Goal: Task Accomplishment & Management: Manage account settings

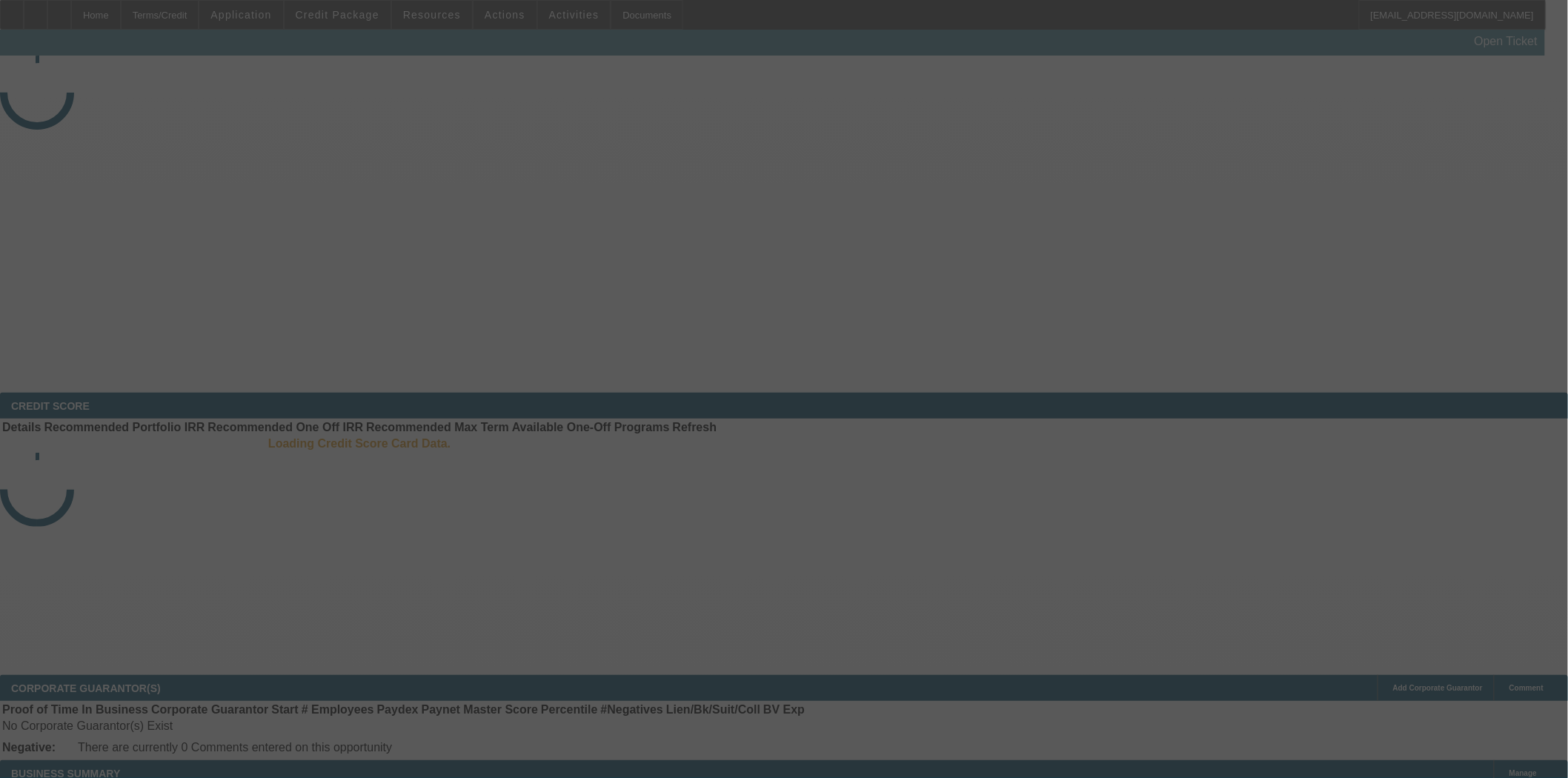
select select "3"
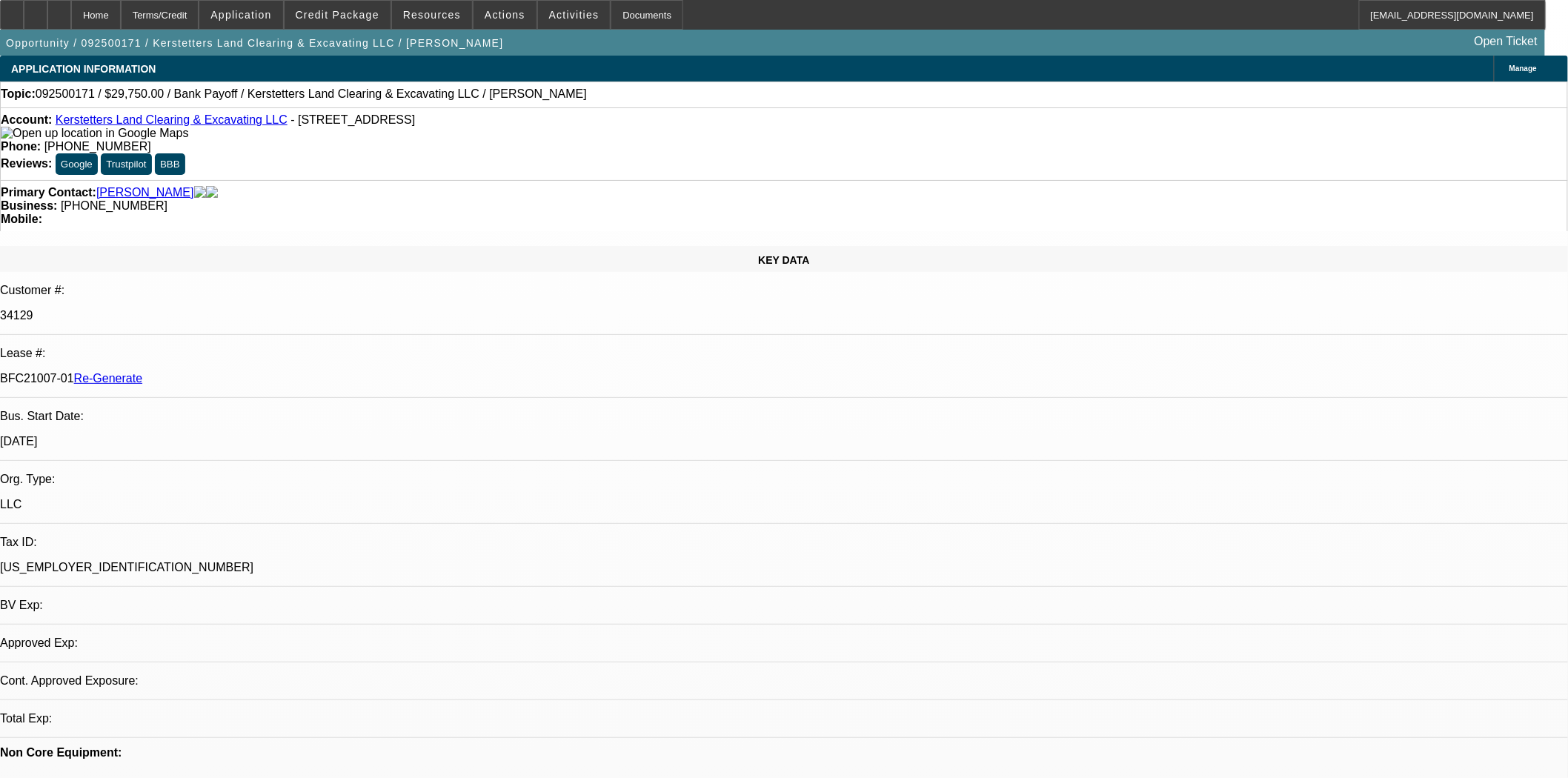
select select "0.15"
select select "2"
select select "0"
select select "6"
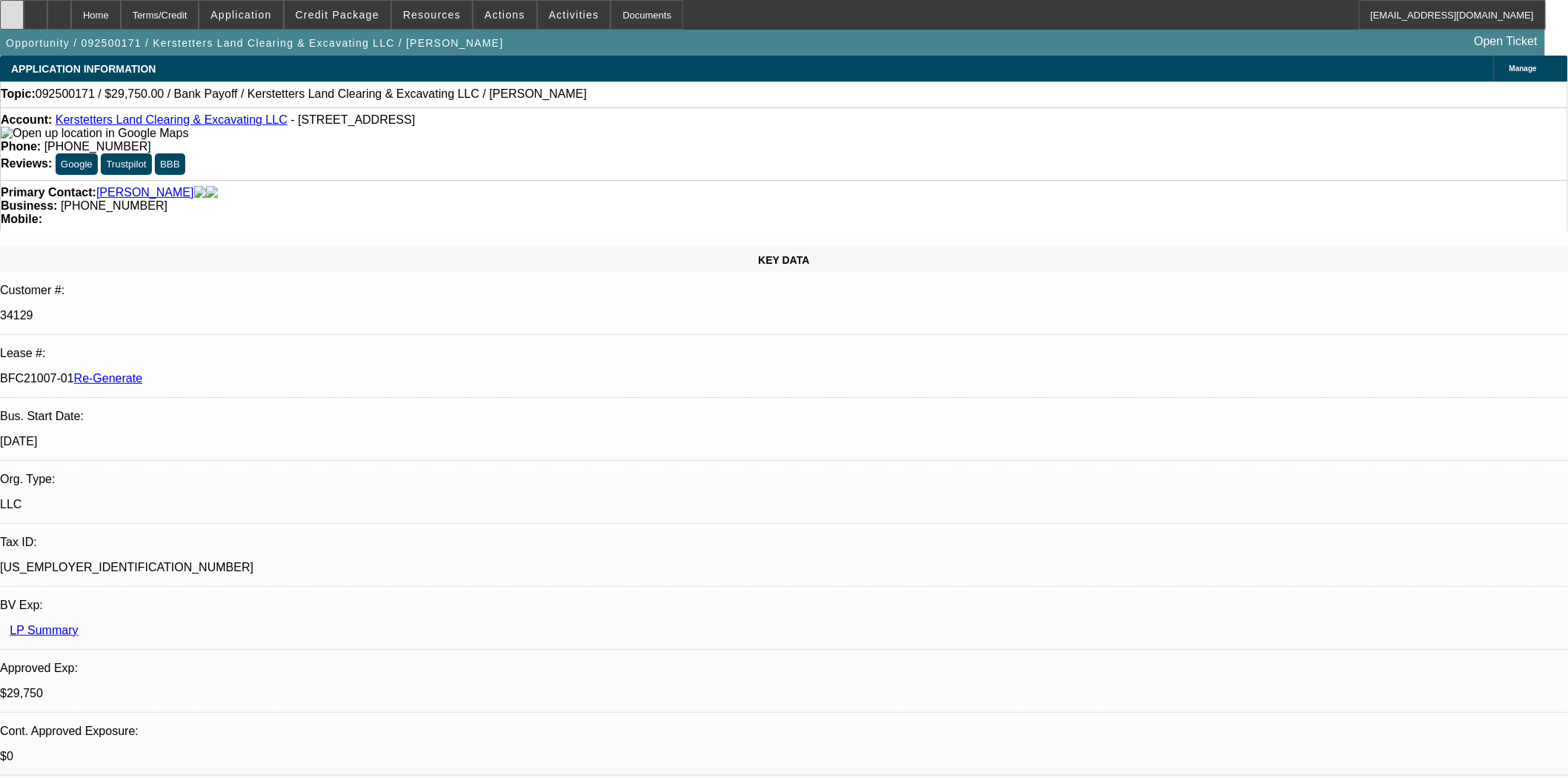
click at [23, 2] on div at bounding box center [11, 14] width 24 height 29
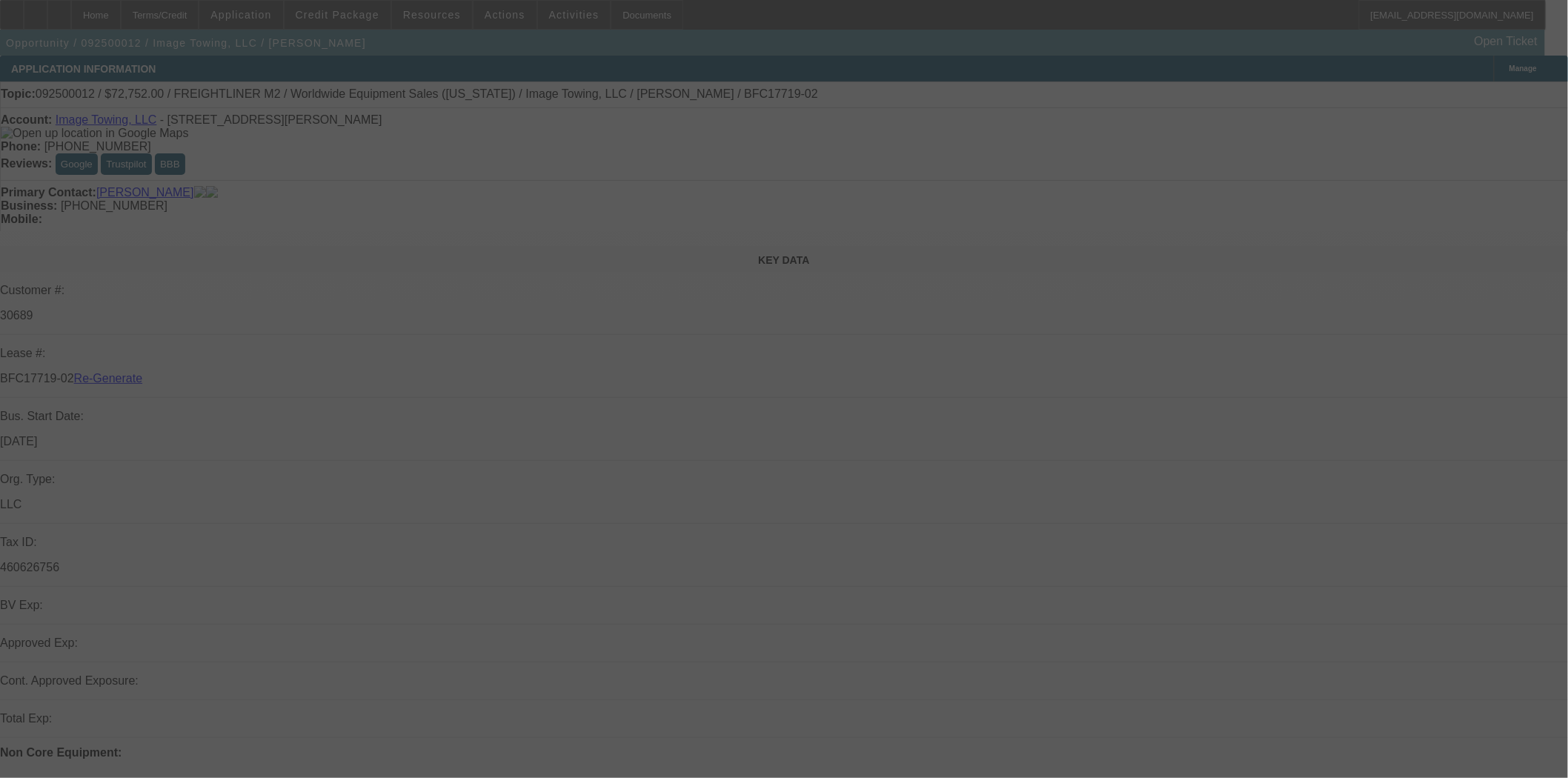
select select "4"
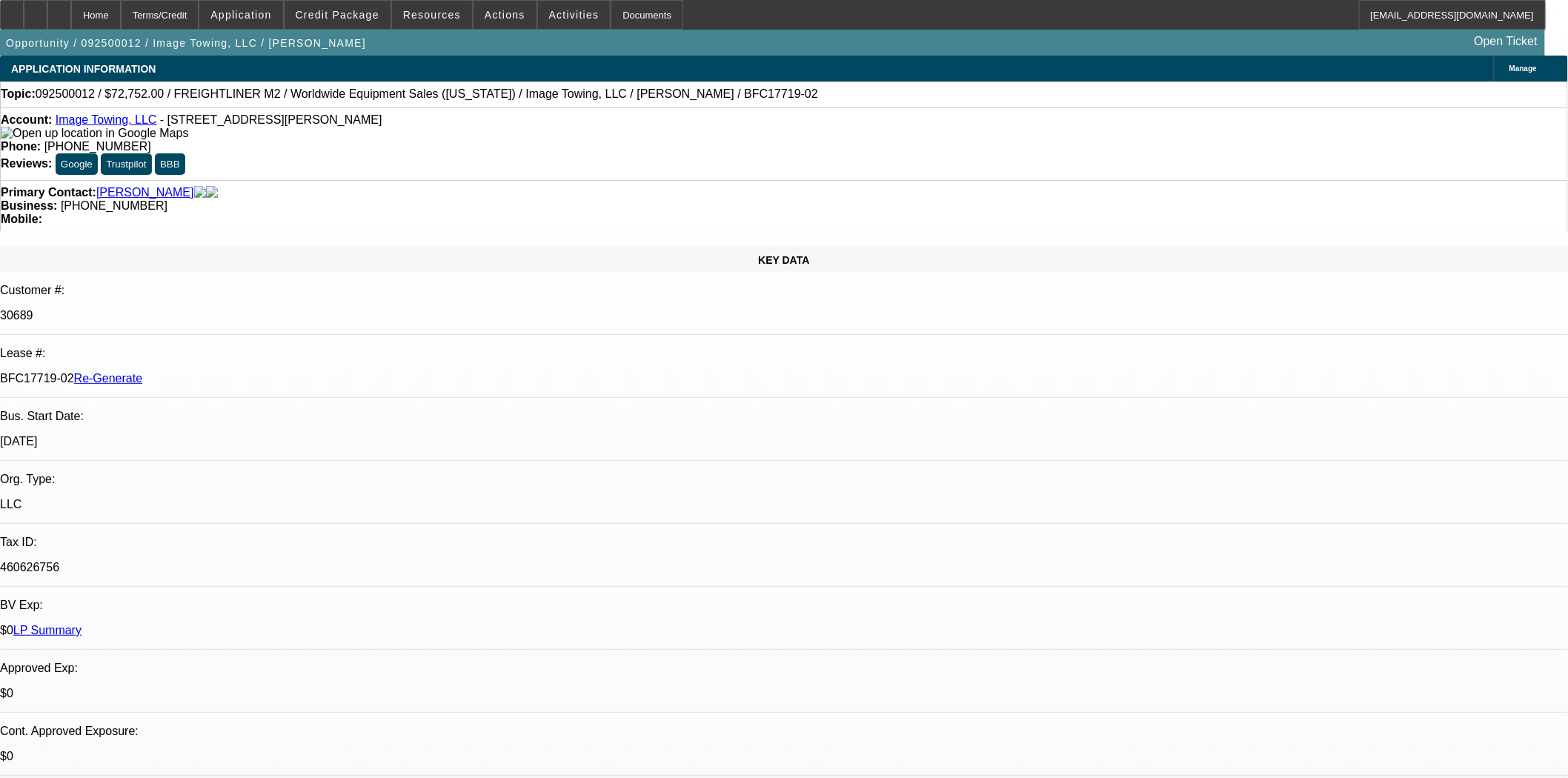
select select "0"
select select "6"
click at [445, 17] on span "Resources" at bounding box center [431, 14] width 58 height 12
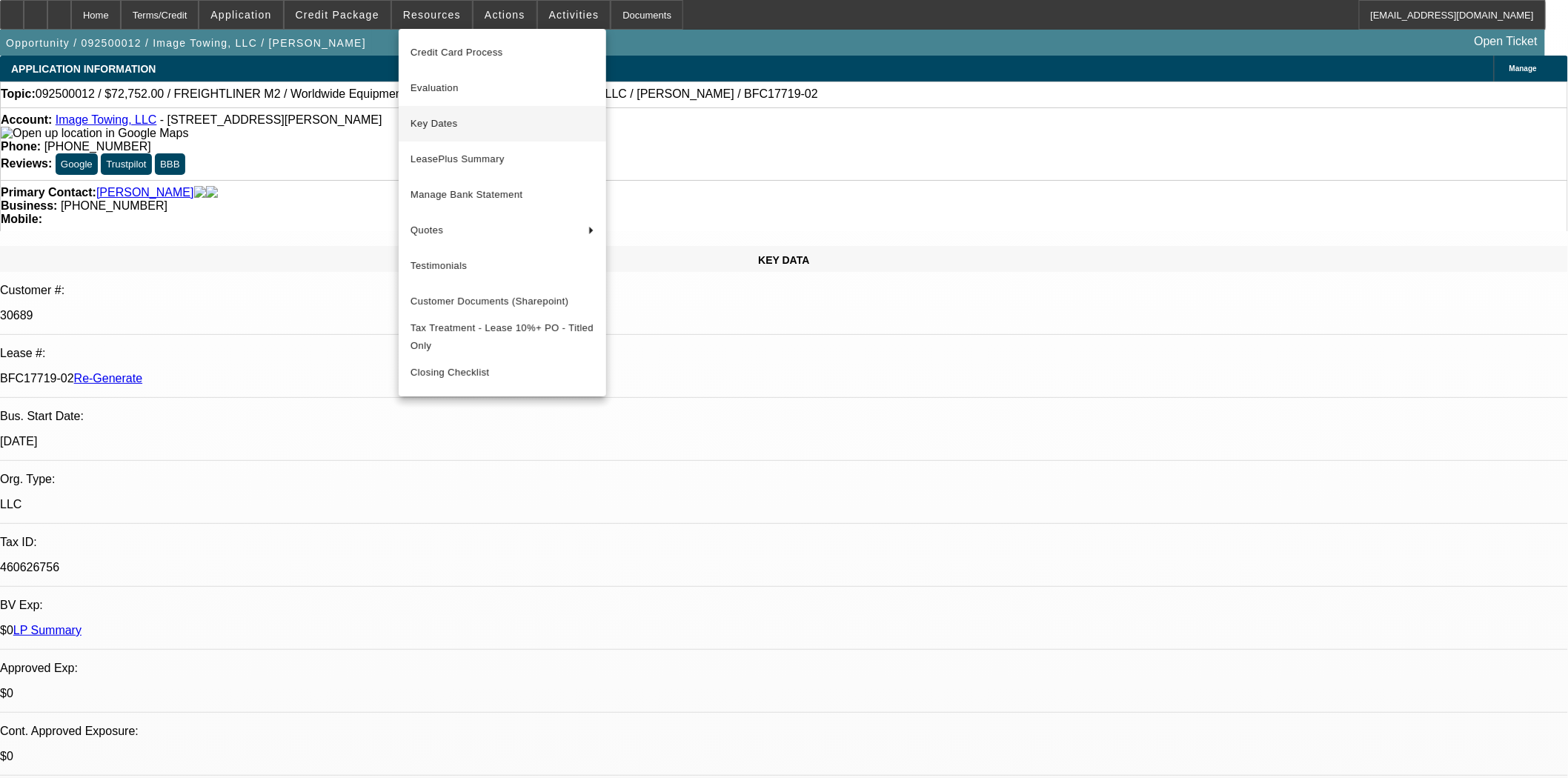
click at [454, 129] on span "Key Dates" at bounding box center [502, 124] width 184 height 18
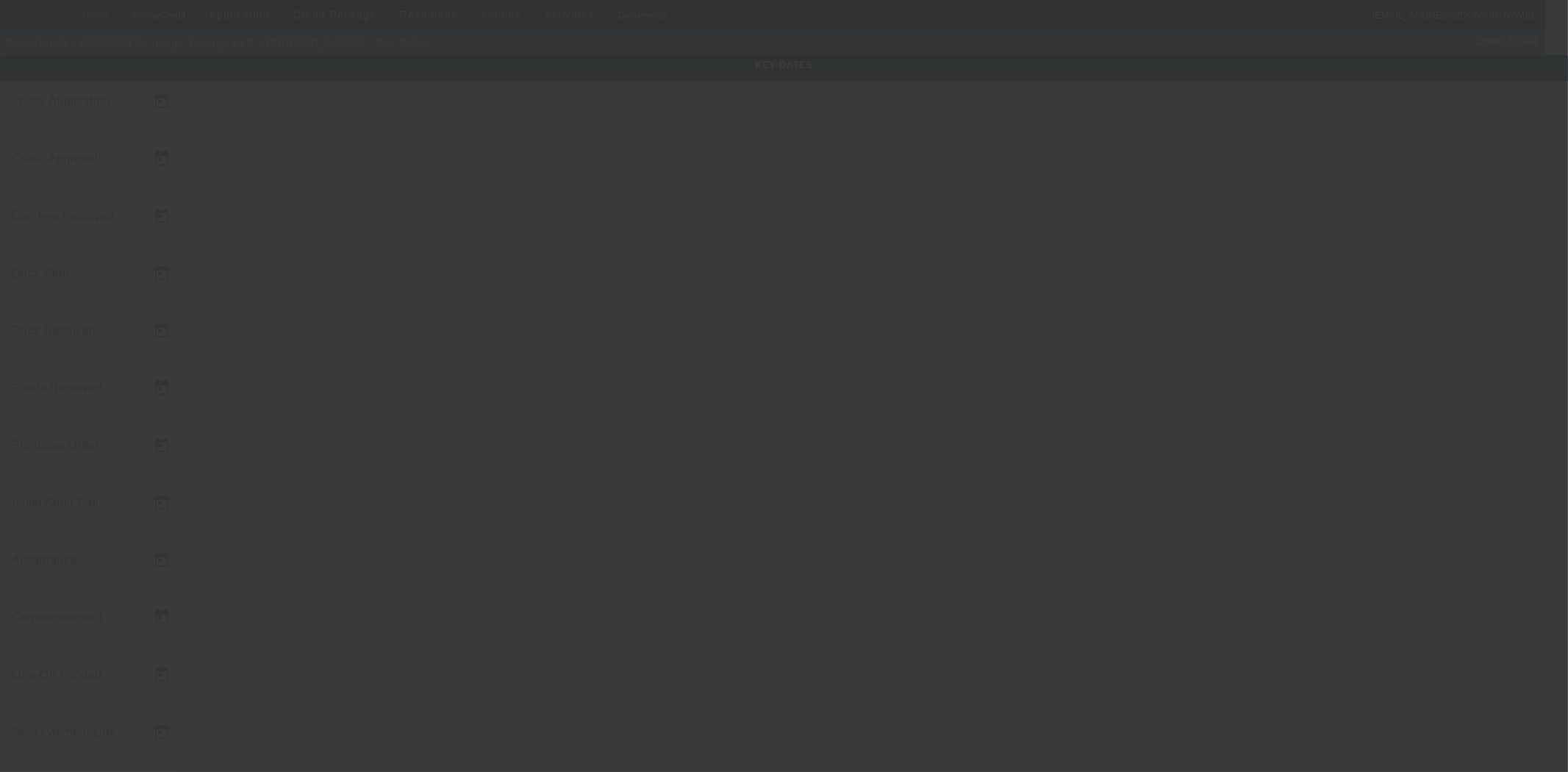
type input "9/2/2025"
type input "9/4/2025"
type input "9/16/2025"
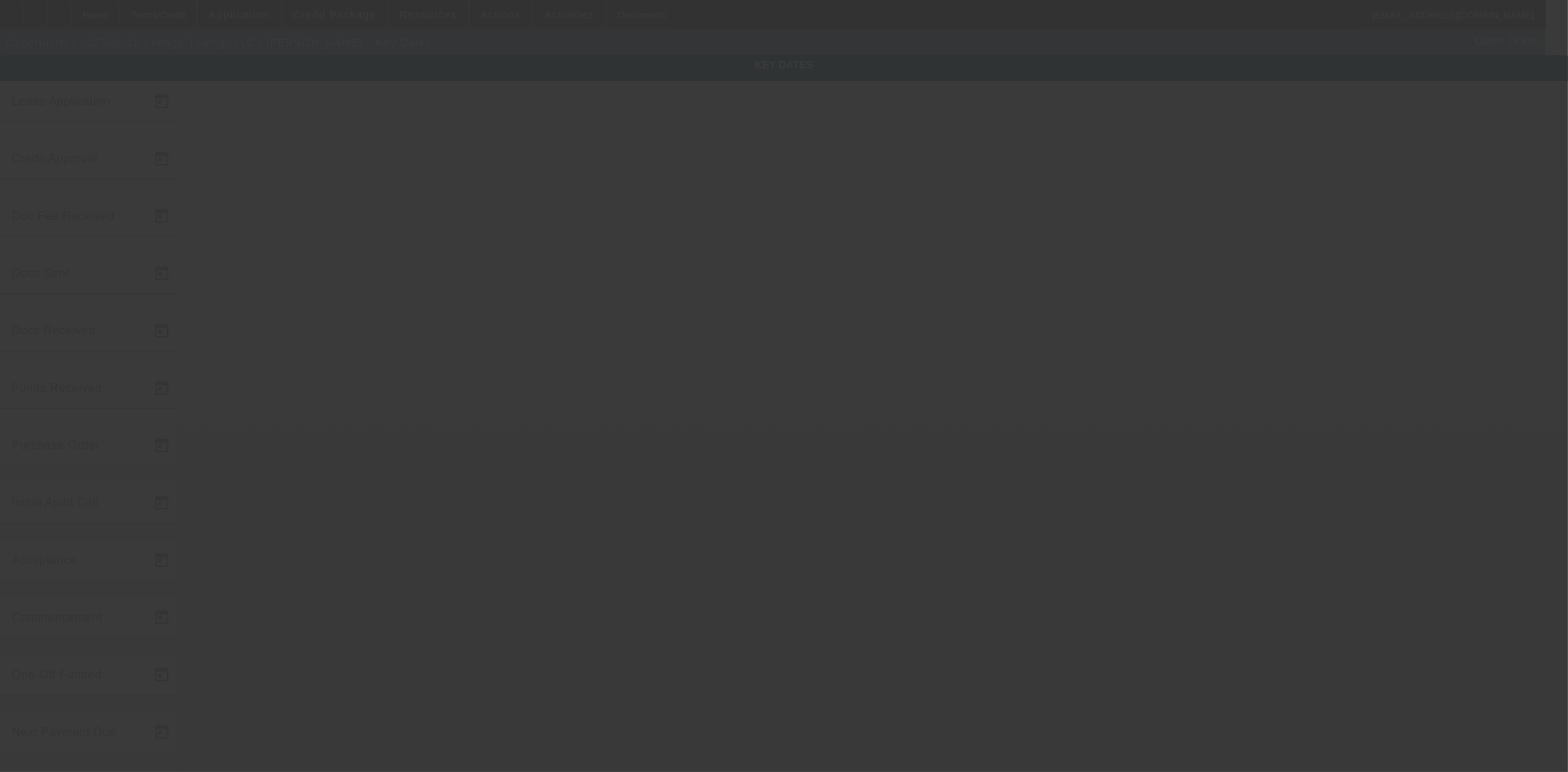
type input "9/16/2025"
type input "10/1/2025"
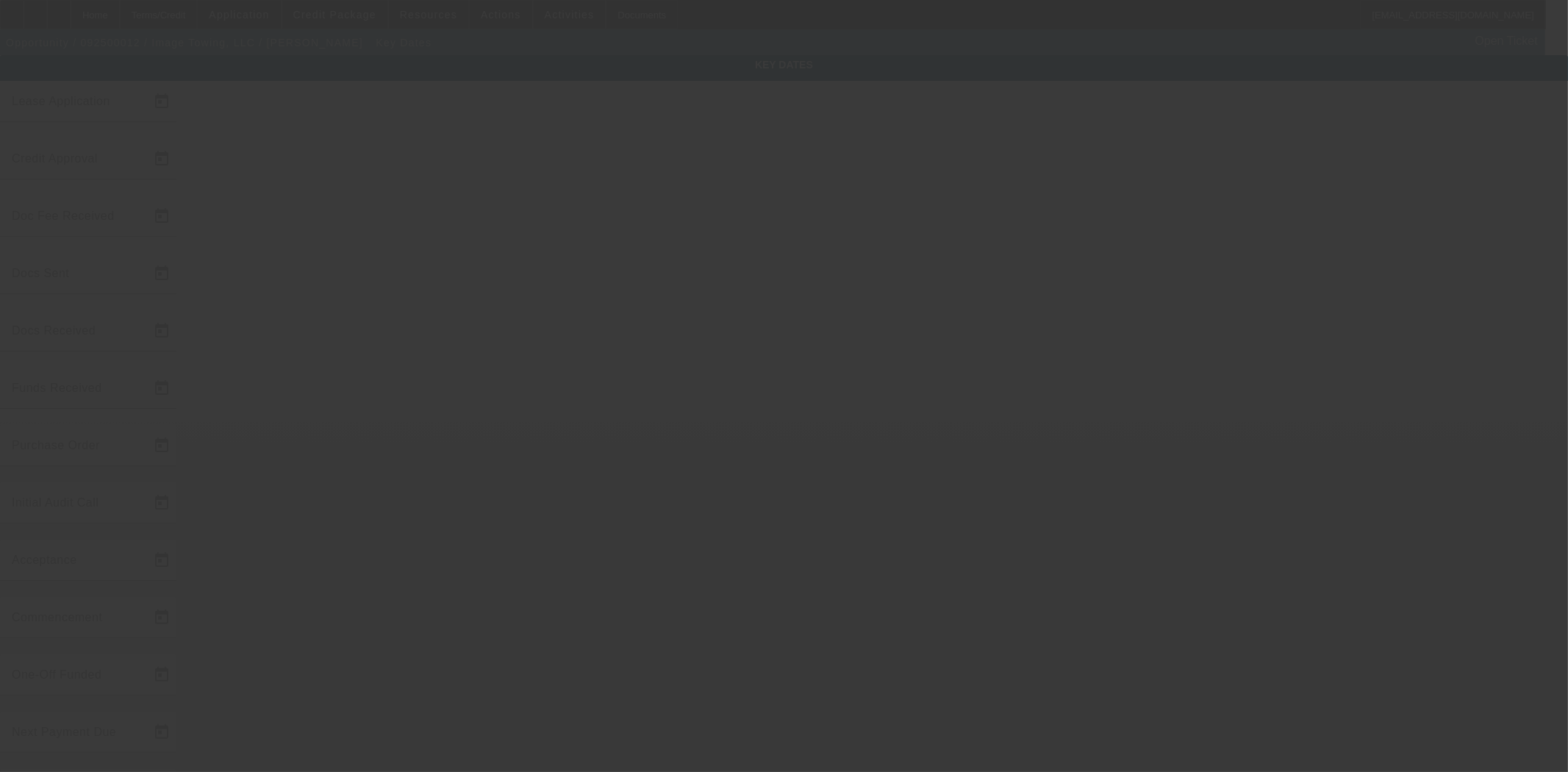
type input "11/1/2025"
type input "9/16/2025"
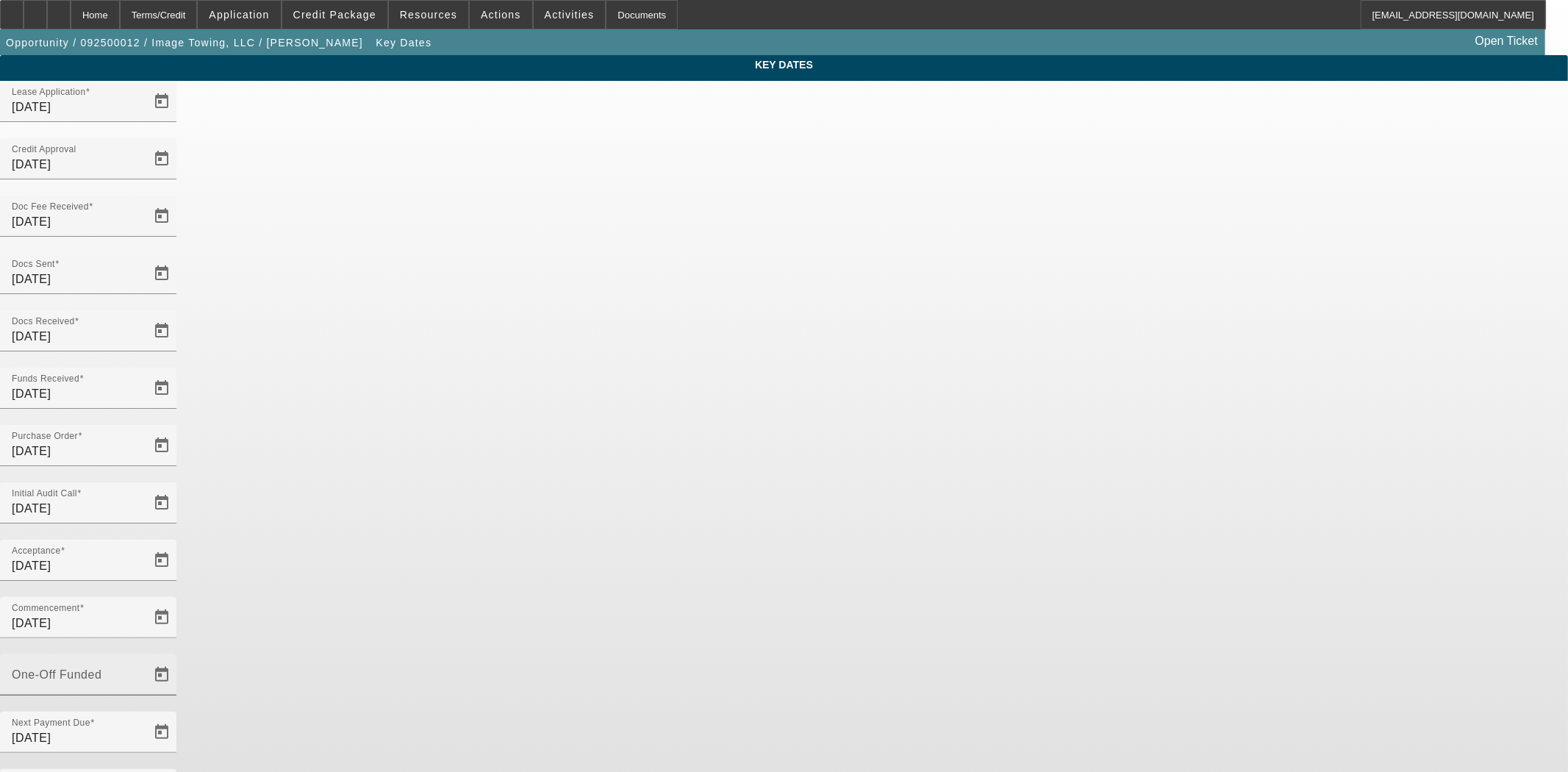
click at [101, 668] on mat-label "One-Off Funded" at bounding box center [57, 674] width 90 height 12
click at [144, 672] on input "One-Off Funded" at bounding box center [78, 680] width 132 height 18
type input "9/17/2025"
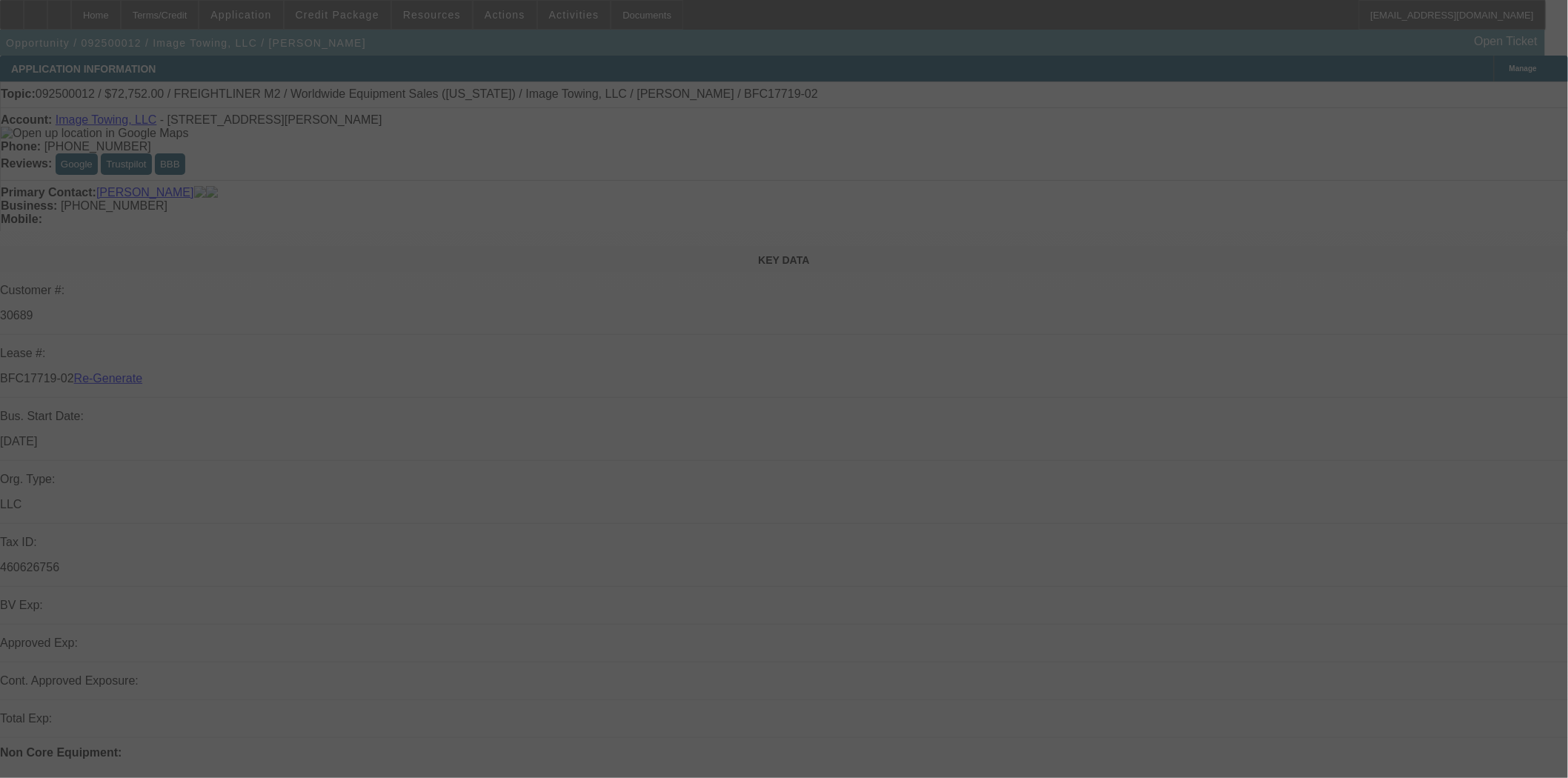
select select "4"
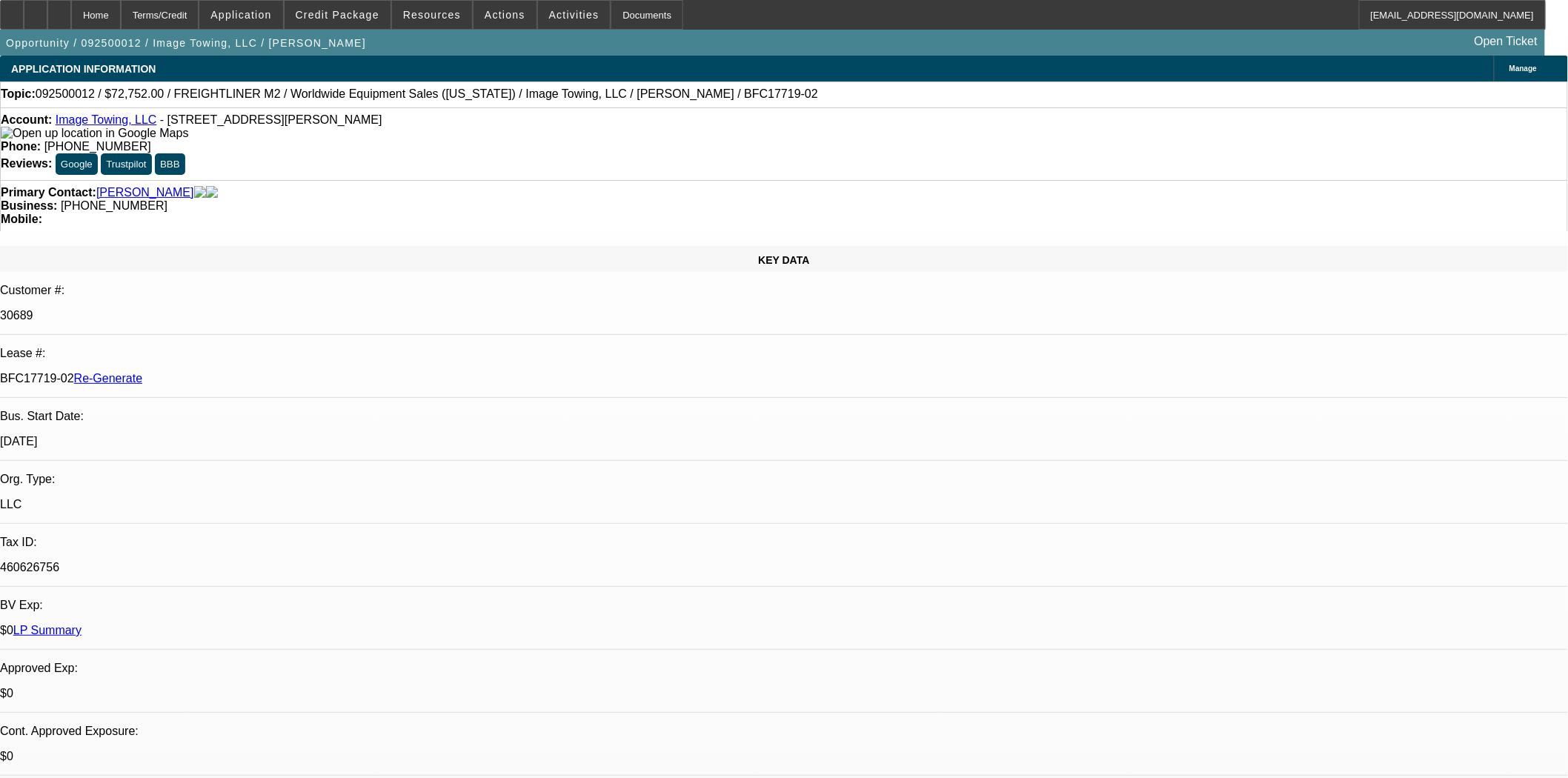
select select "0"
select select "6"
click at [631, 9] on div "Documents" at bounding box center [647, 14] width 73 height 29
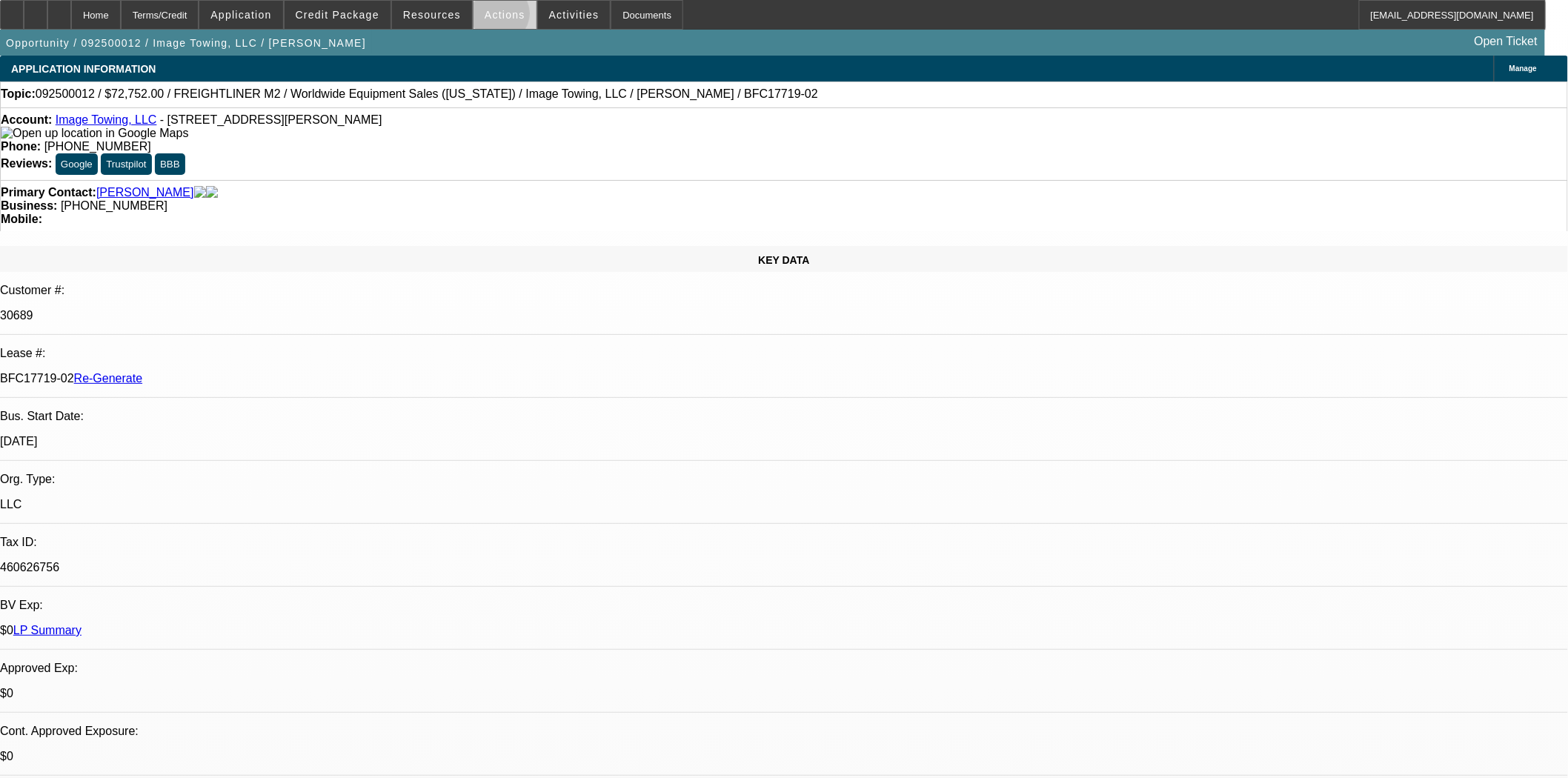
click at [494, 17] on span "Actions" at bounding box center [504, 14] width 41 height 12
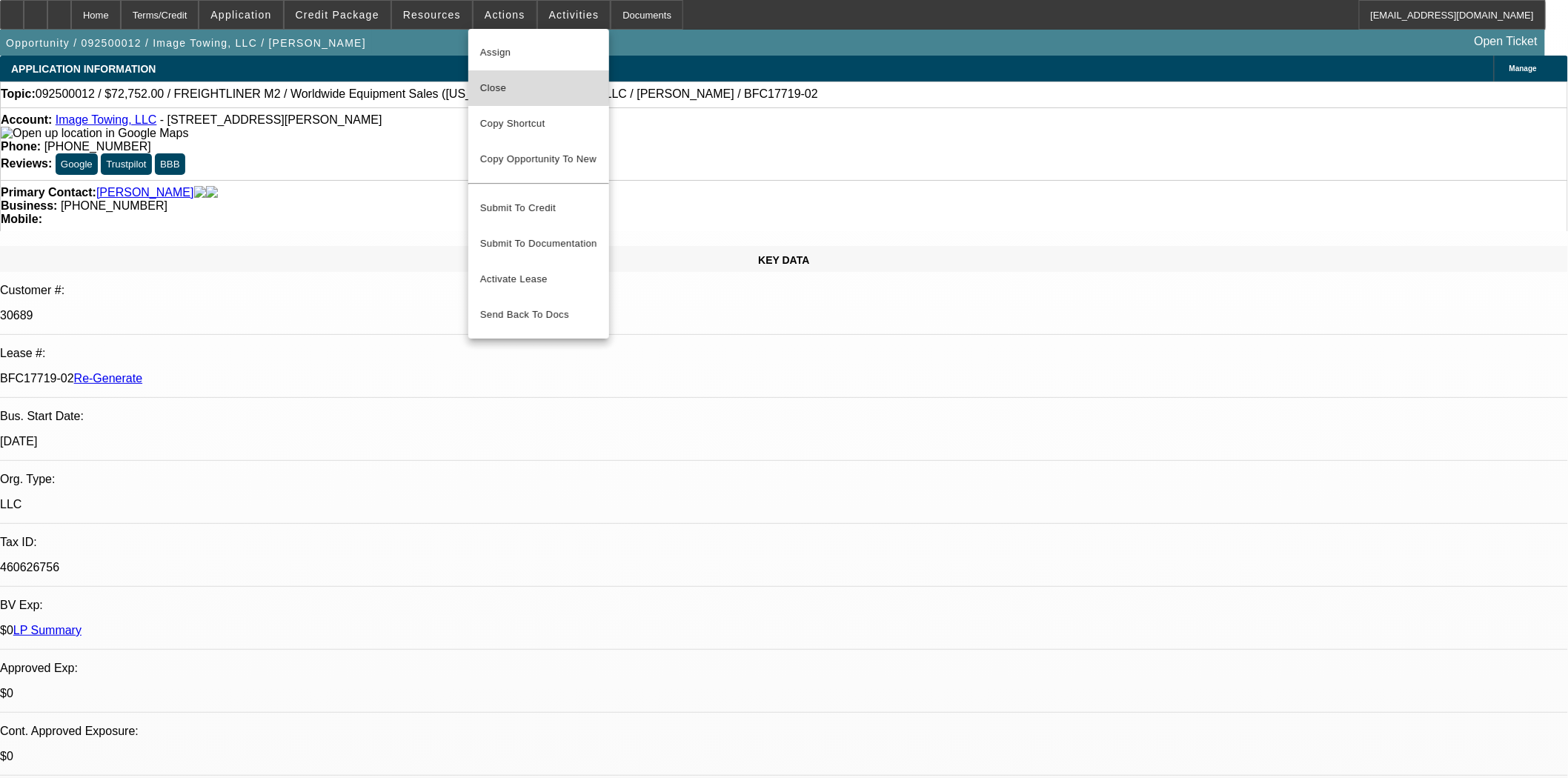
click at [495, 88] on span "Close" at bounding box center [539, 88] width 117 height 18
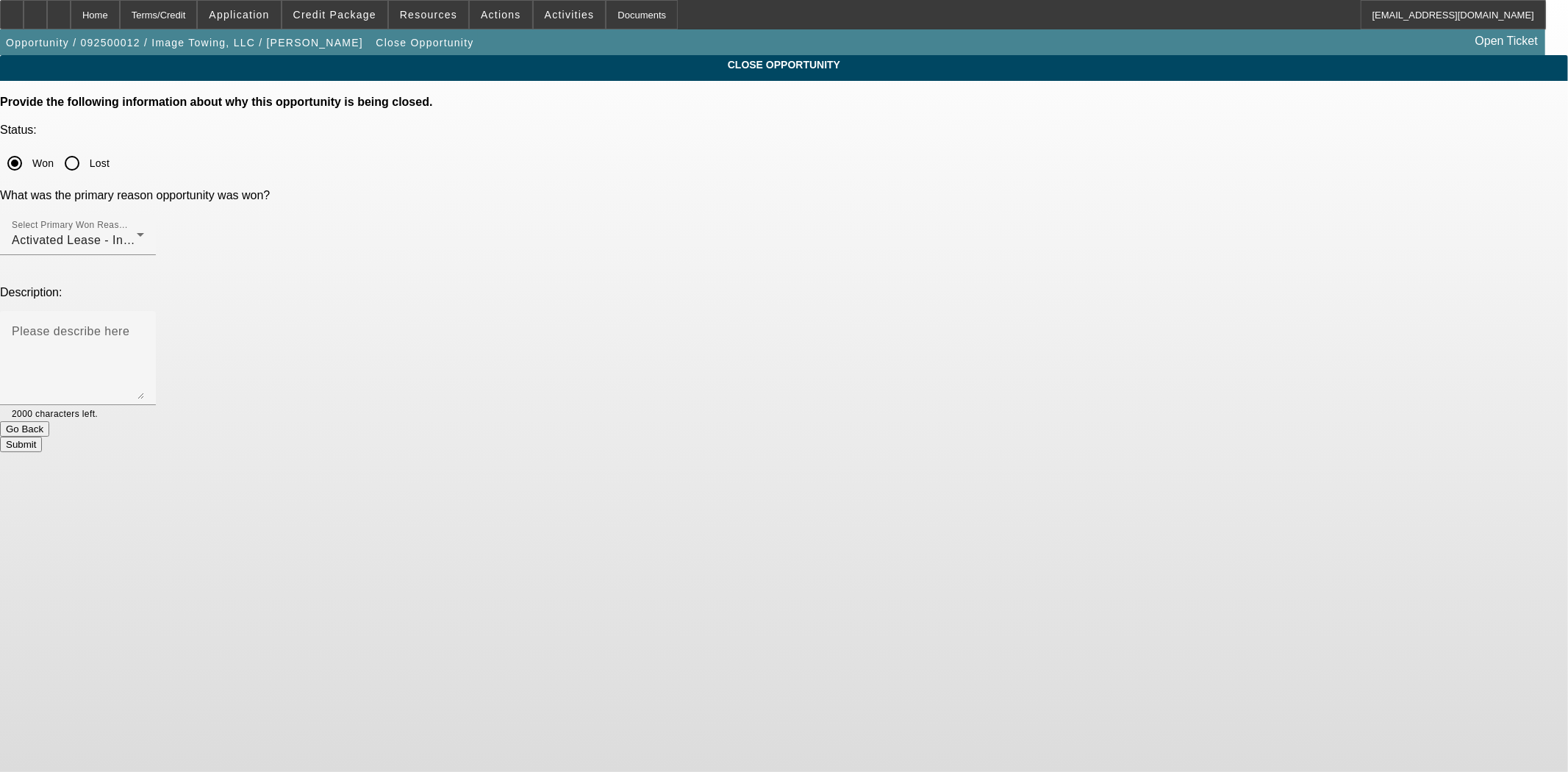
click at [42, 437] on button "Submit" at bounding box center [21, 444] width 42 height 15
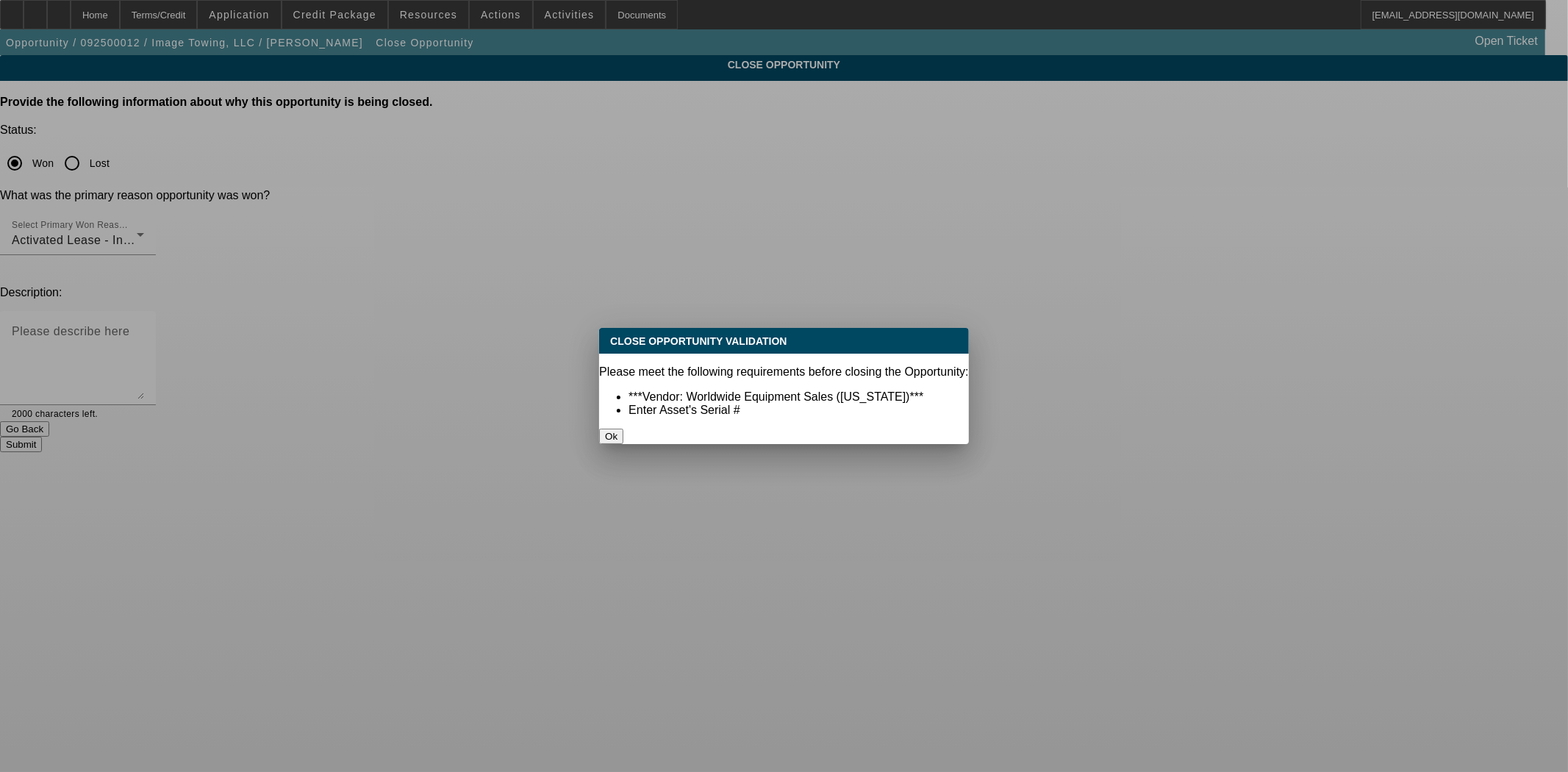
click at [624, 429] on button "Ok" at bounding box center [612, 437] width 24 height 15
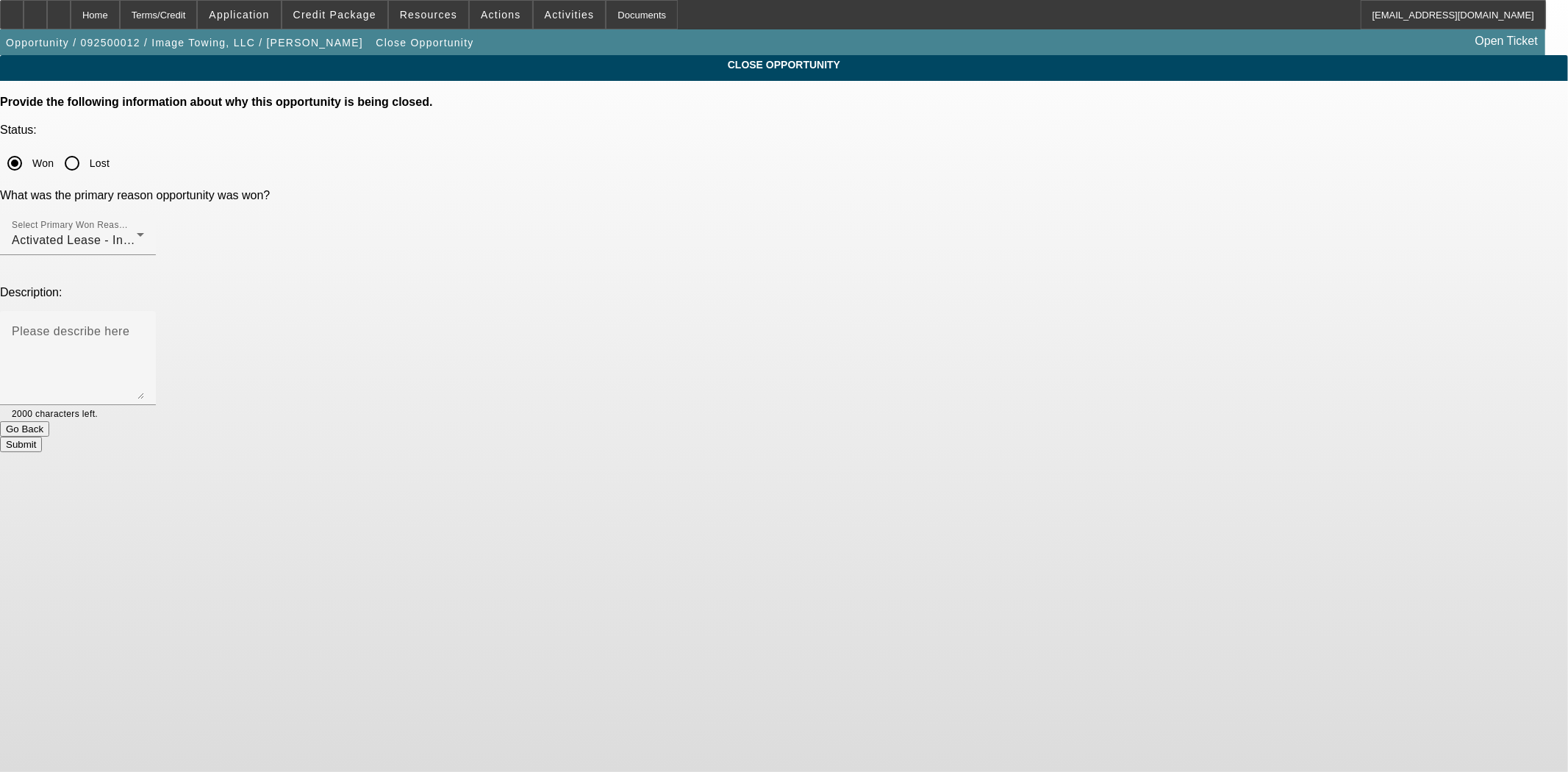
click at [50, 422] on button "Go Back" at bounding box center [24, 429] width 50 height 15
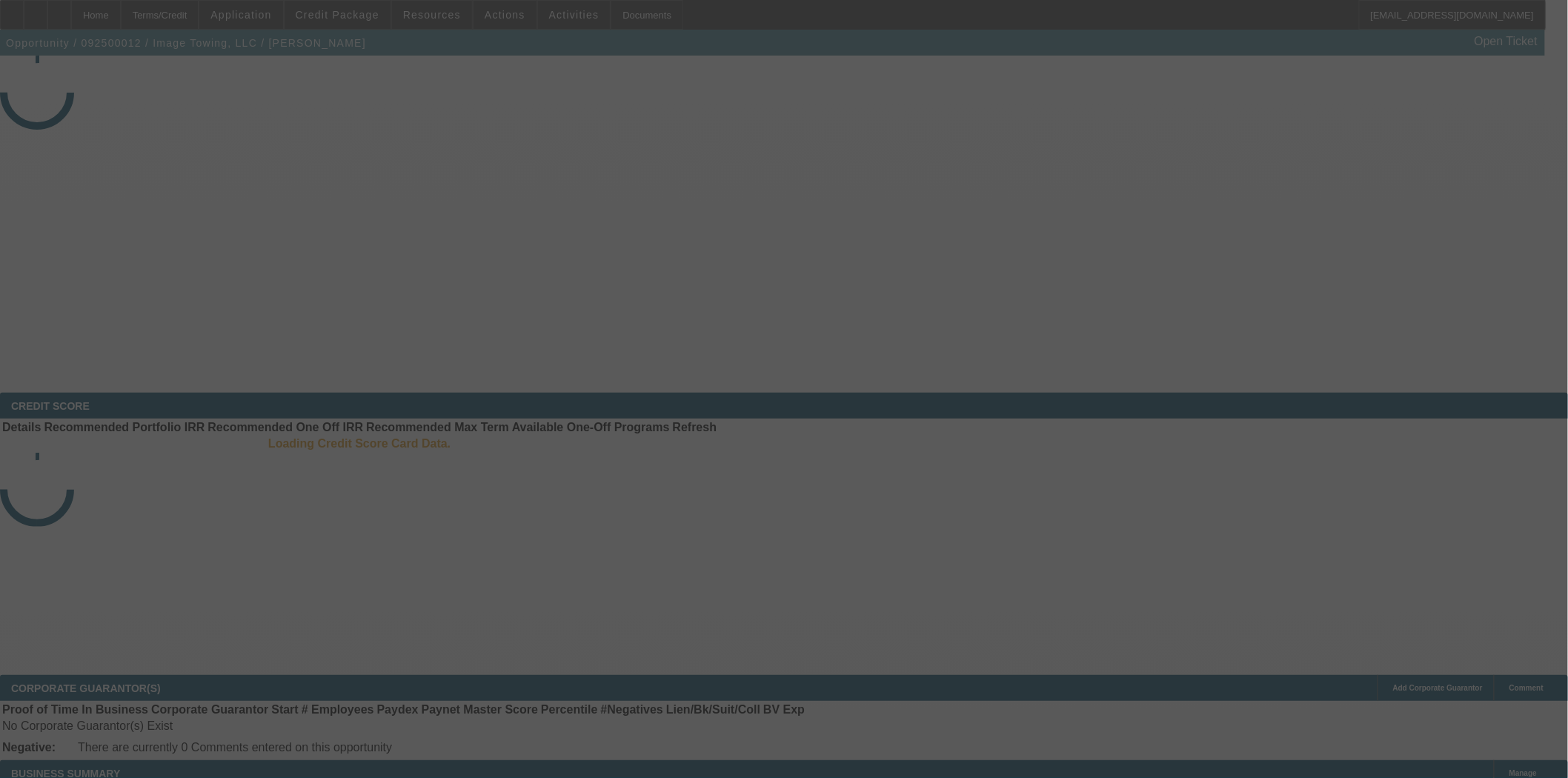
select select "4"
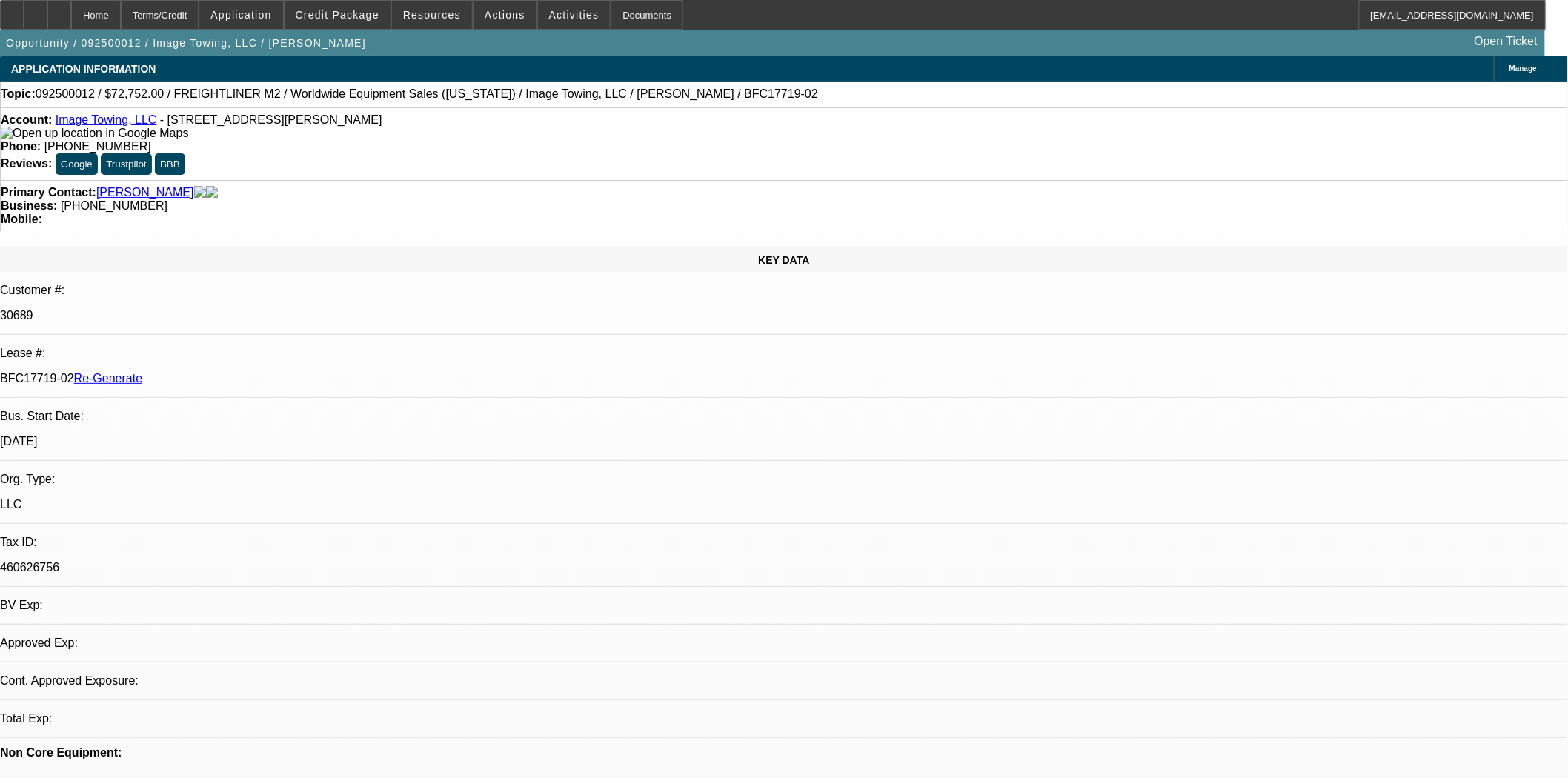
select select "0"
select select "6"
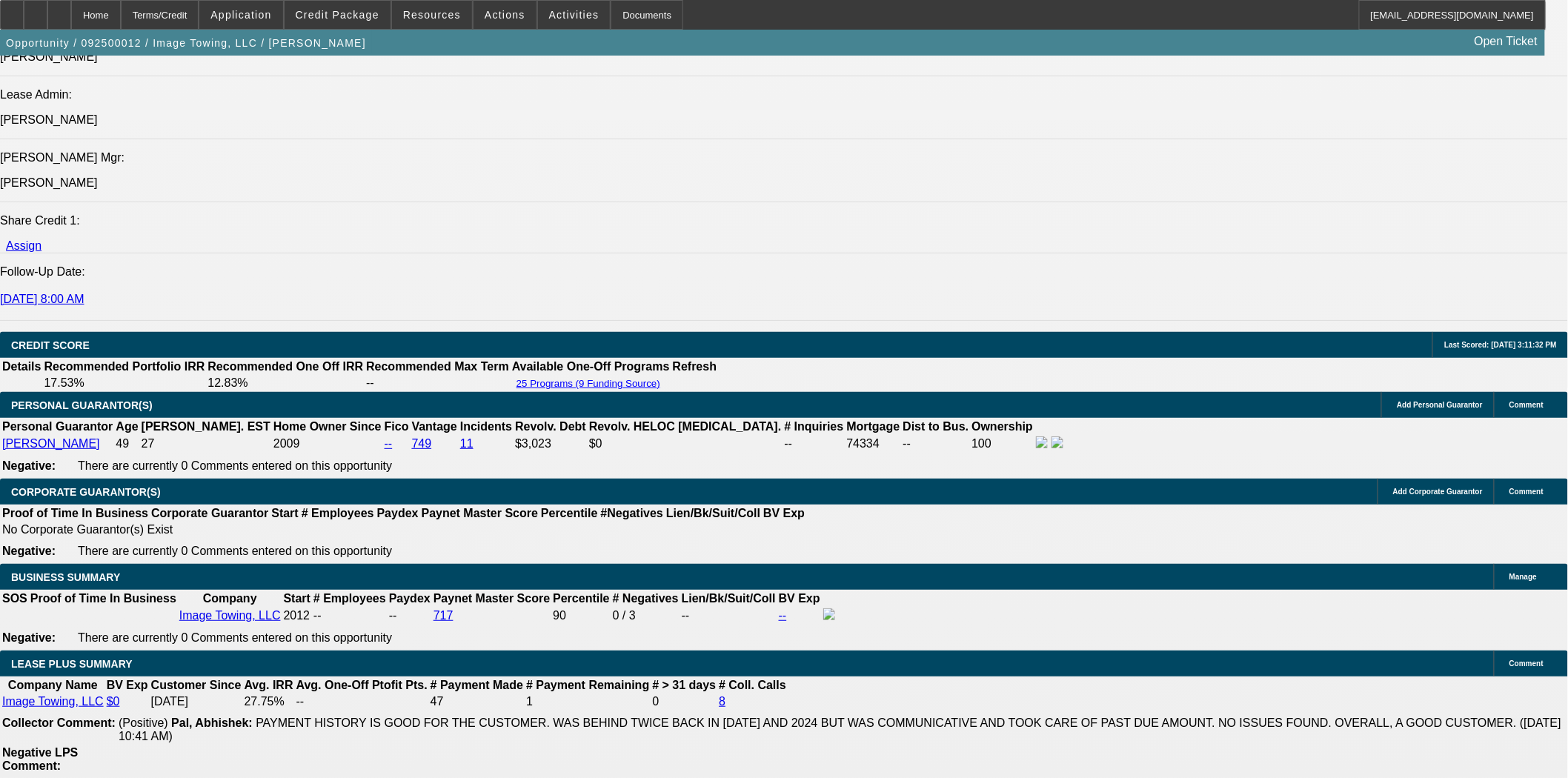
scroll to position [2224, 0]
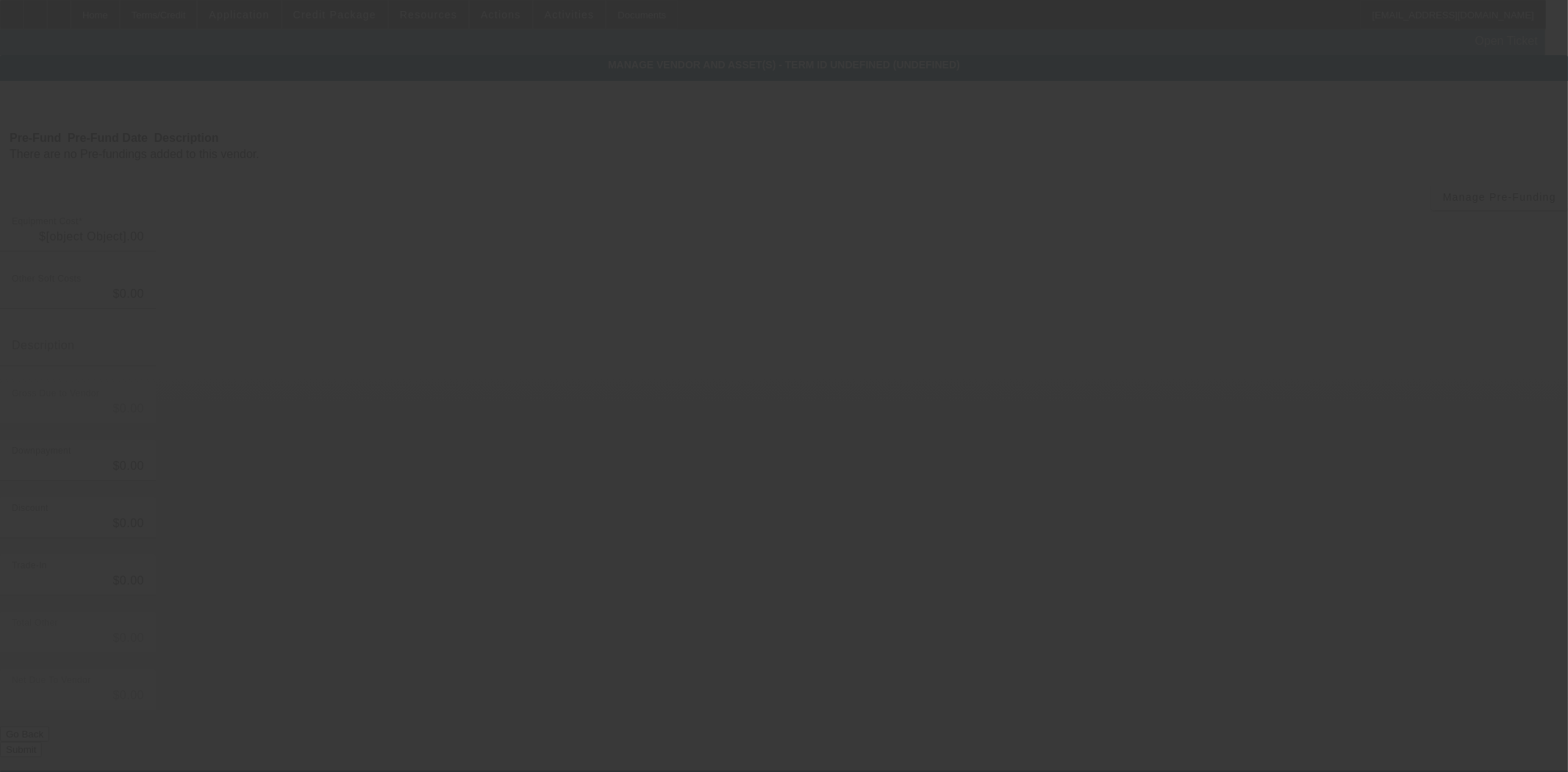
type input "$72,752.00"
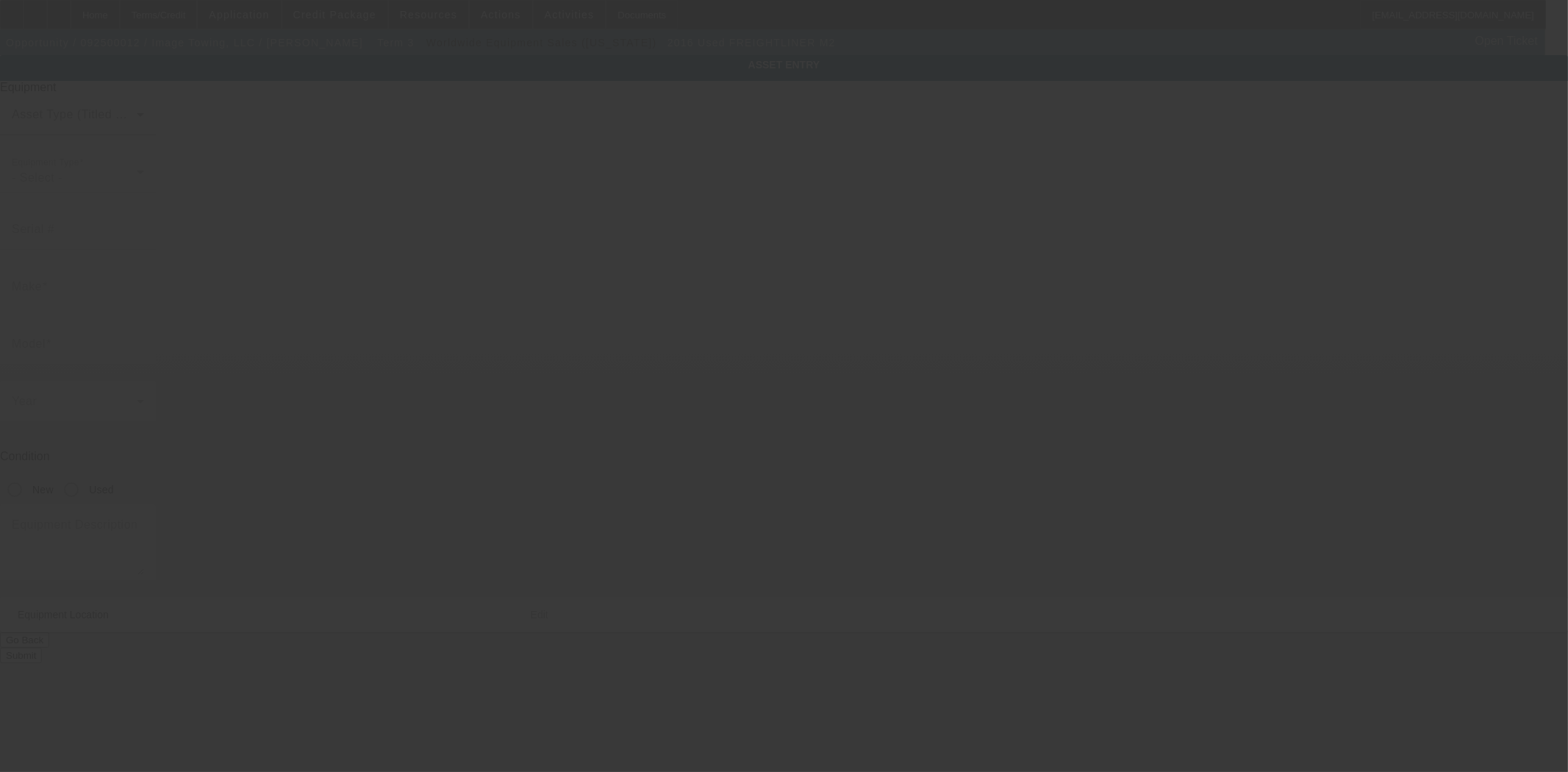
type input "1FVACXCY0GHHD3119"
type input "Freightliner"
type input "M2"
radio input "true"
type input "3639 Boswell Ave"
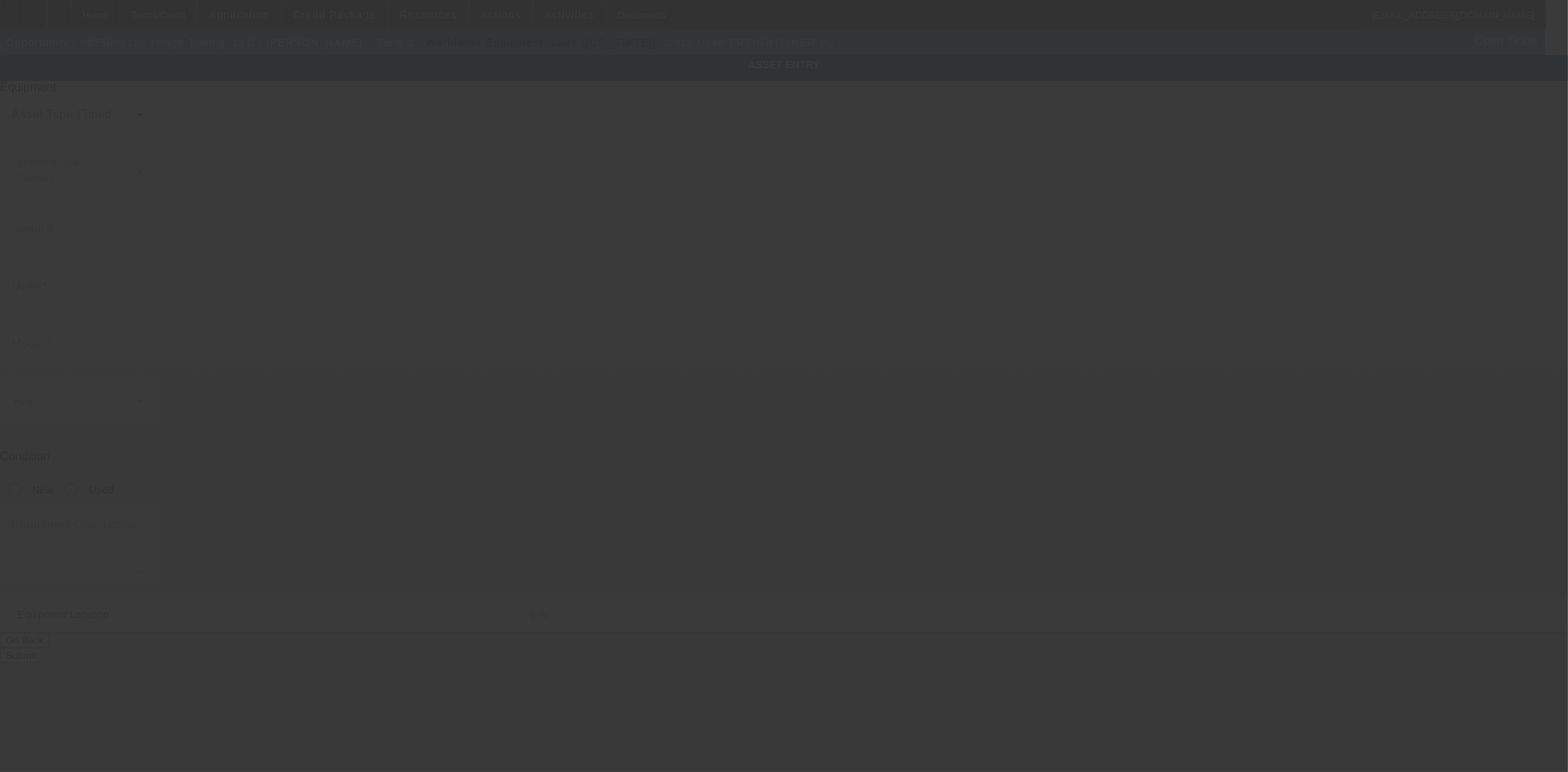
type input "Saint Louis"
type input "63114"
type input "Saint Louis"
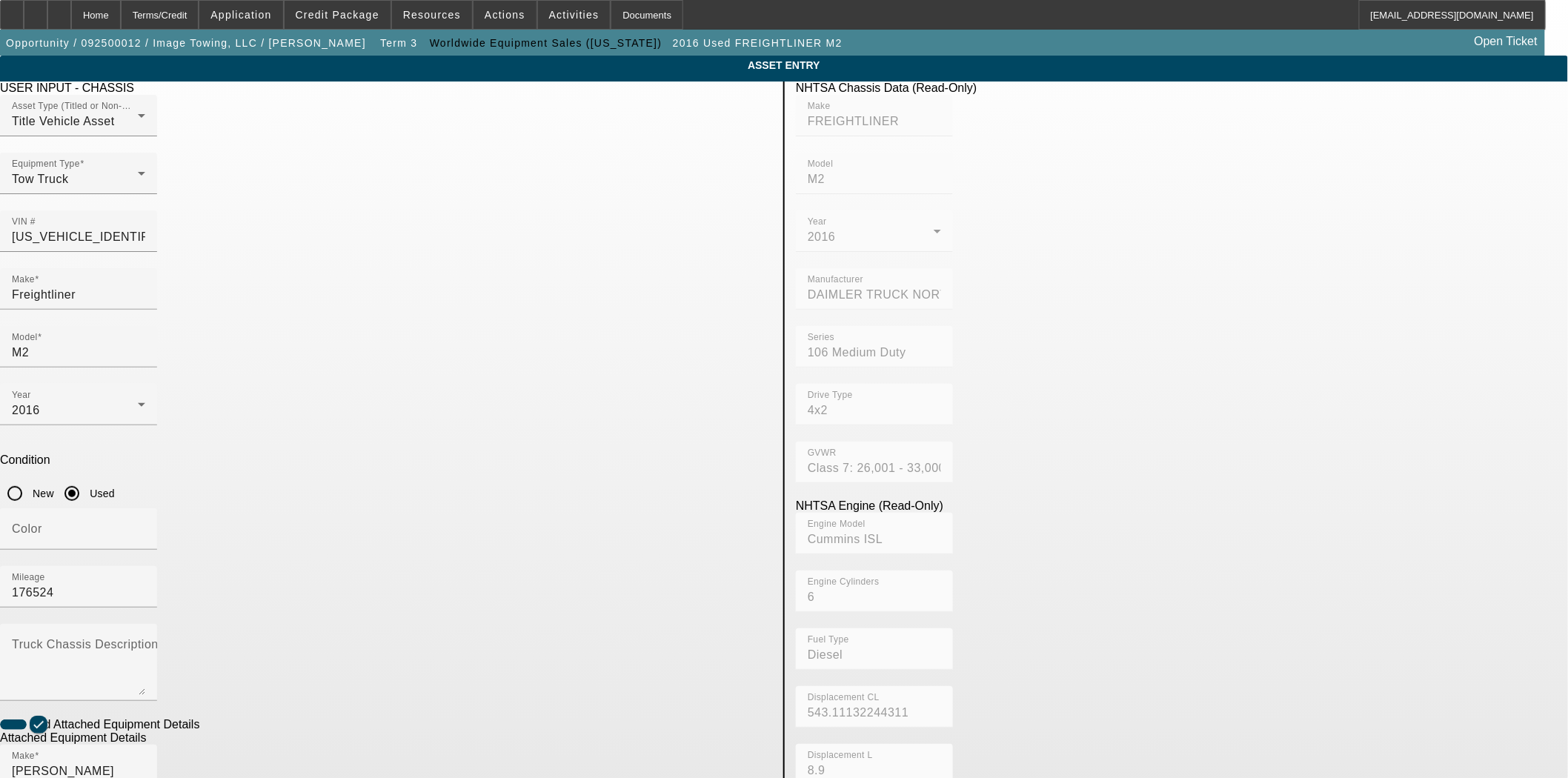
checkbox input "true"
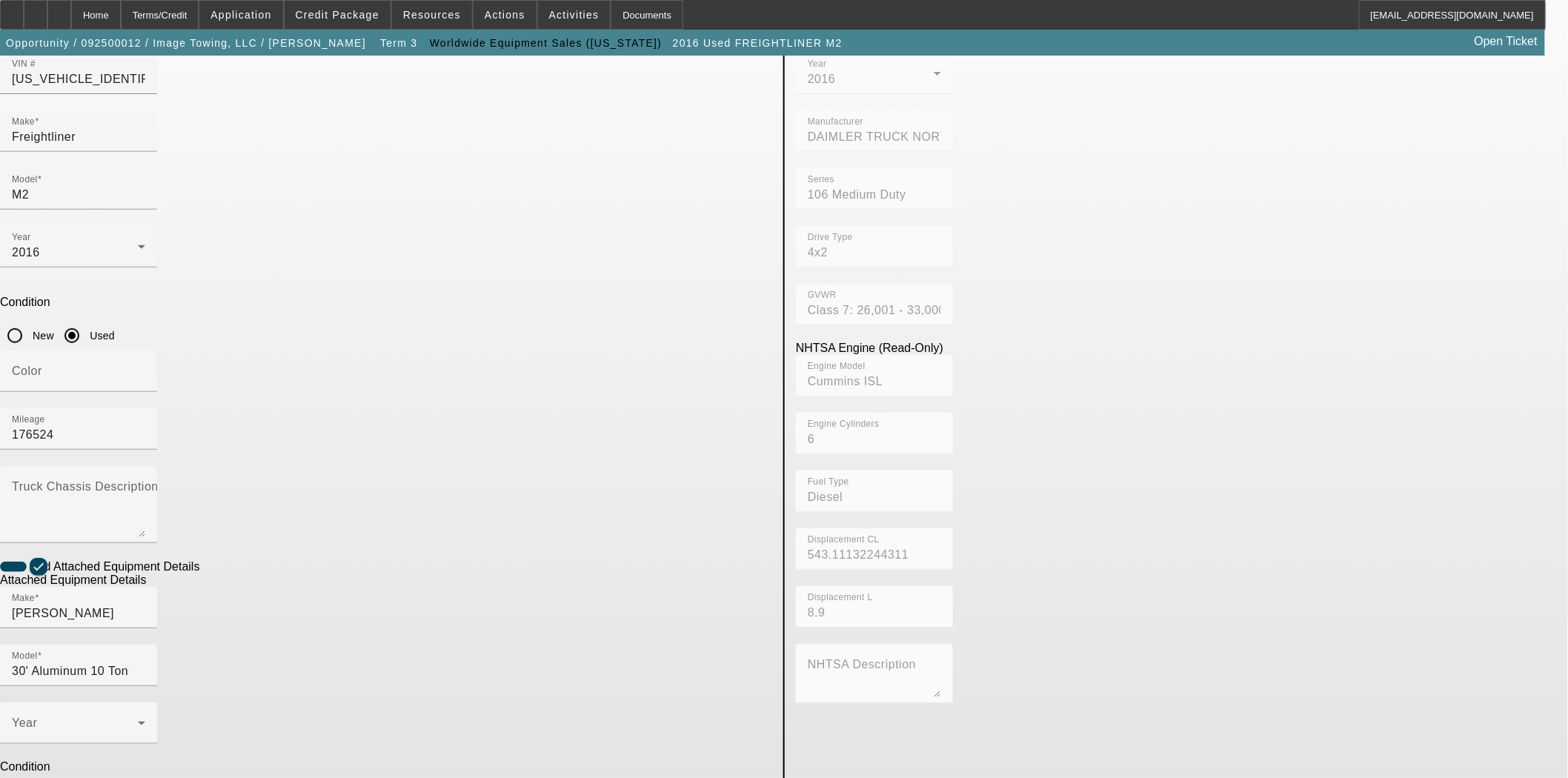
scroll to position [167, 0]
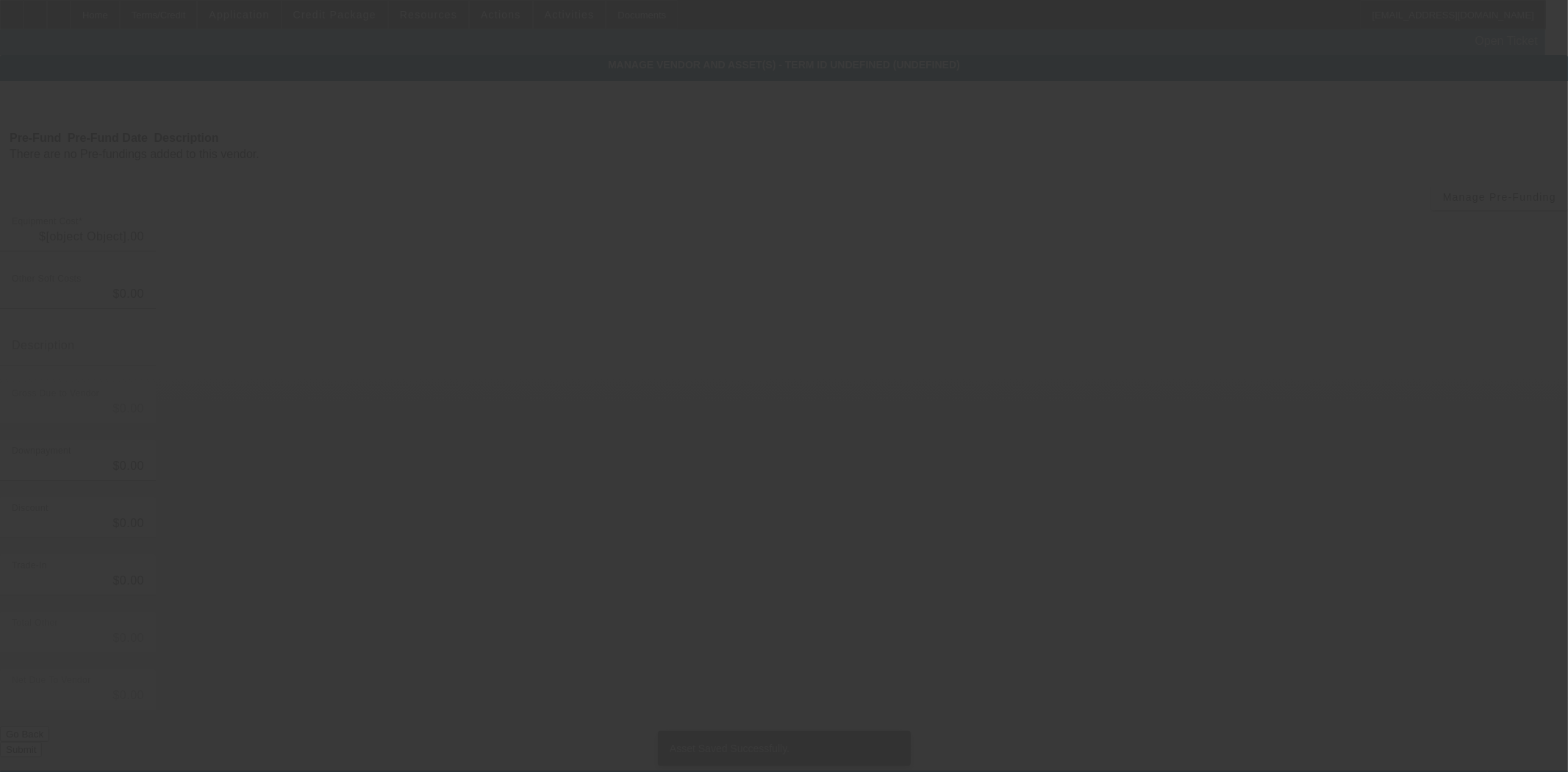
type input "$72,752.00"
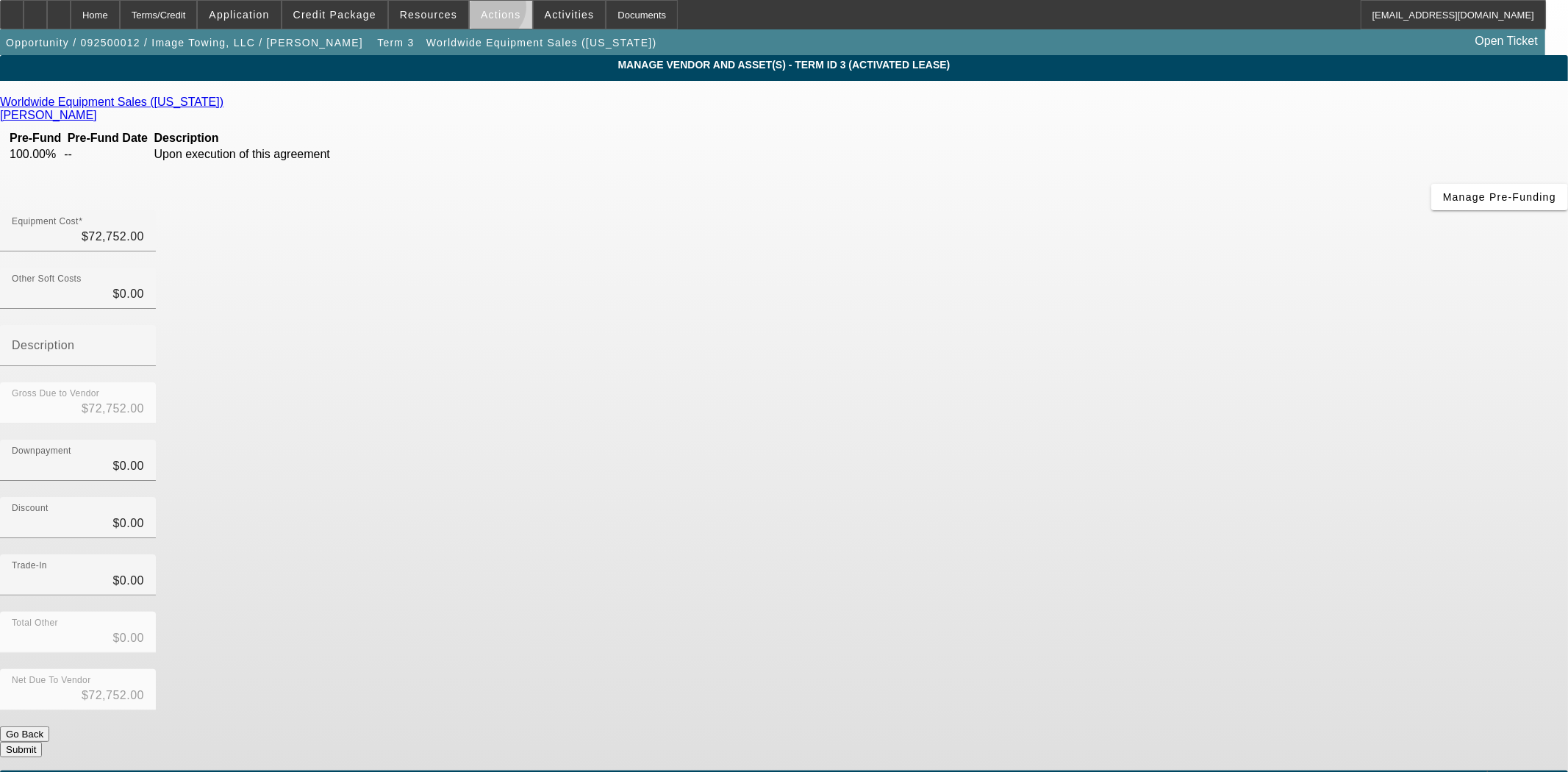
click at [486, 10] on span "Actions" at bounding box center [500, 14] width 40 height 12
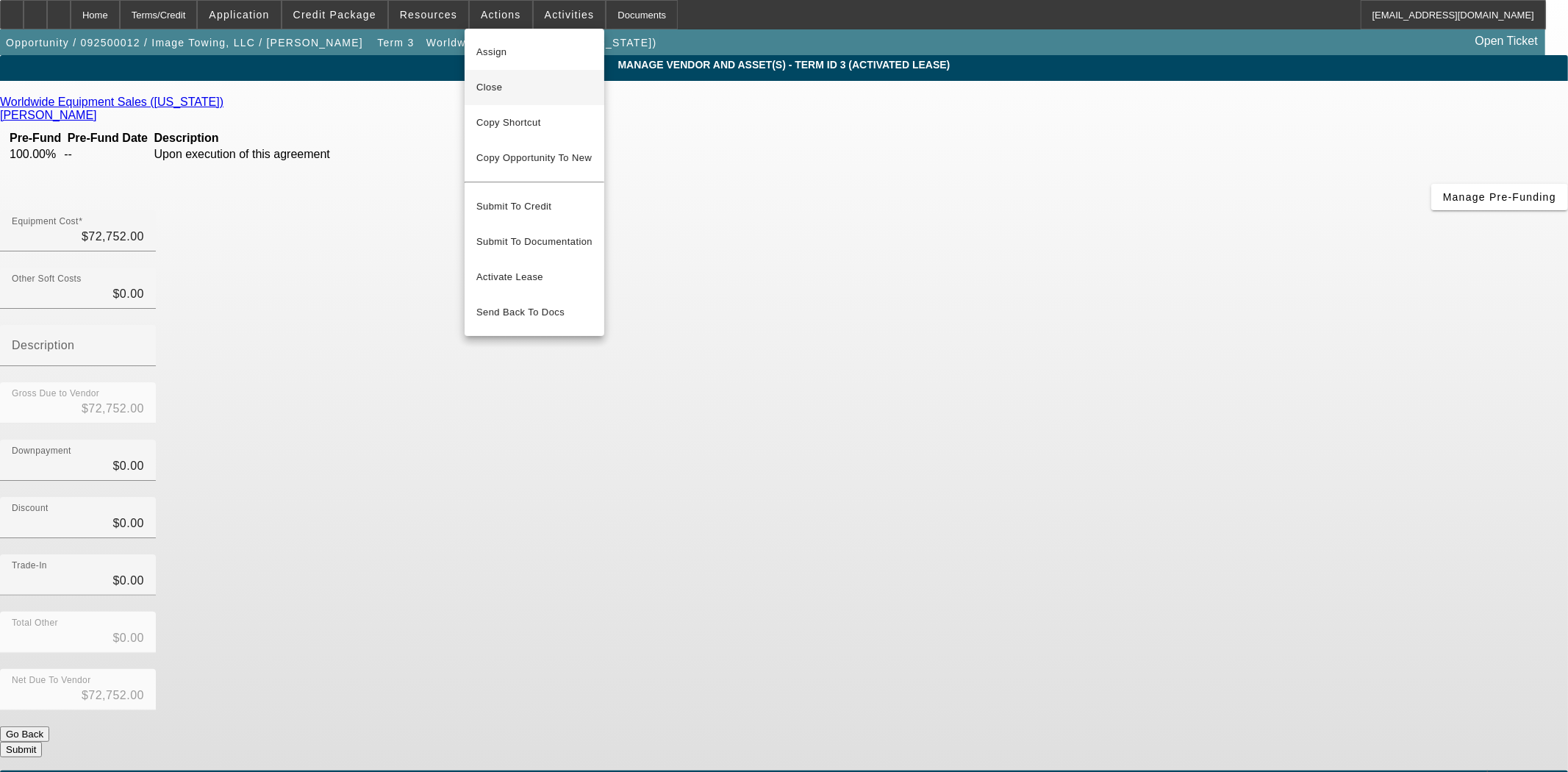
click at [510, 80] on span "Close" at bounding box center [535, 87] width 116 height 18
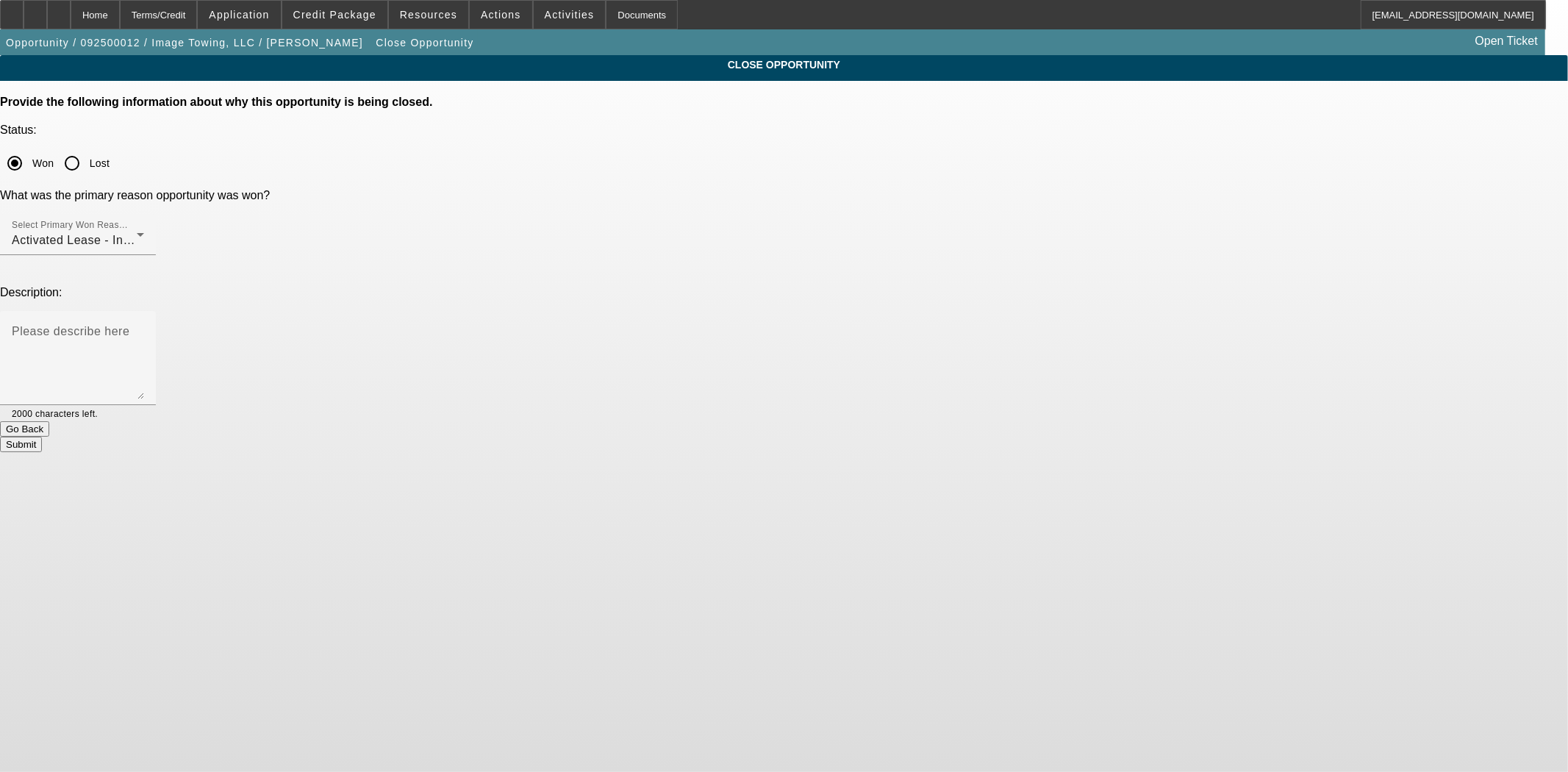
click at [42, 437] on button "Submit" at bounding box center [21, 444] width 42 height 15
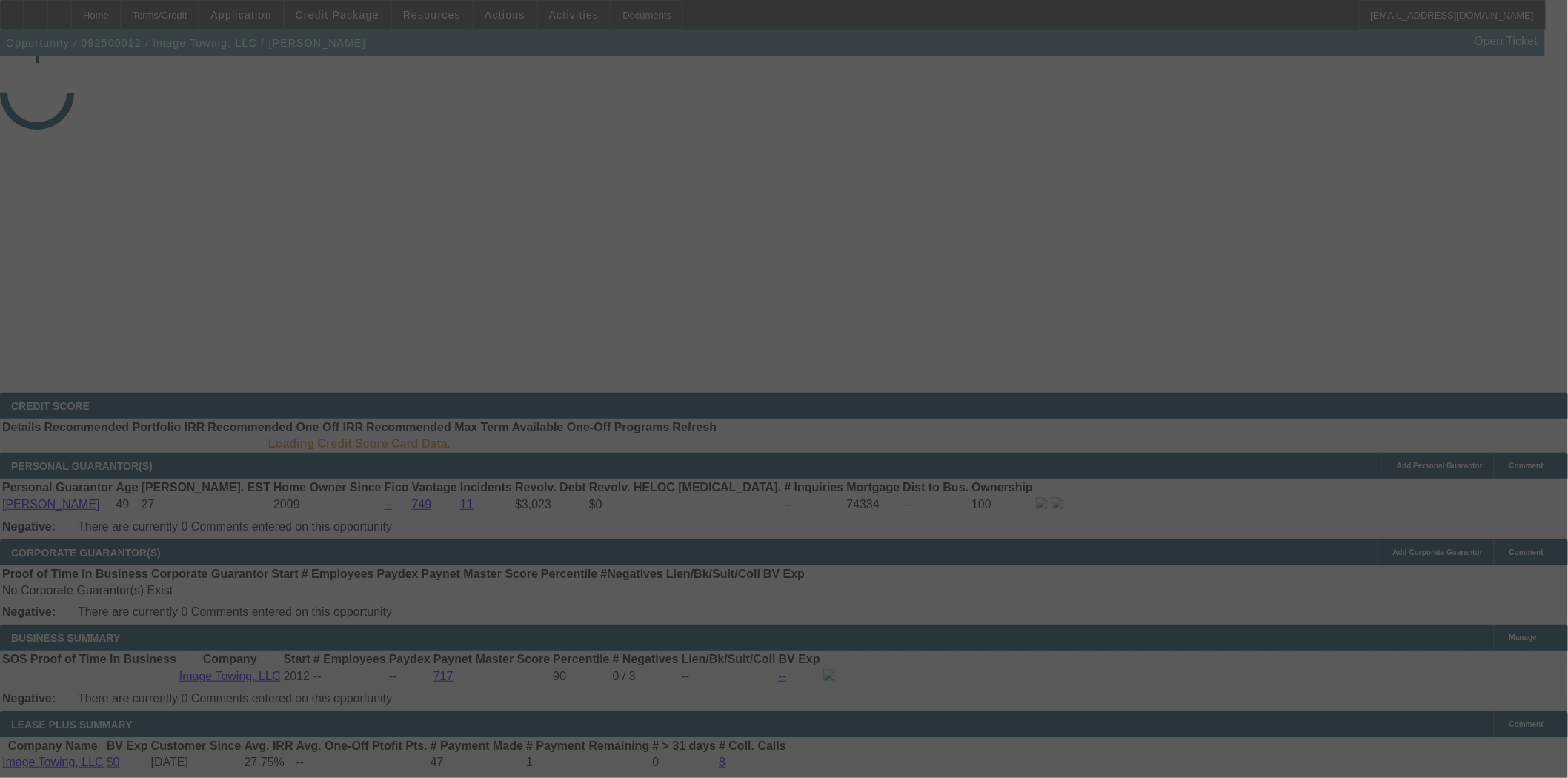
select select "4"
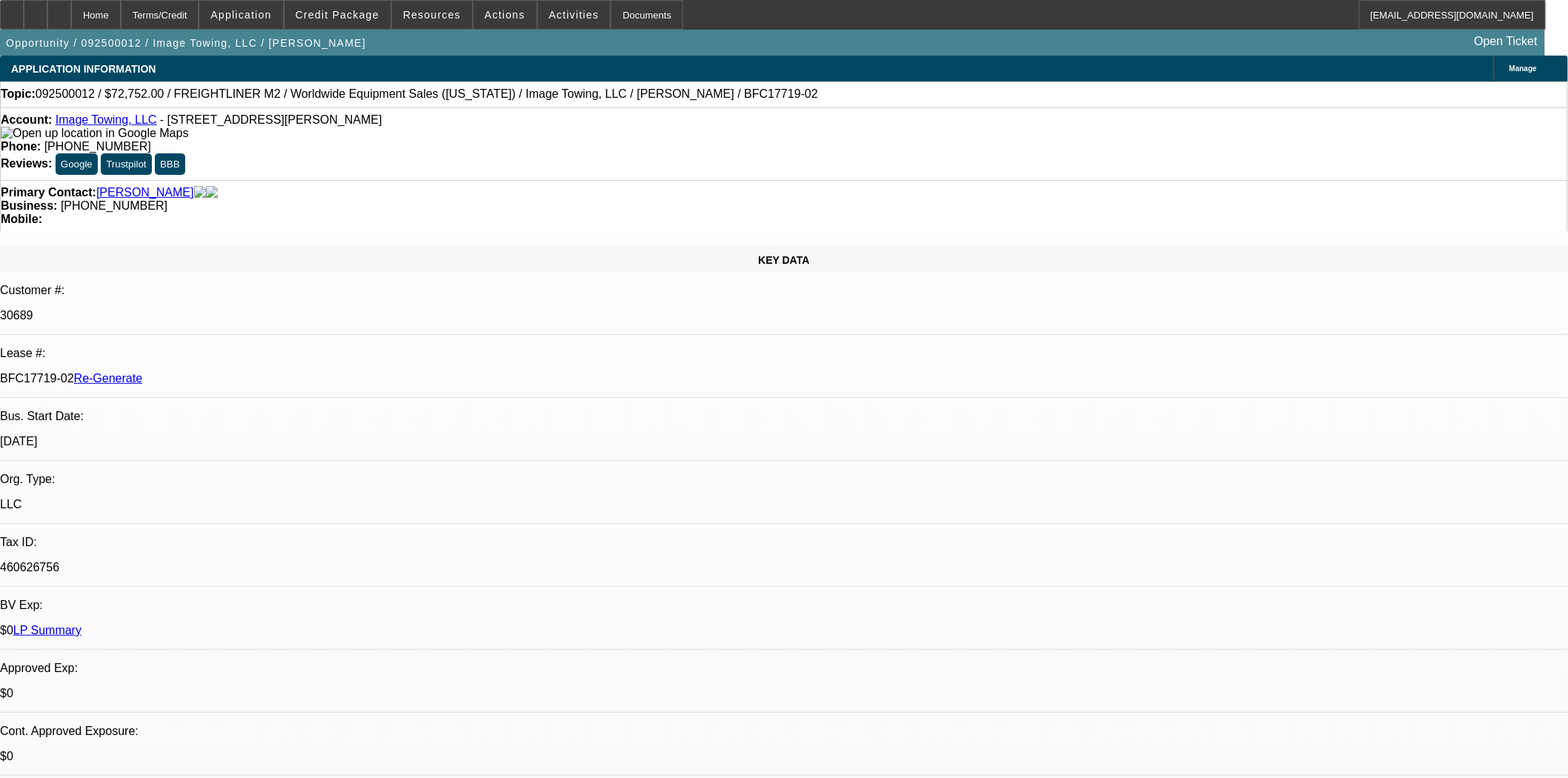
select select "0"
select select "6"
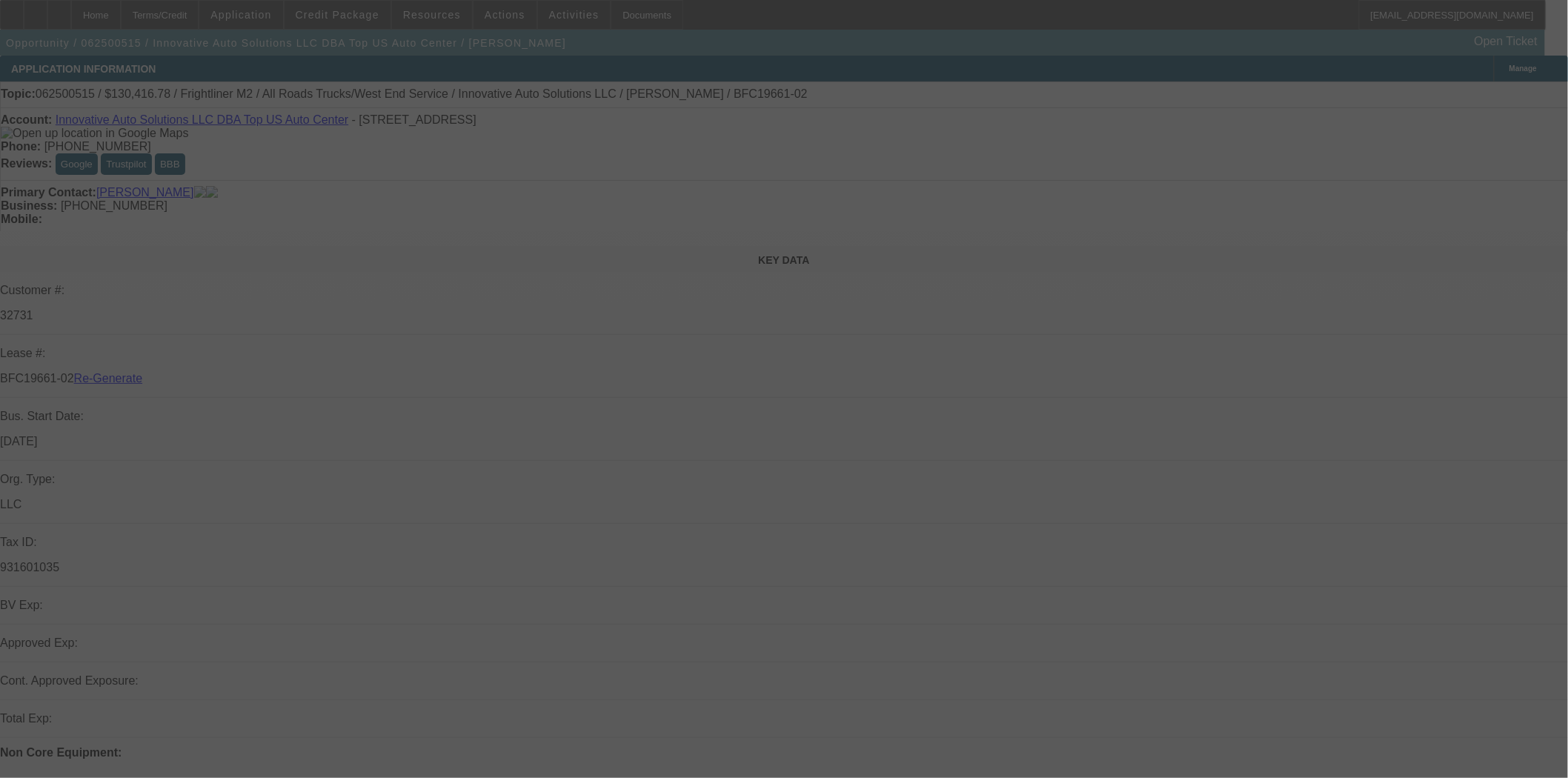
select select "3"
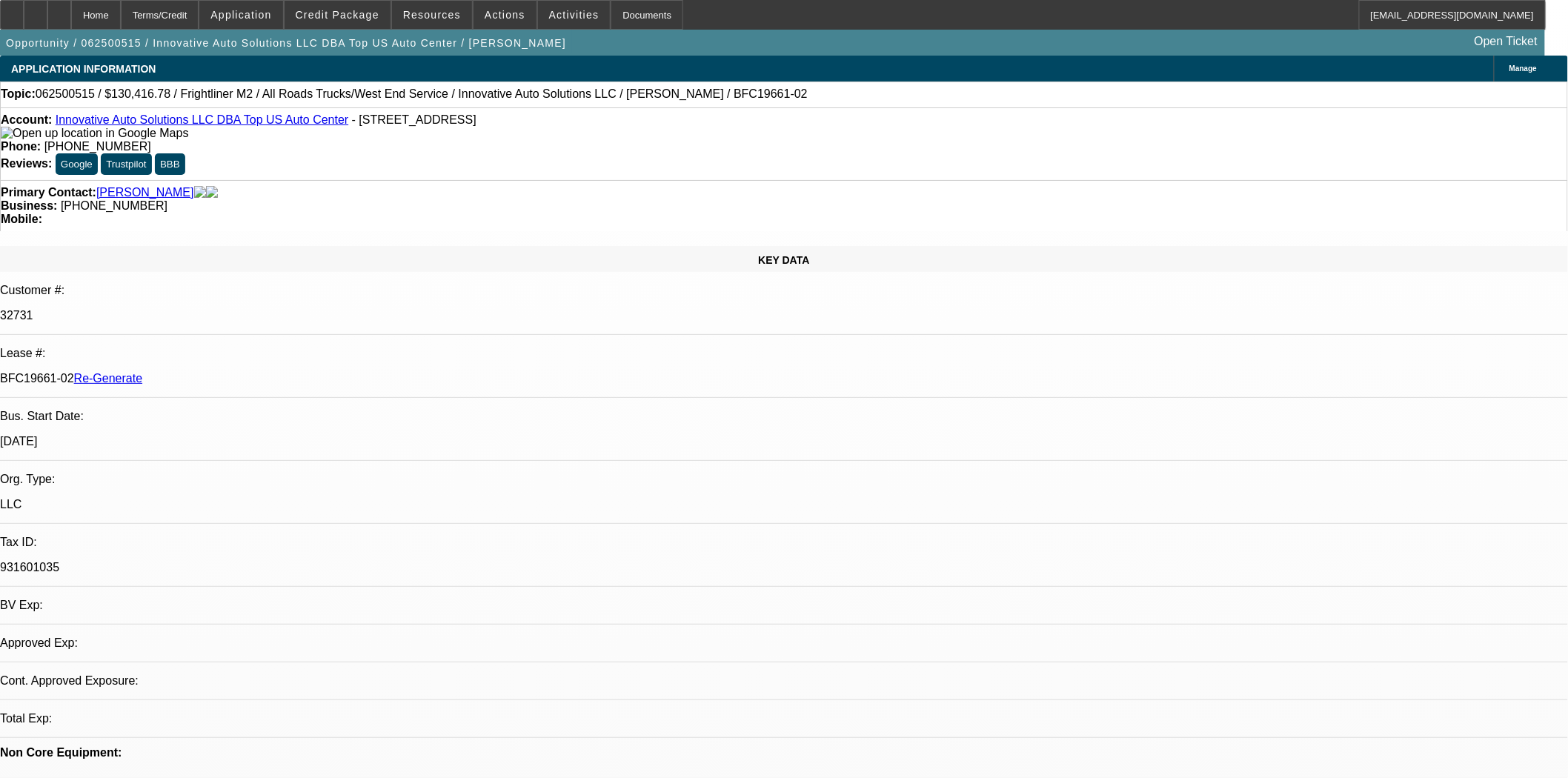
select select "0"
select select "2"
select select "0"
select select "6"
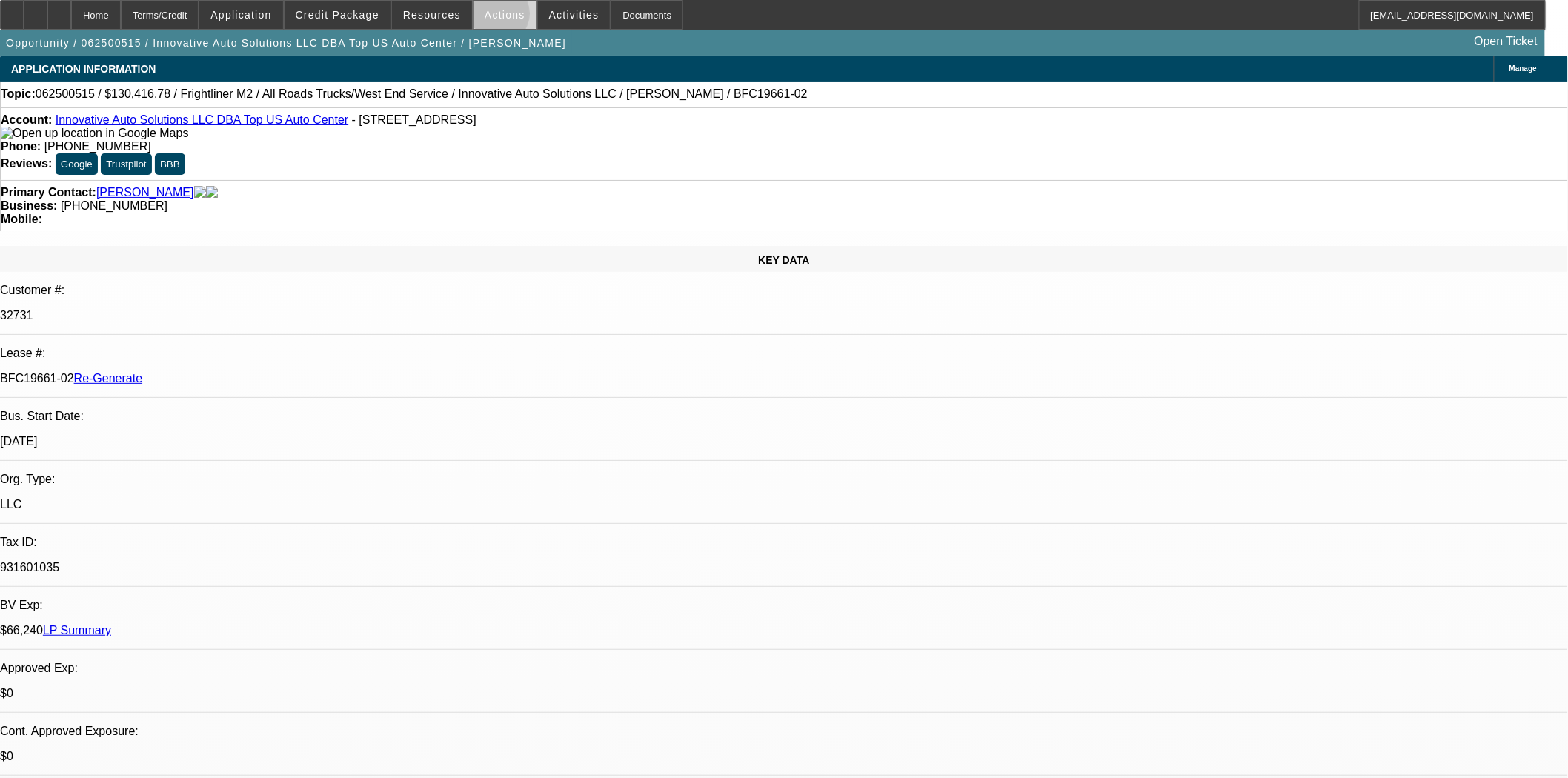
click at [492, 17] on span "Actions" at bounding box center [504, 14] width 41 height 12
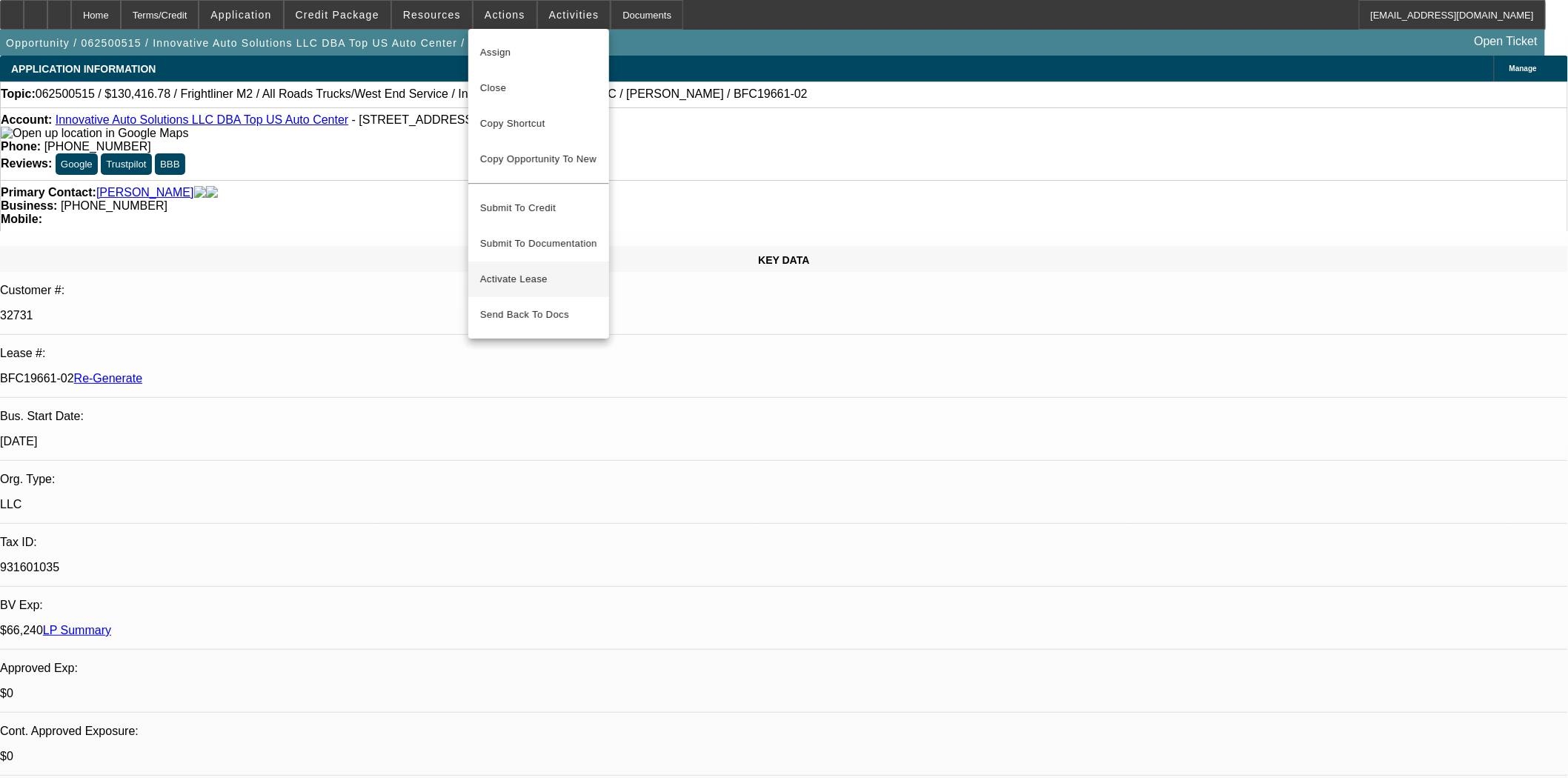
click at [524, 272] on span "Activate Lease" at bounding box center [539, 279] width 117 height 18
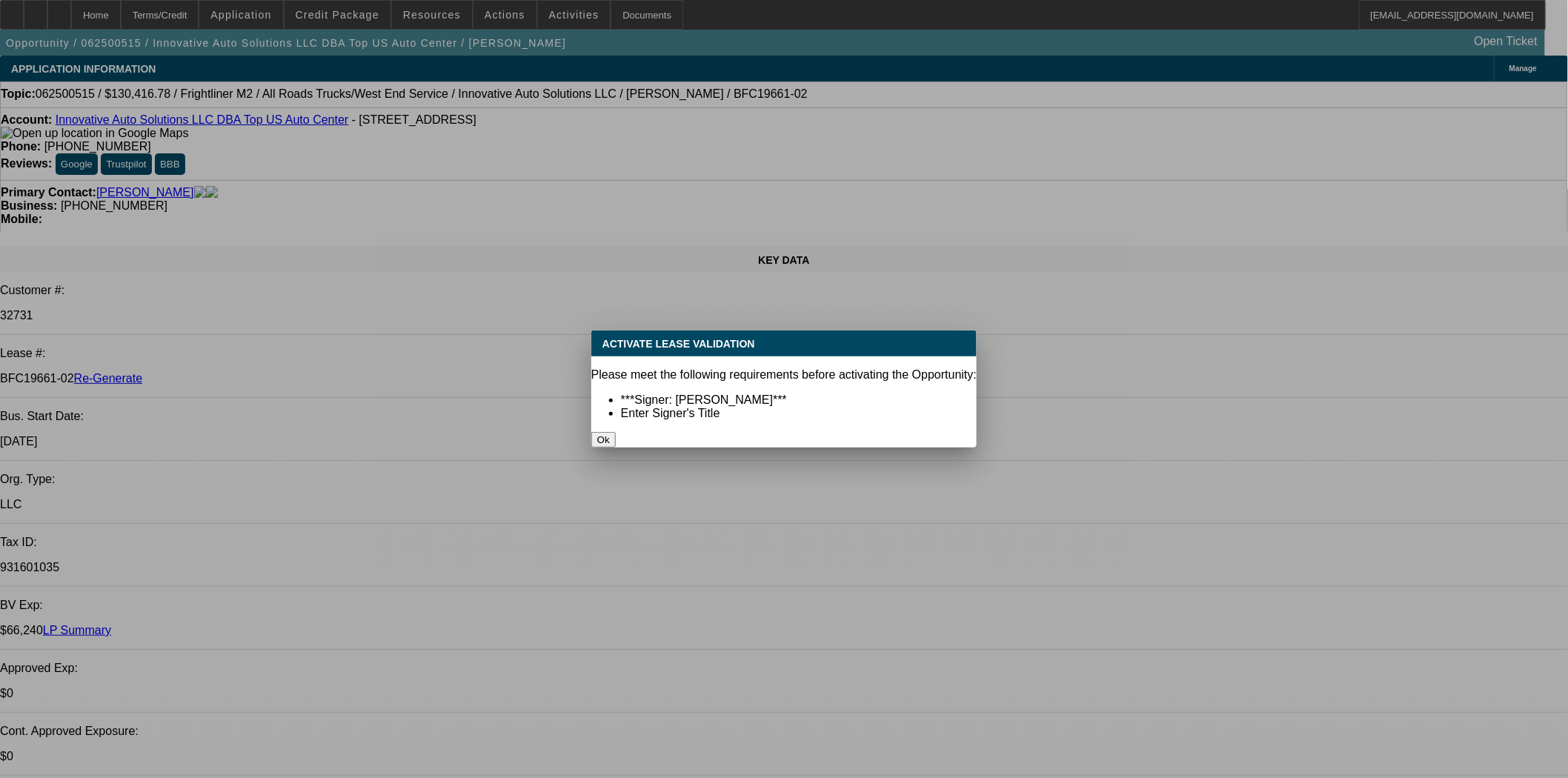
click at [615, 432] on button "Ok" at bounding box center [603, 440] width 25 height 15
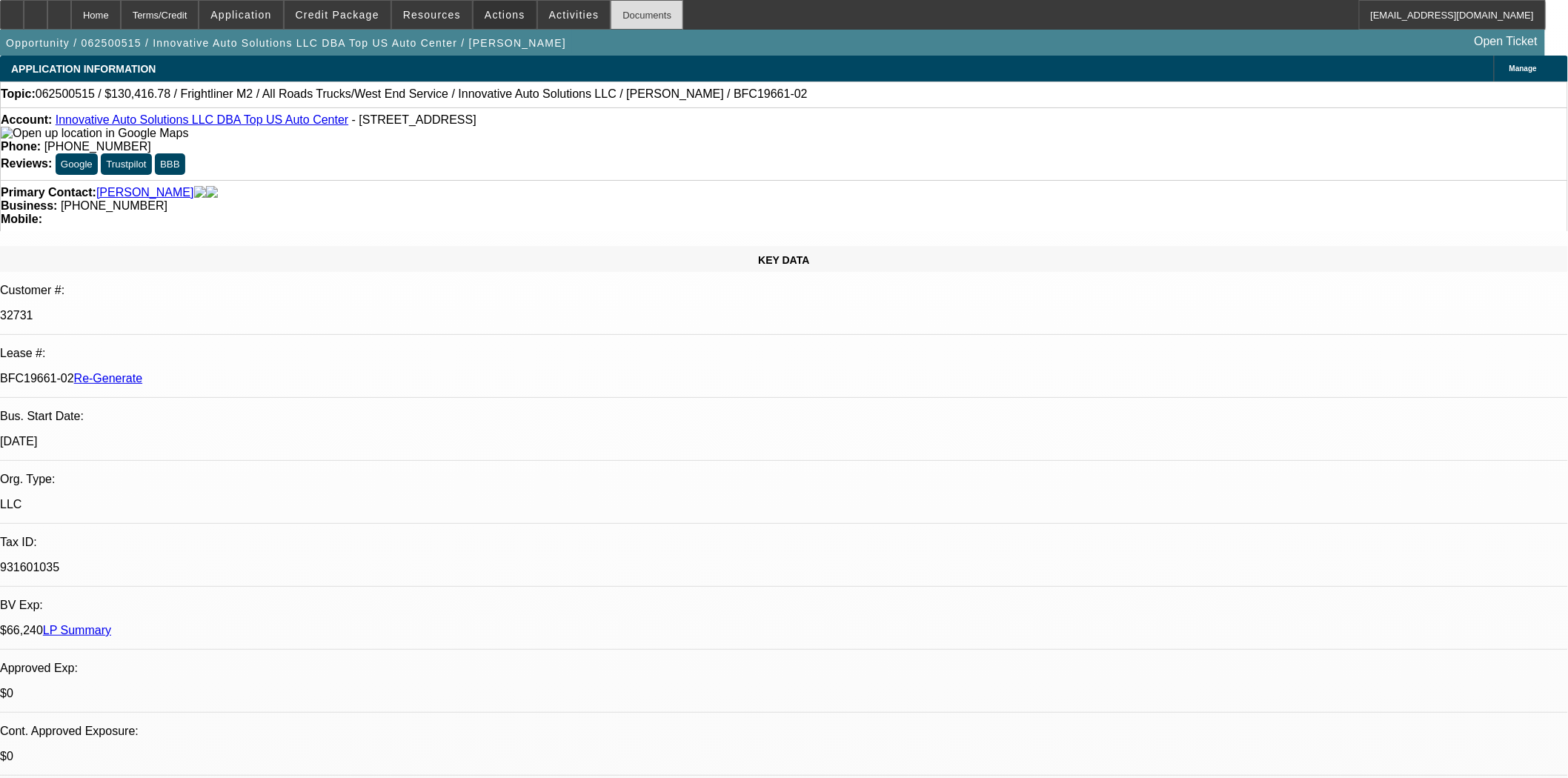
click at [619, 12] on div "Documents" at bounding box center [647, 14] width 73 height 29
click at [474, 16] on span at bounding box center [505, 15] width 63 height 36
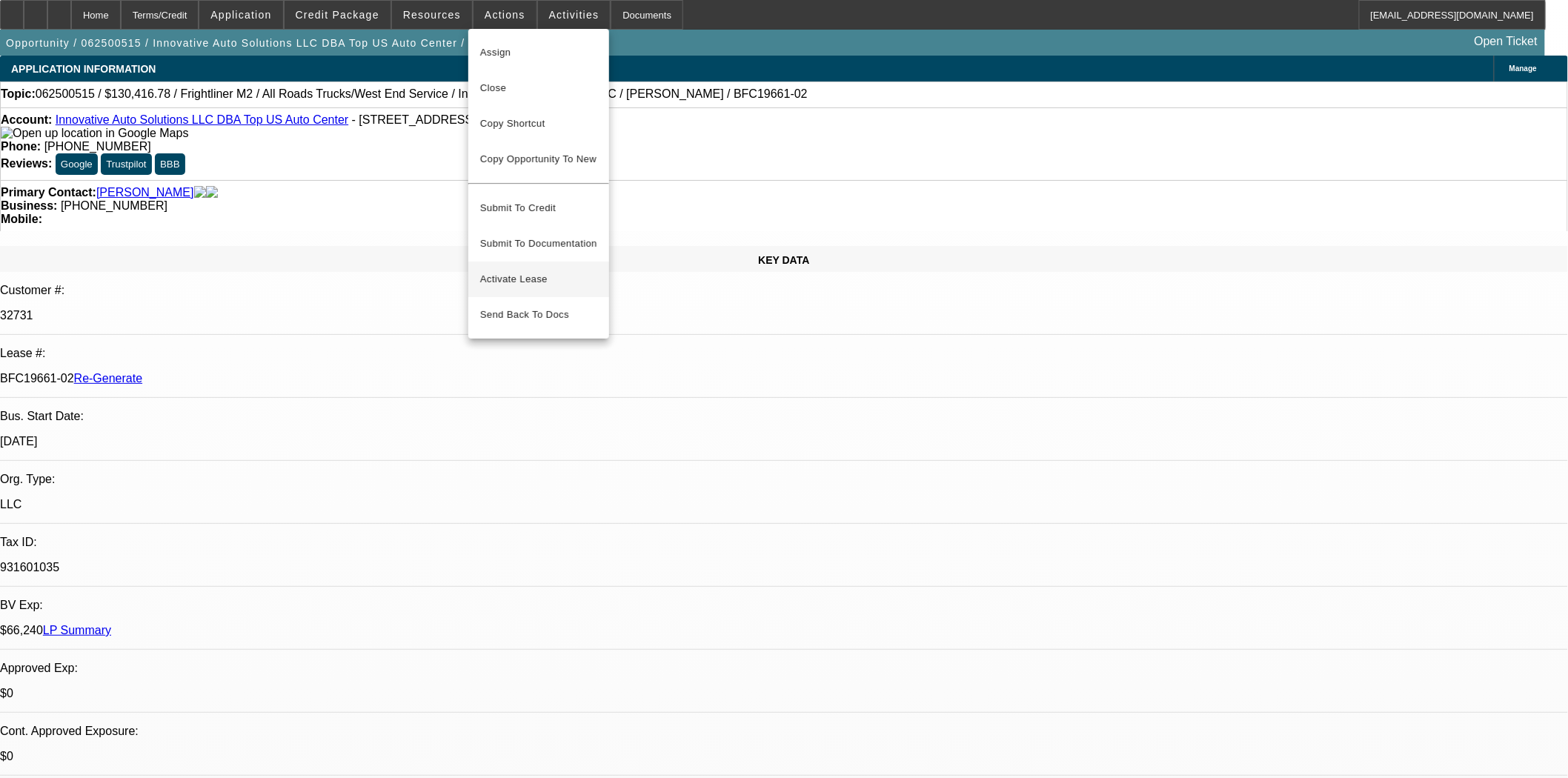
click at [525, 272] on span "Activate Lease" at bounding box center [539, 279] width 117 height 18
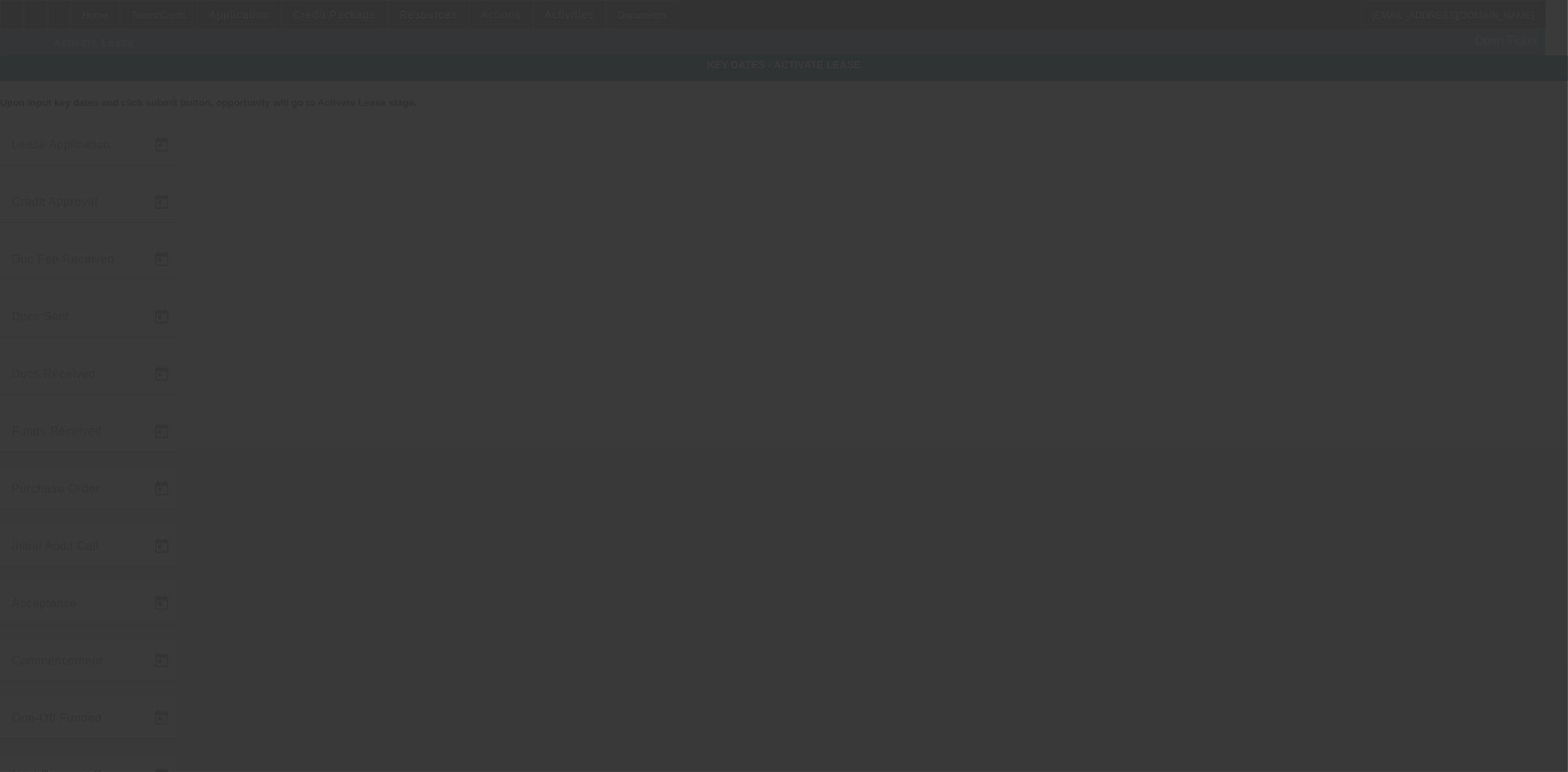
type input "6/20/2025"
type input "9/8/2025"
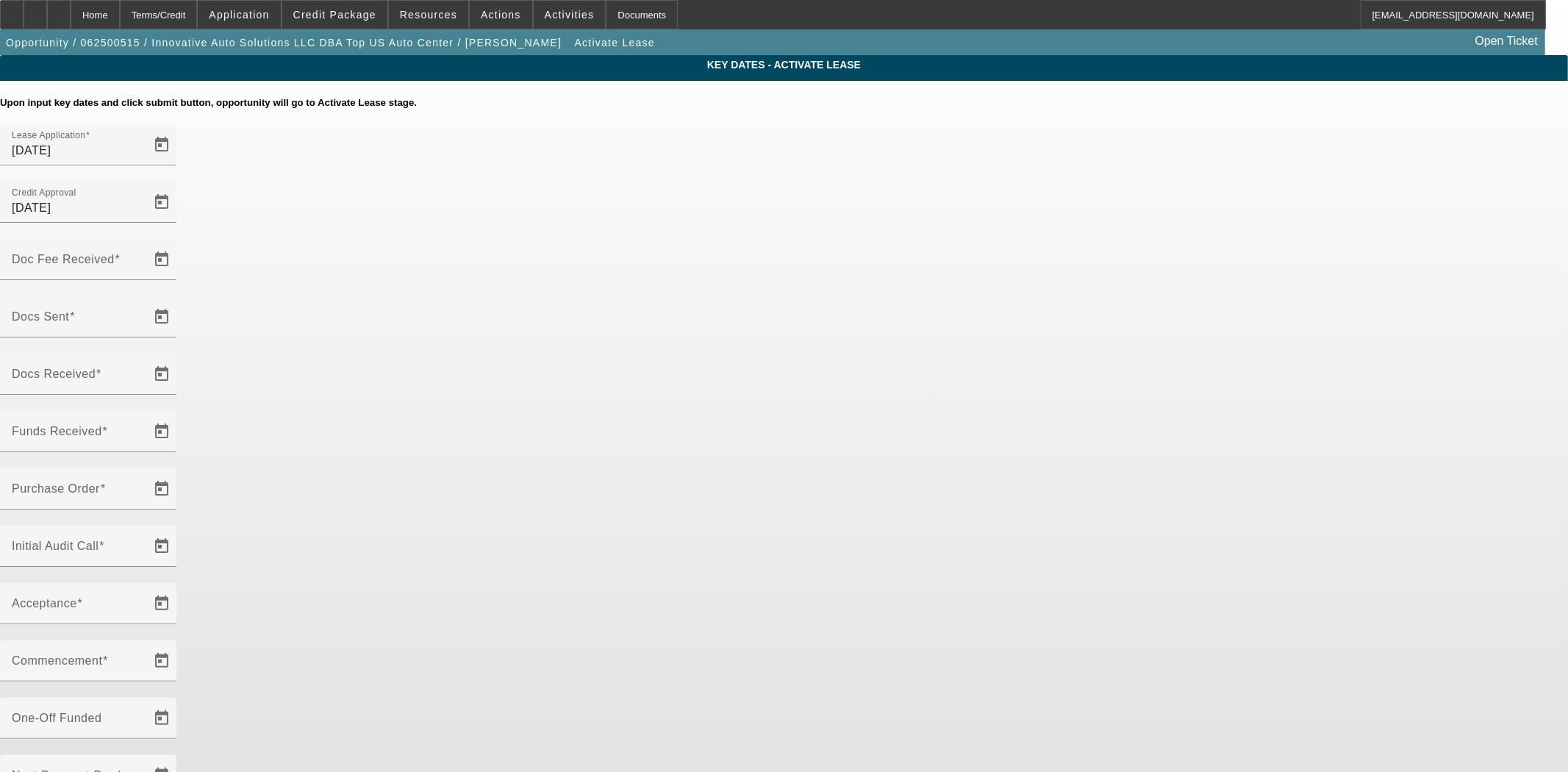
click at [176, 280] on div at bounding box center [88, 288] width 176 height 16
click at [144, 257] on input "Doc Fee Received" at bounding box center [78, 265] width 132 height 18
type input "9/22/2025"
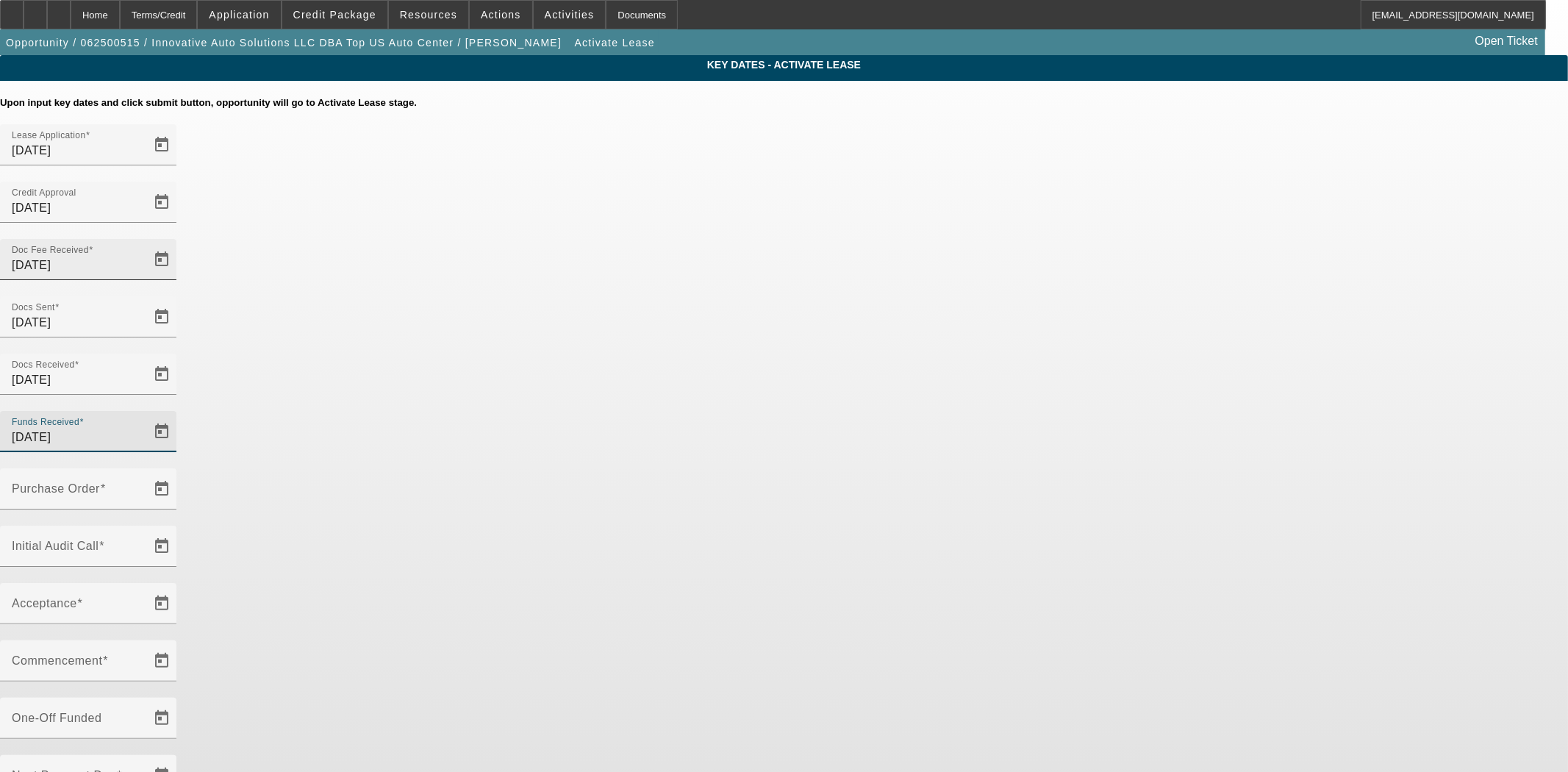
type input "9/22/2025"
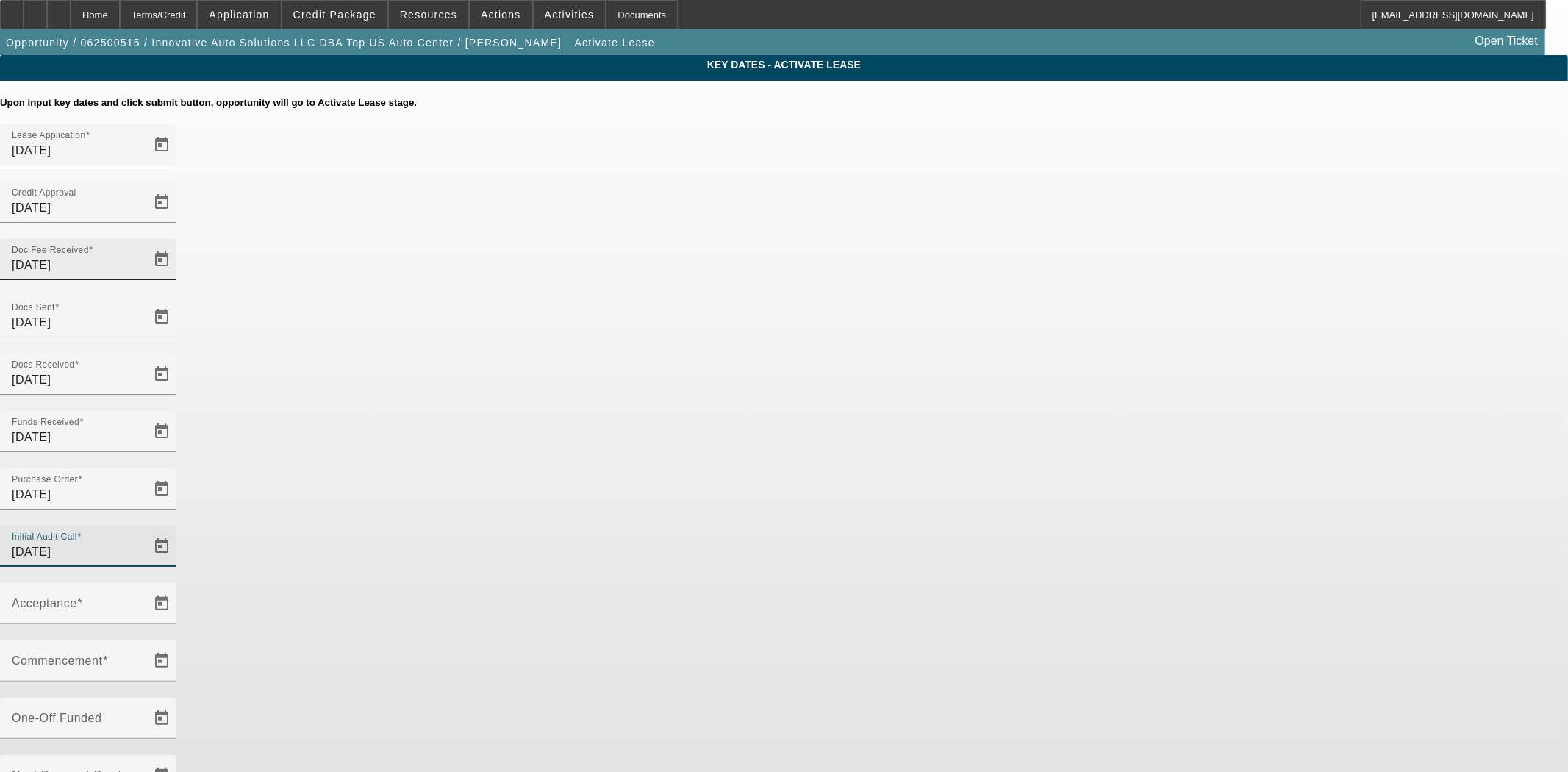
type input "9/22/2025"
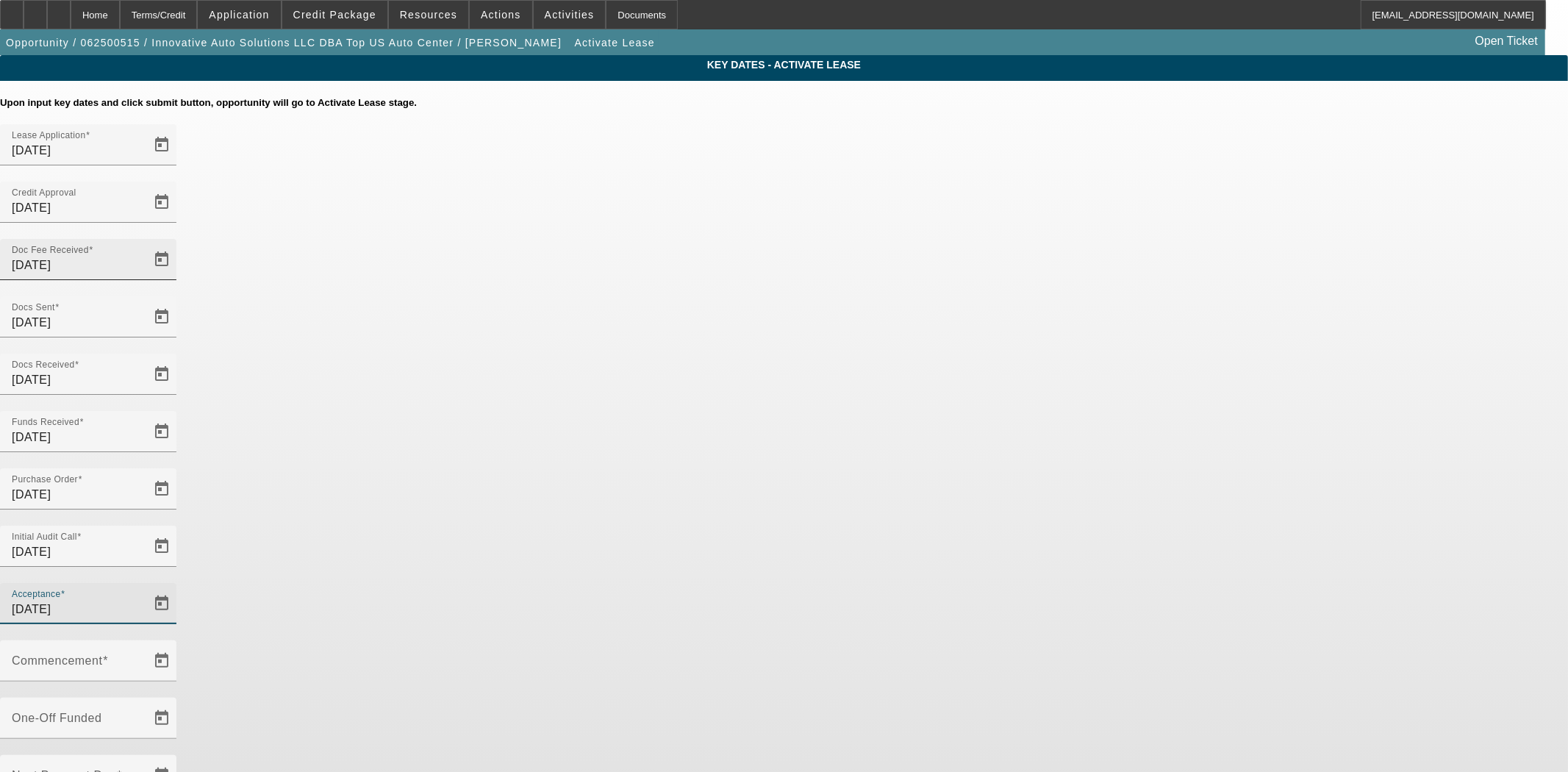
type input "9/22/2025"
type input "10/1/2025"
type input "11/1/2025"
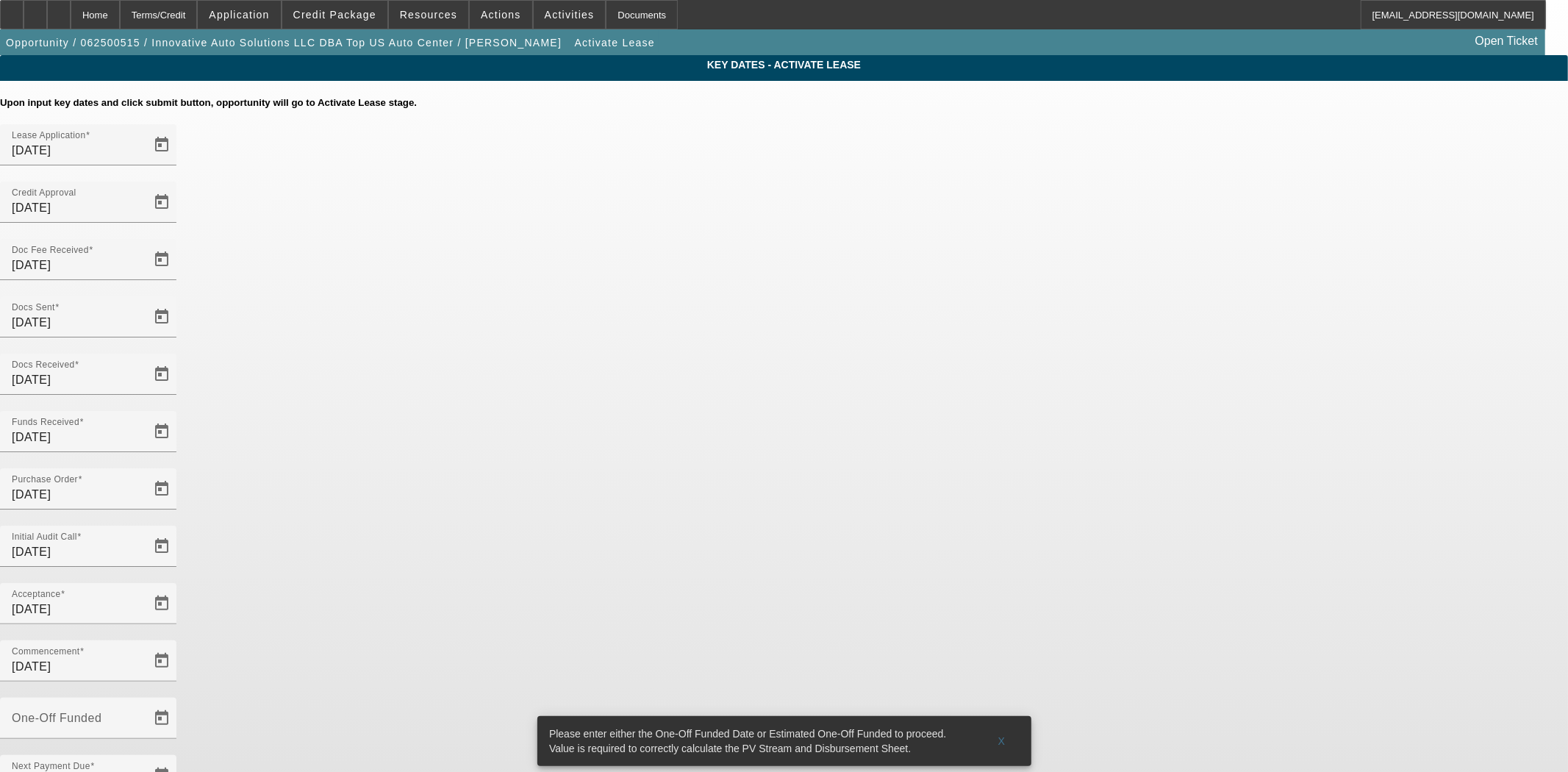
type input "9/22/2025"
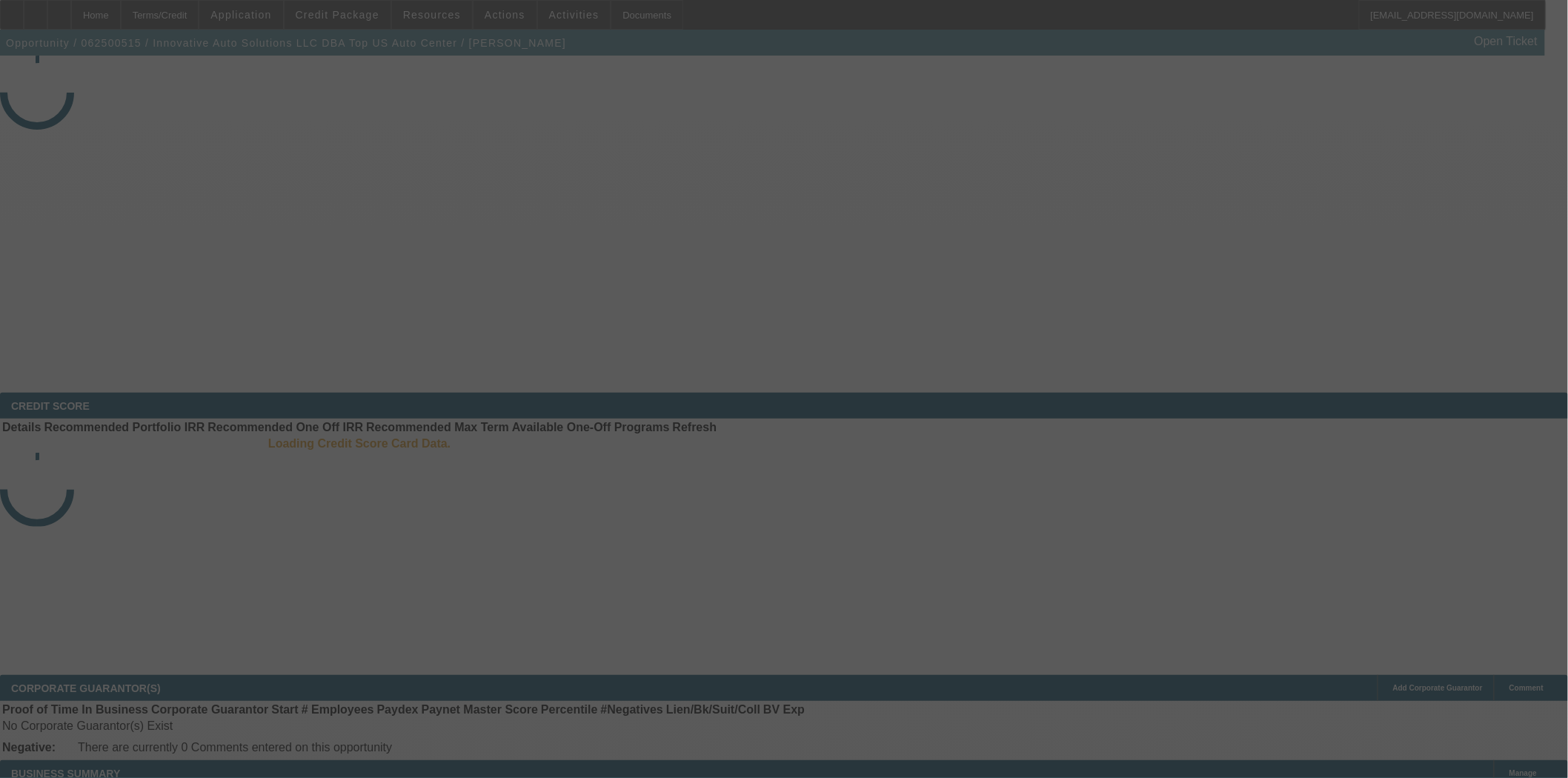
select select "4"
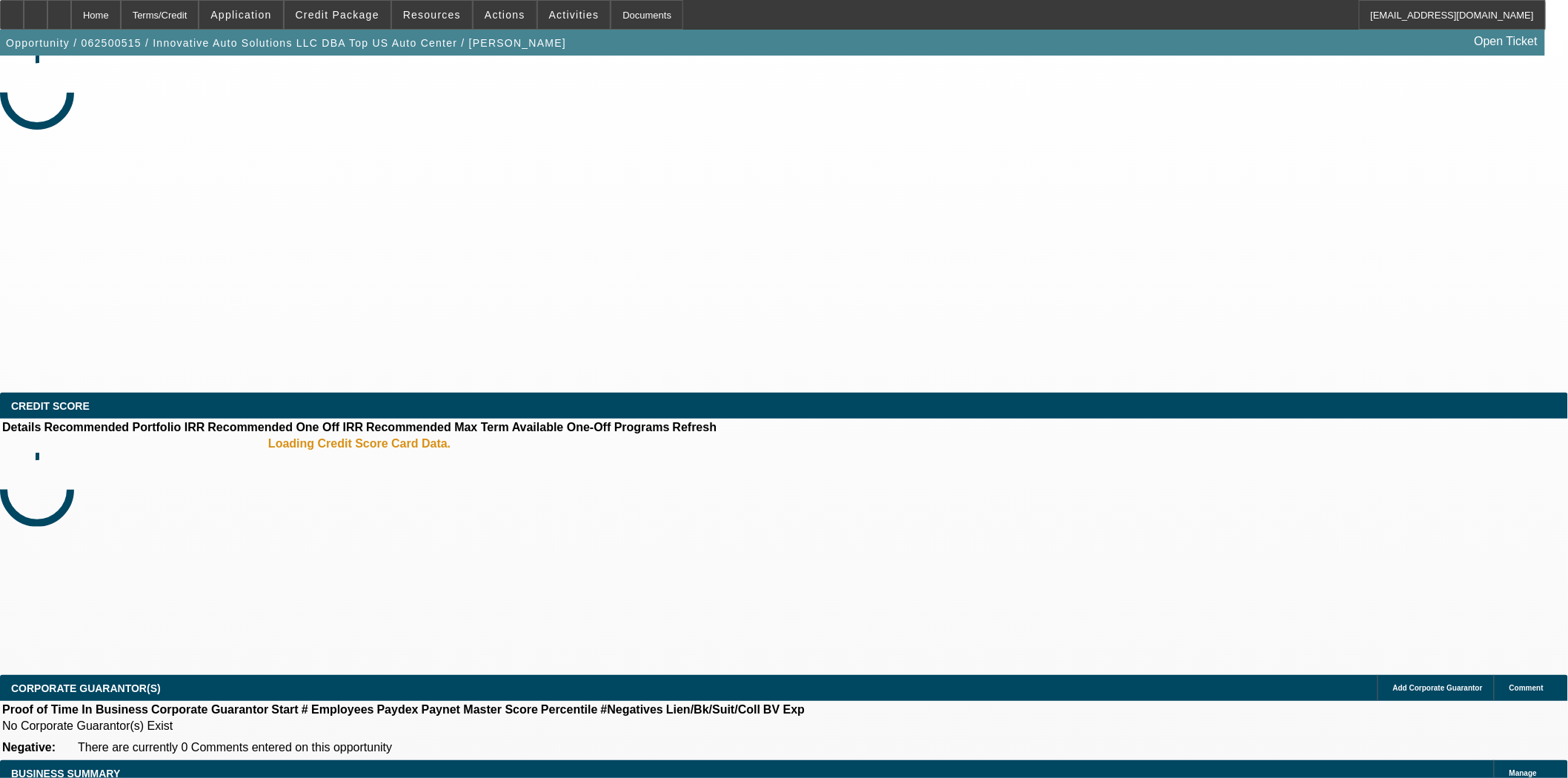
select select "0"
select select "2"
select select "0"
select select "6"
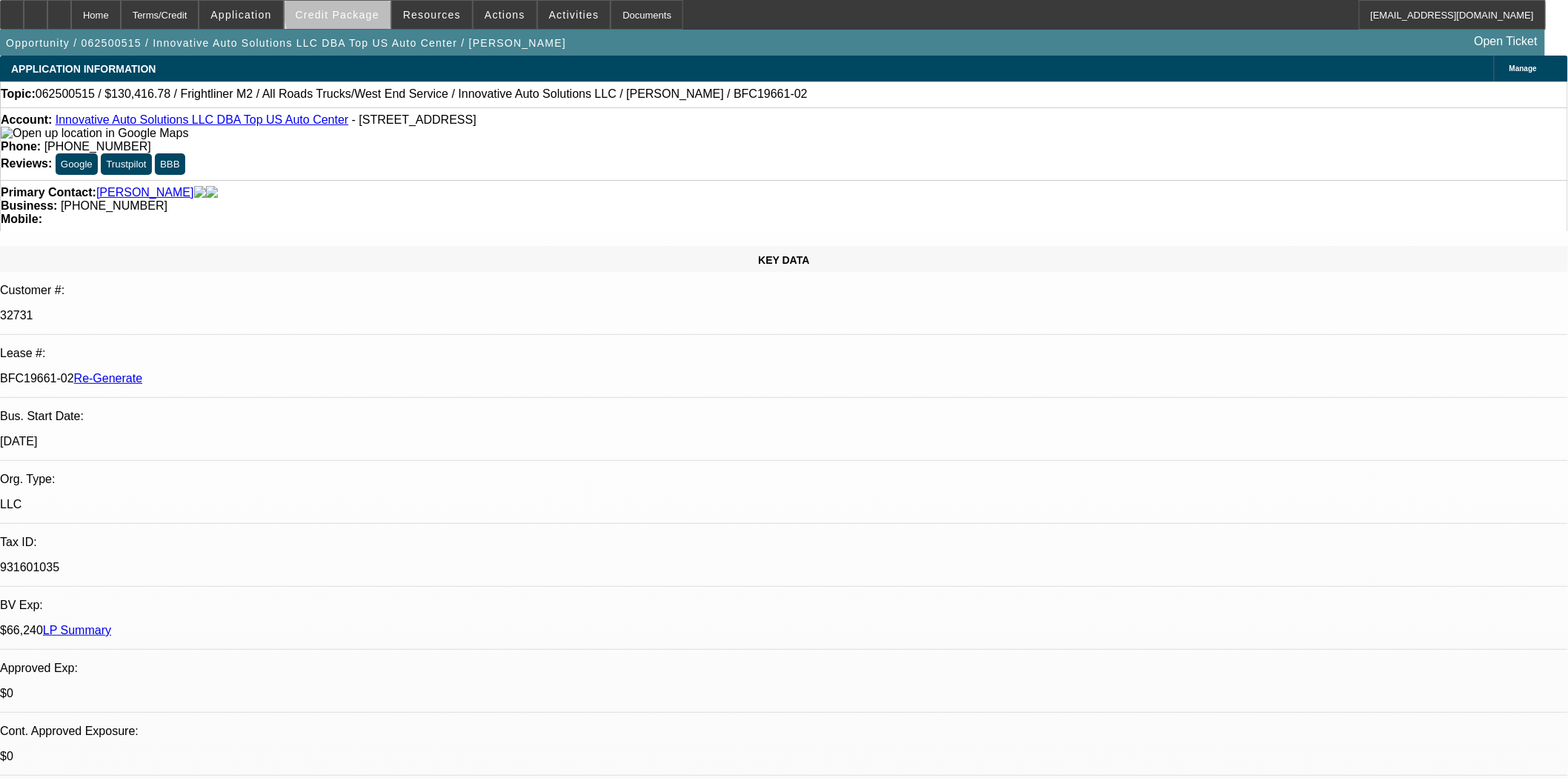
click at [374, 5] on span at bounding box center [337, 15] width 106 height 36
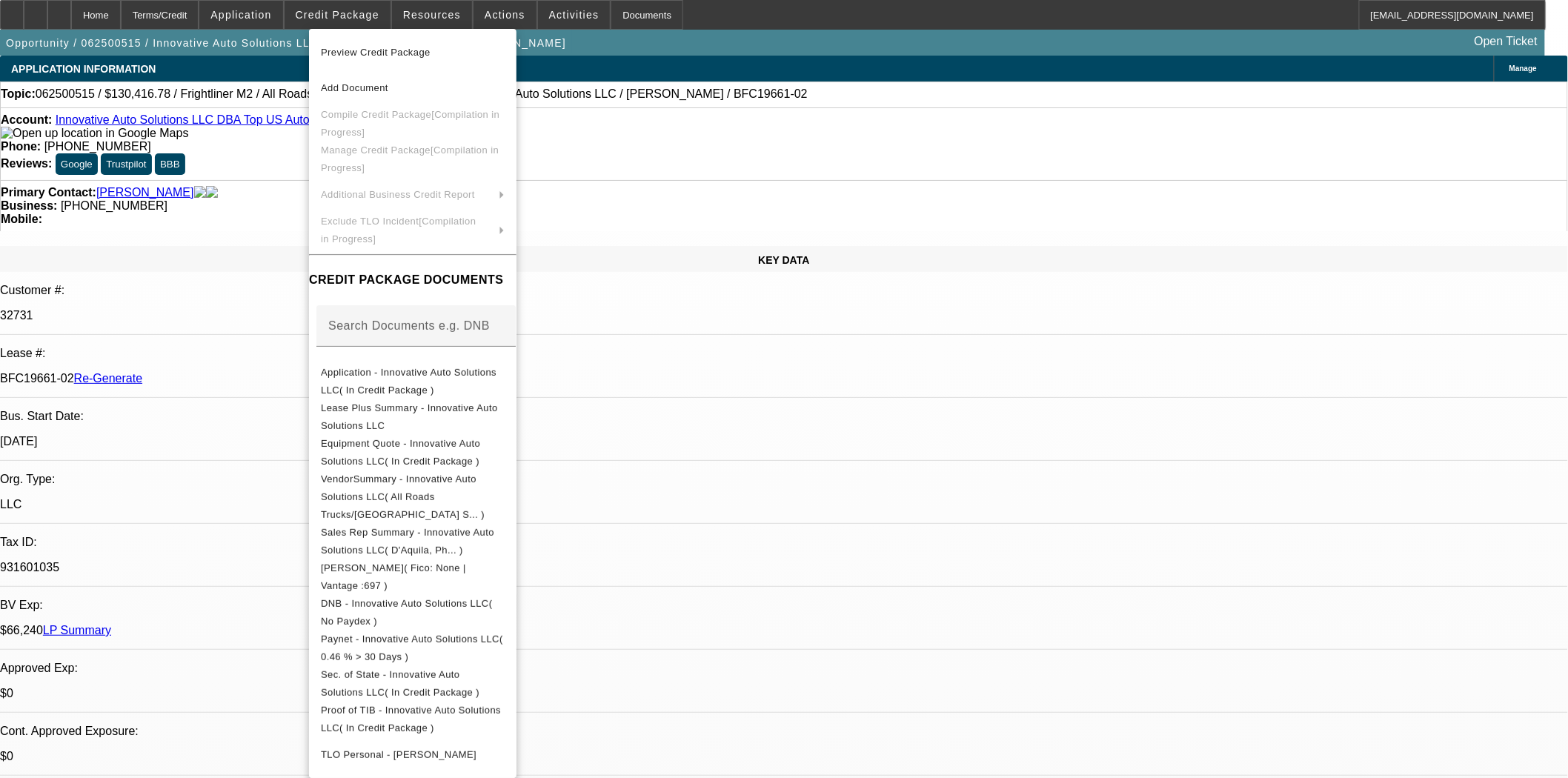
click at [387, 45] on span "Preview Credit Package" at bounding box center [413, 52] width 184 height 18
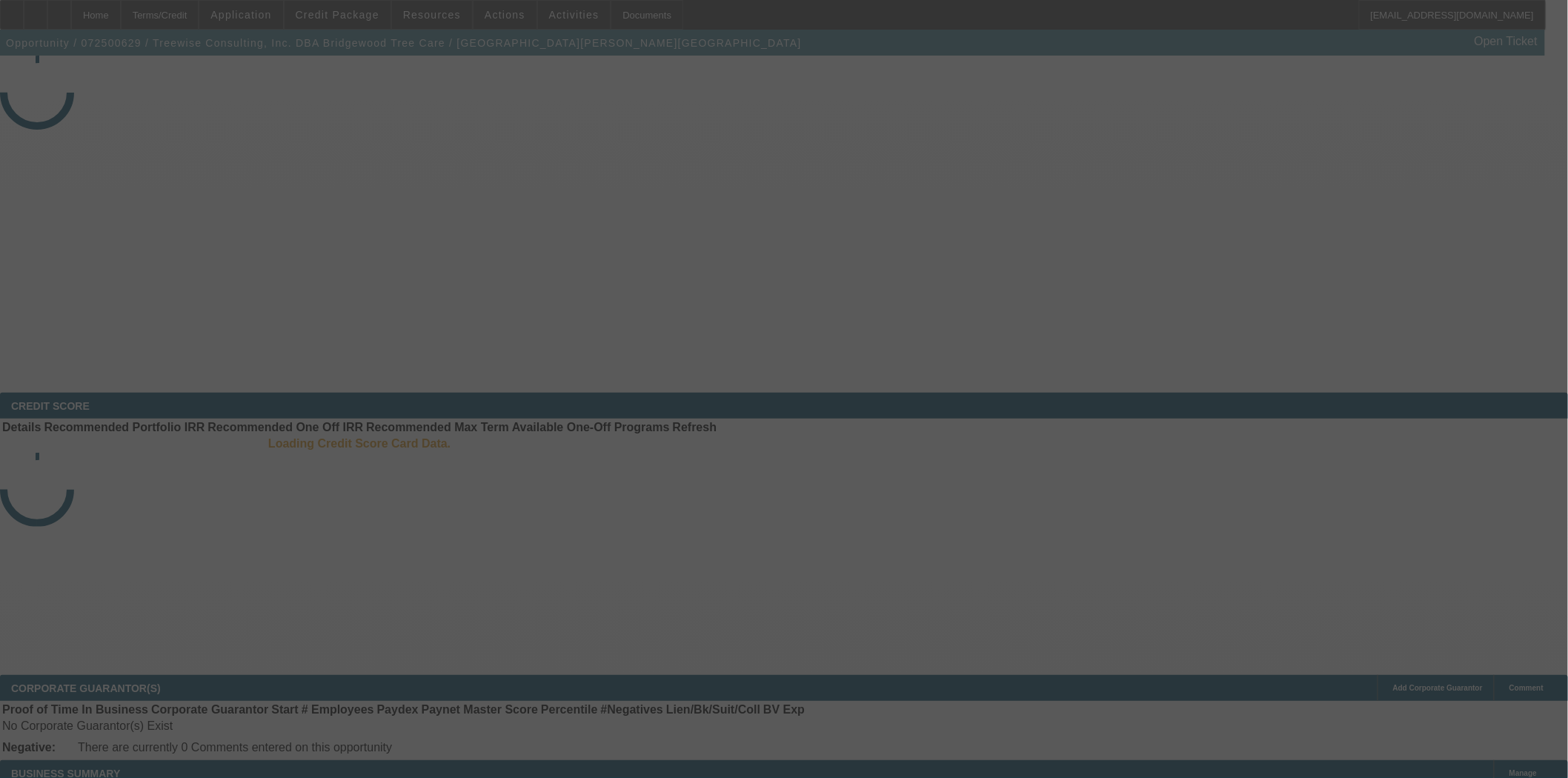
select select "4"
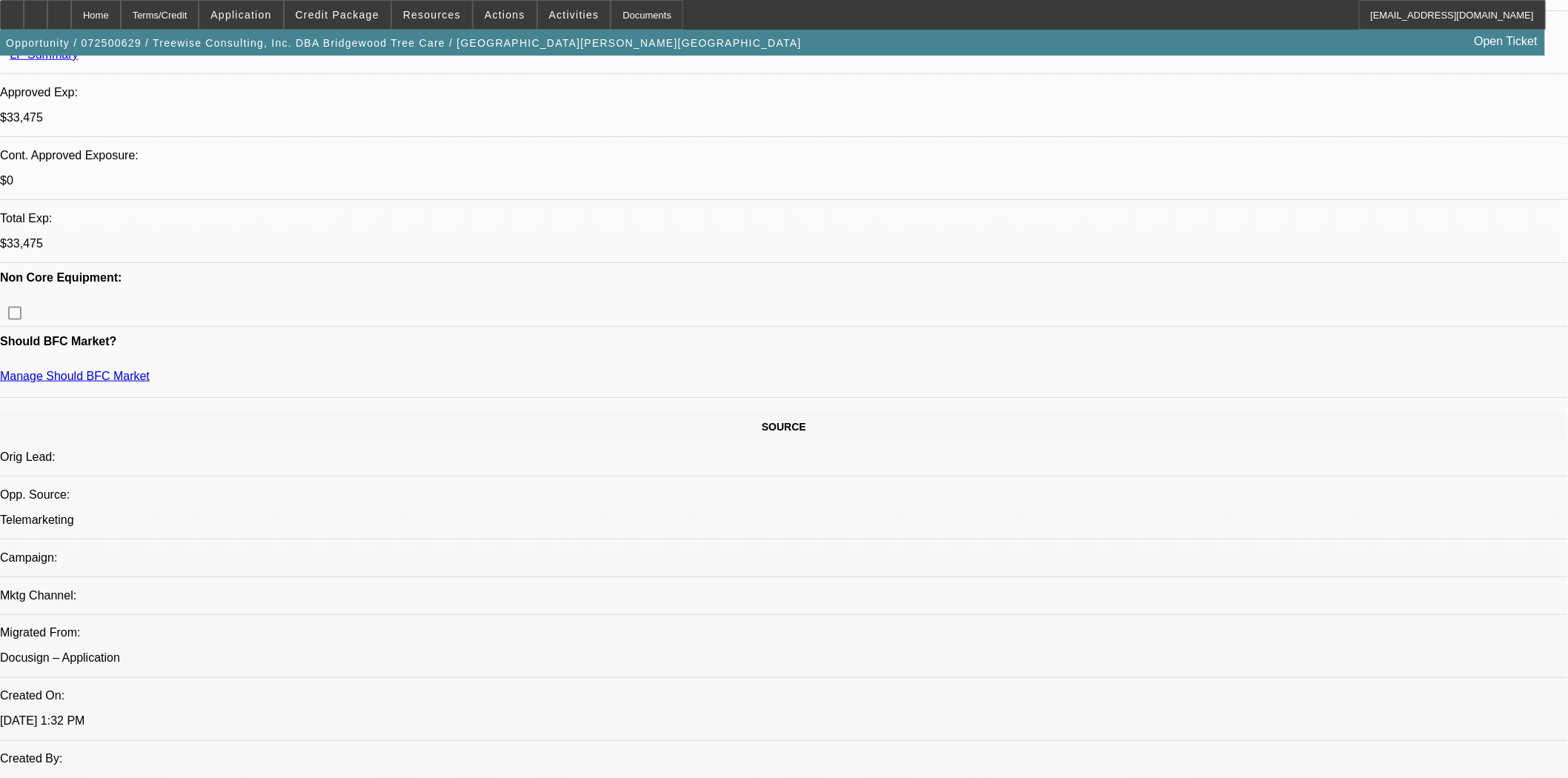
select select "0"
select select "2"
select select "0"
select select "6"
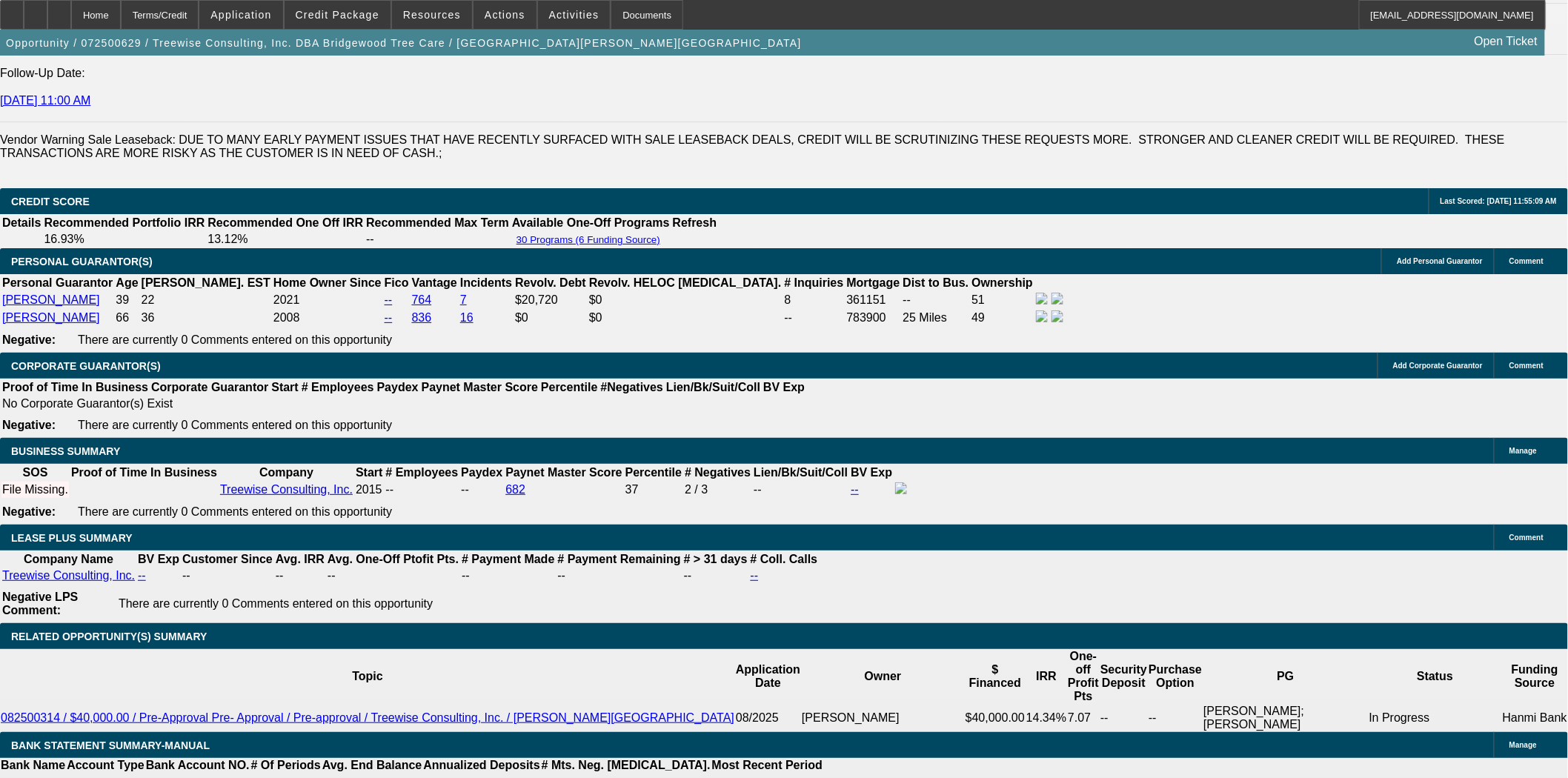
scroll to position [2128, 0]
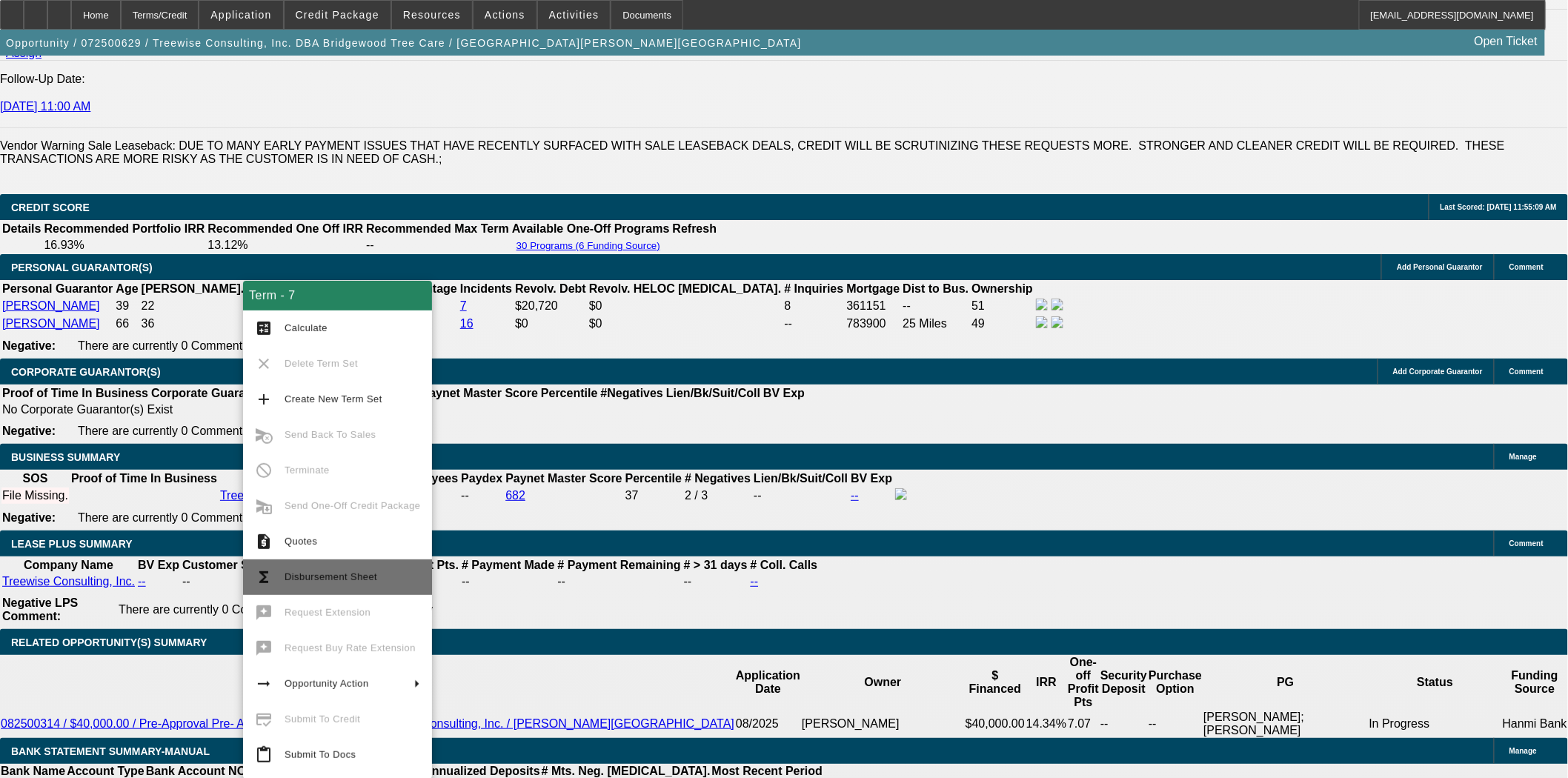
click at [343, 580] on span "Disbursement Sheet" at bounding box center [330, 577] width 93 height 11
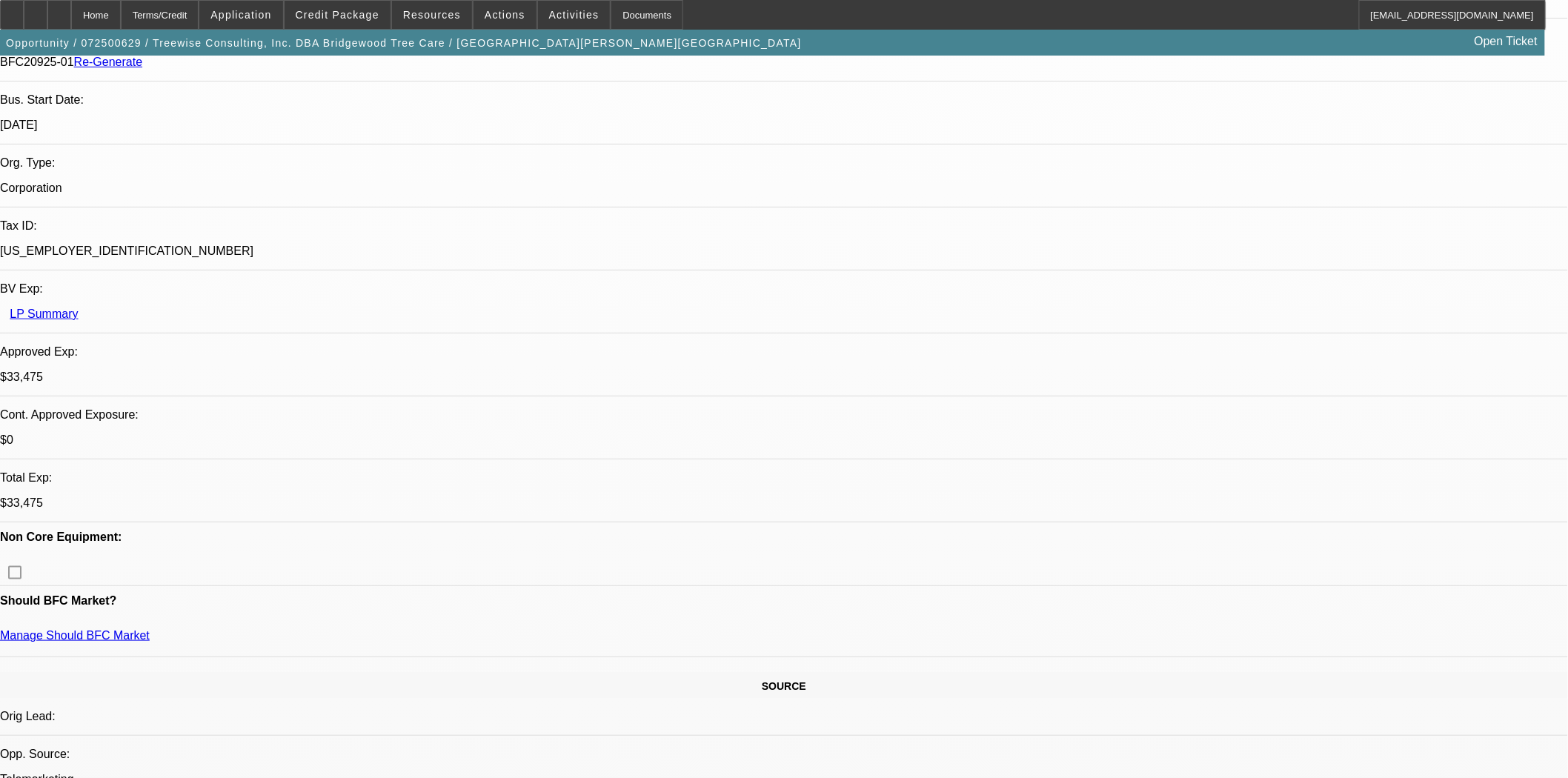
scroll to position [0, 0]
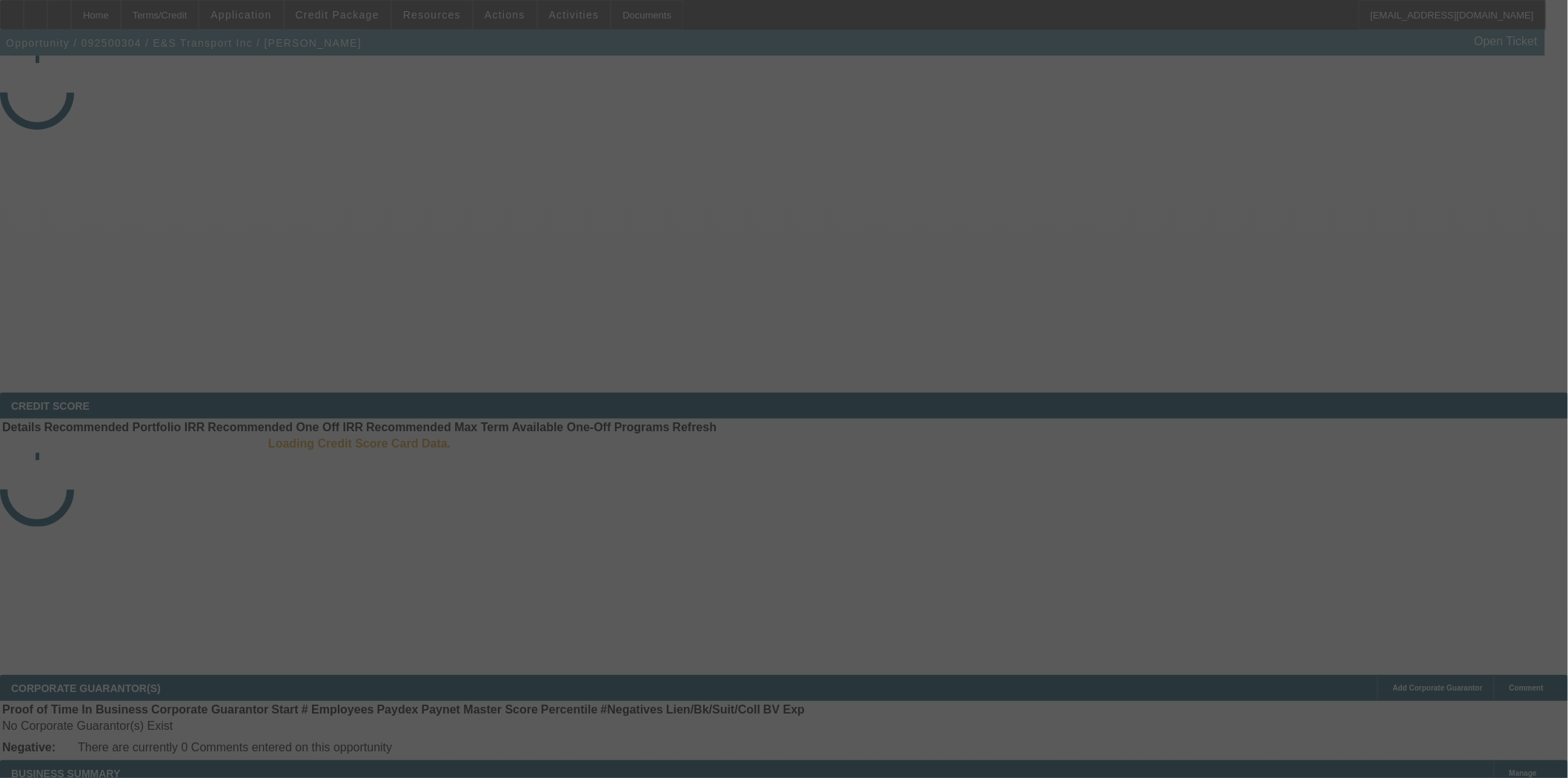
select select "4"
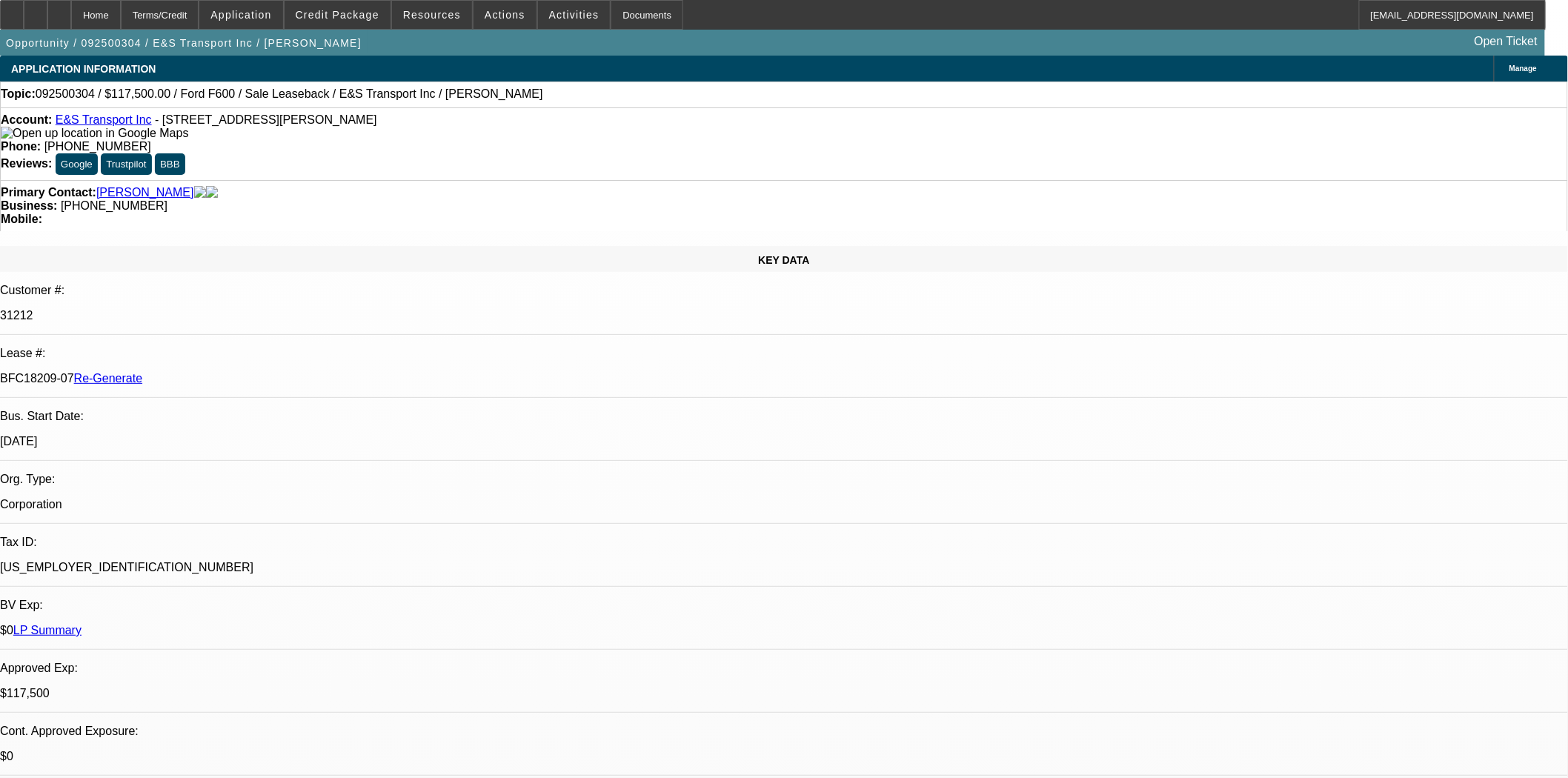
select select "0"
select select "2"
select select "0"
select select "6"
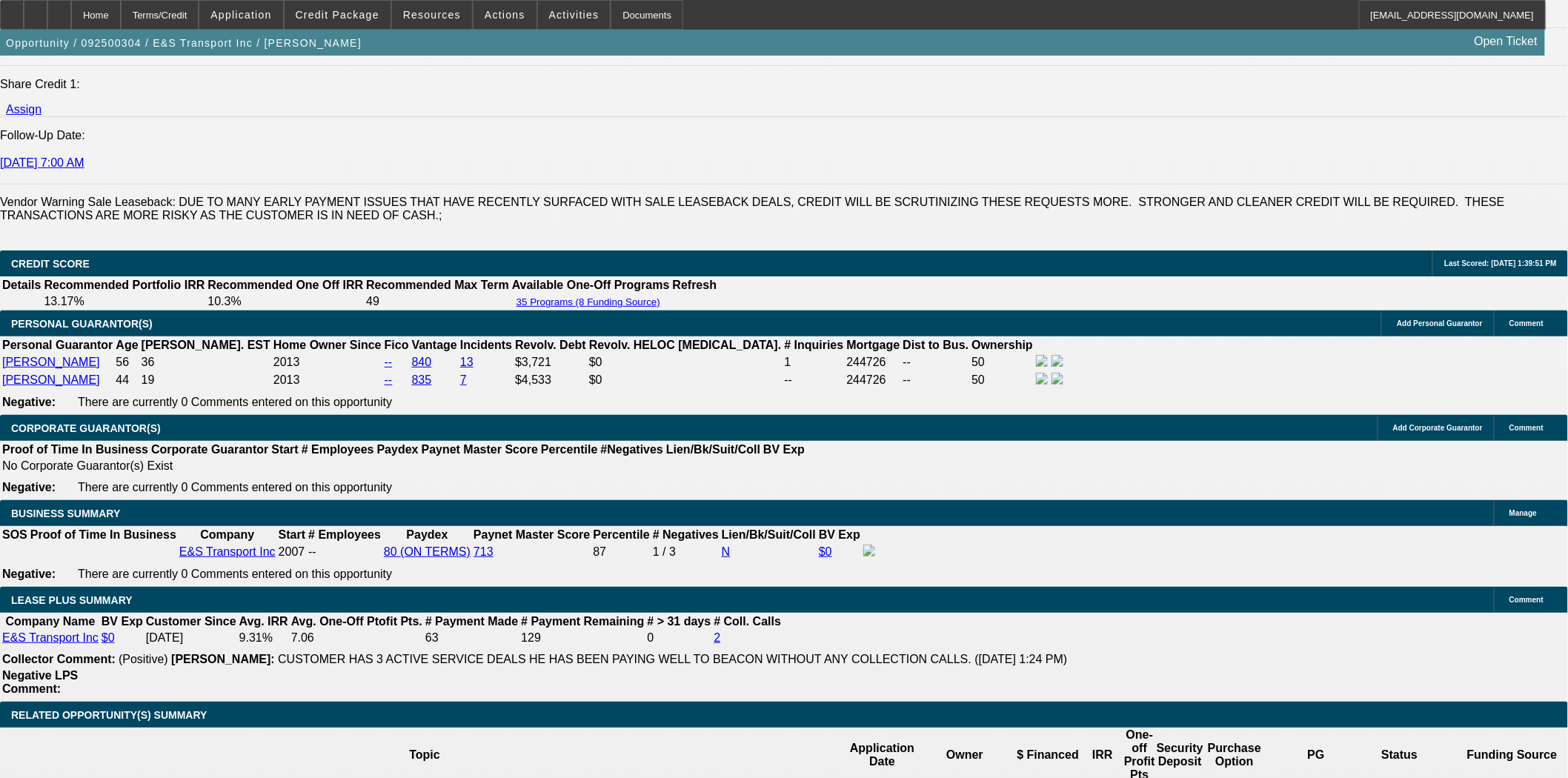
scroll to position [2470, 0]
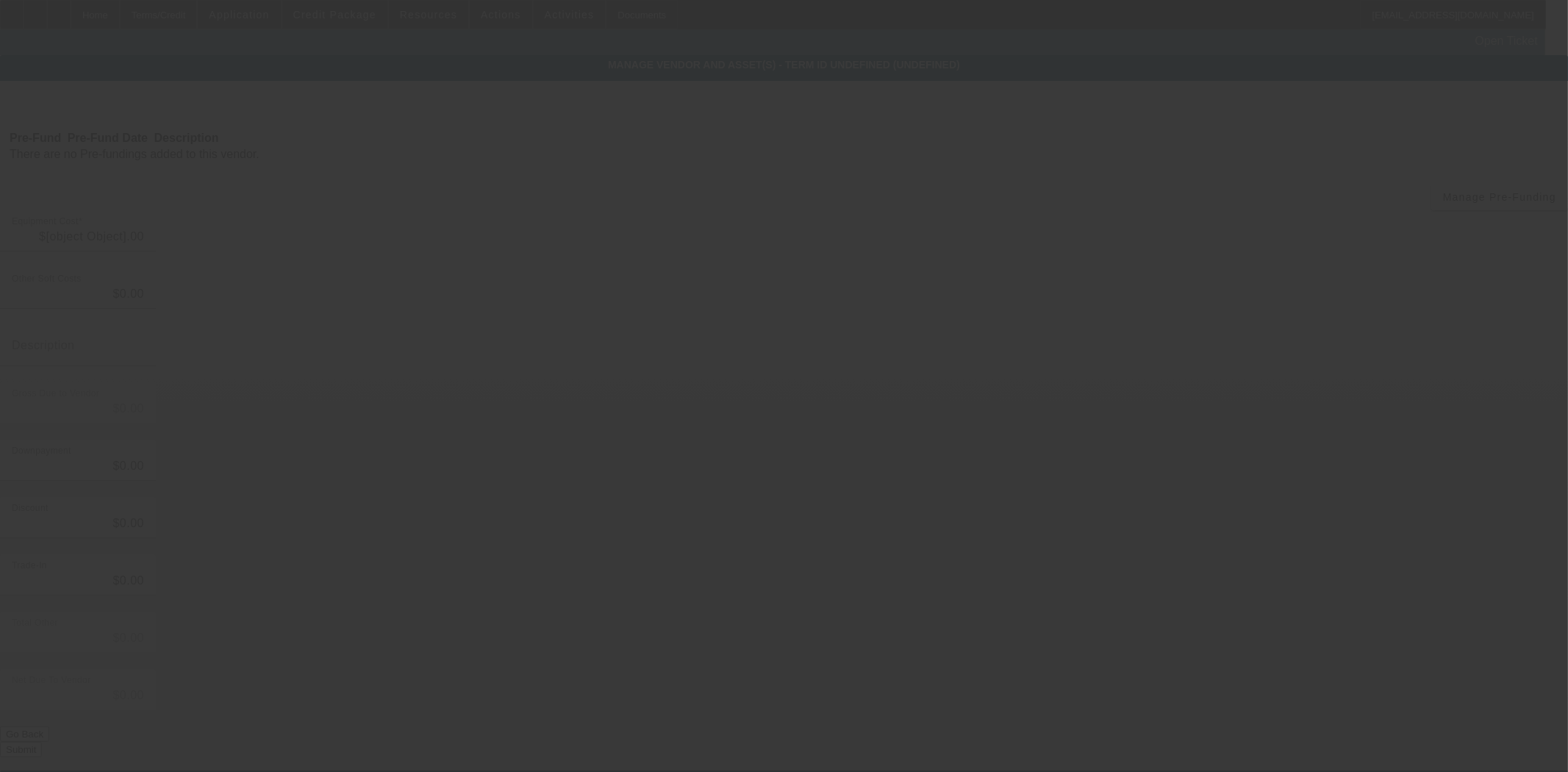
type input "$117,500.00"
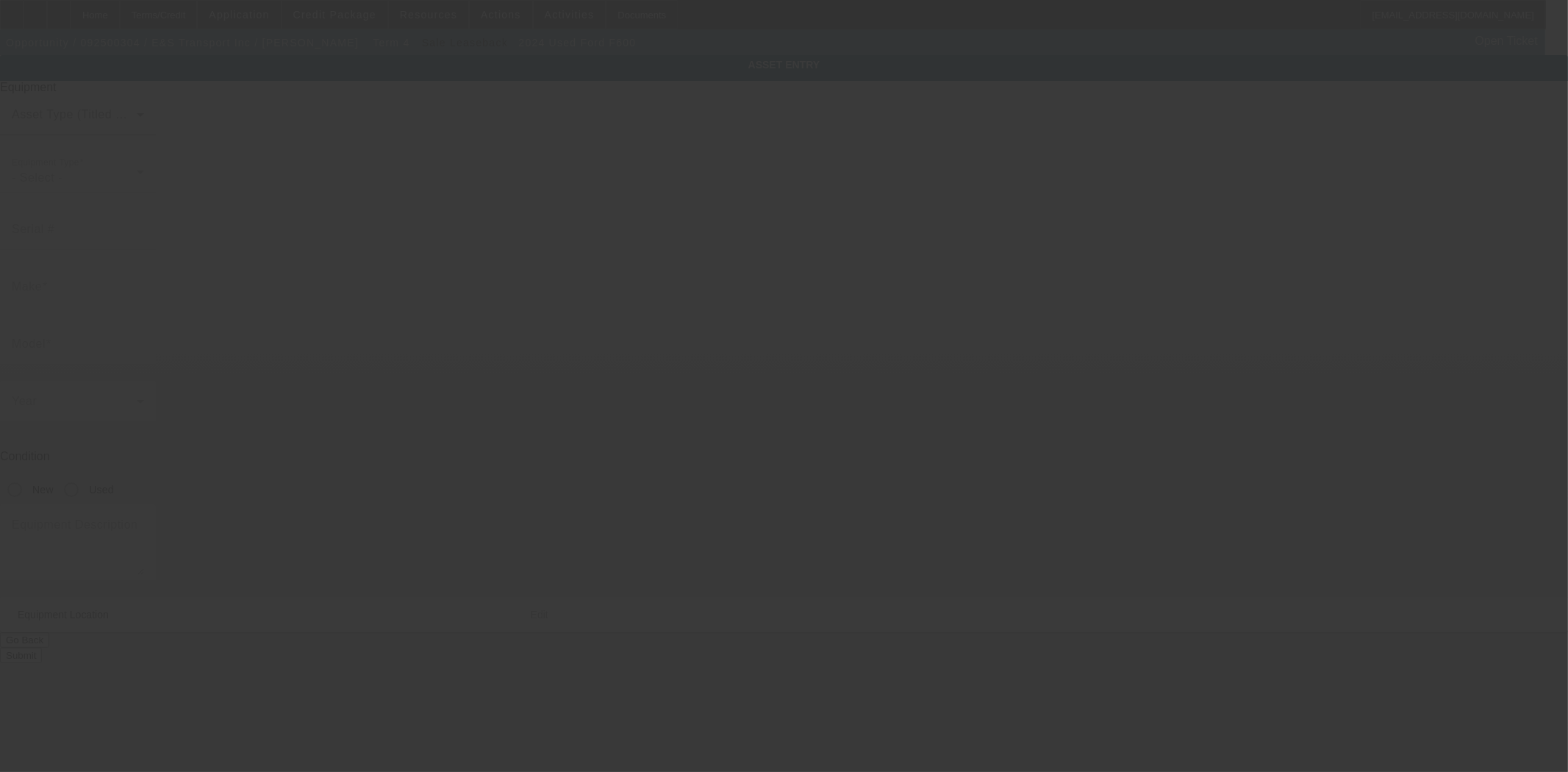
type input "[US_VEHICLE_IDENTIFICATION_NUMBER]"
type input "Ford"
type input "F600"
radio input "true"
type textarea "with:"
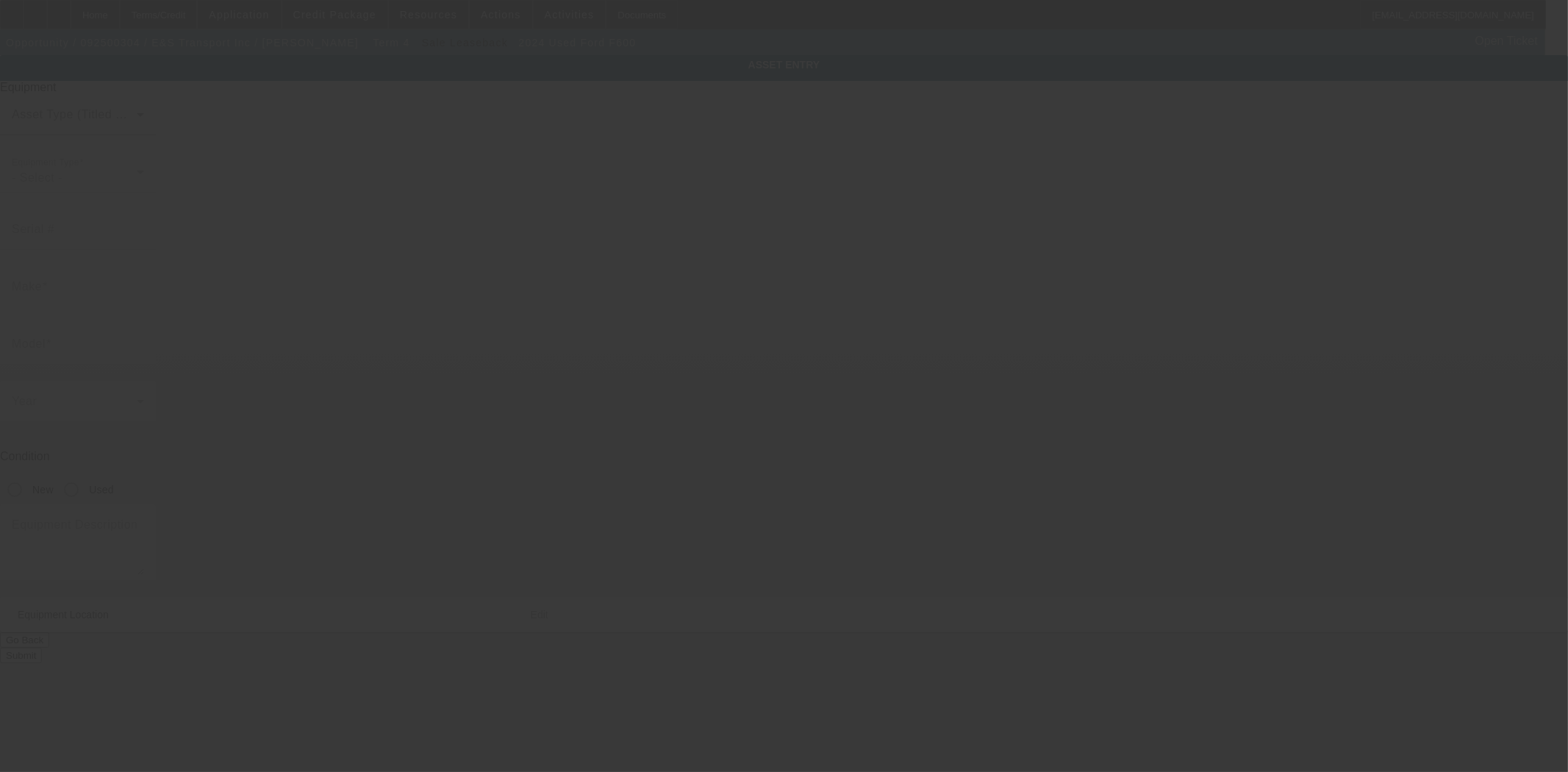
type input "[STREET_ADDRESS][PERSON_NAME]"
type input "[GEOGRAPHIC_DATA]"
type input "05477"
type input "[PERSON_NAME]"
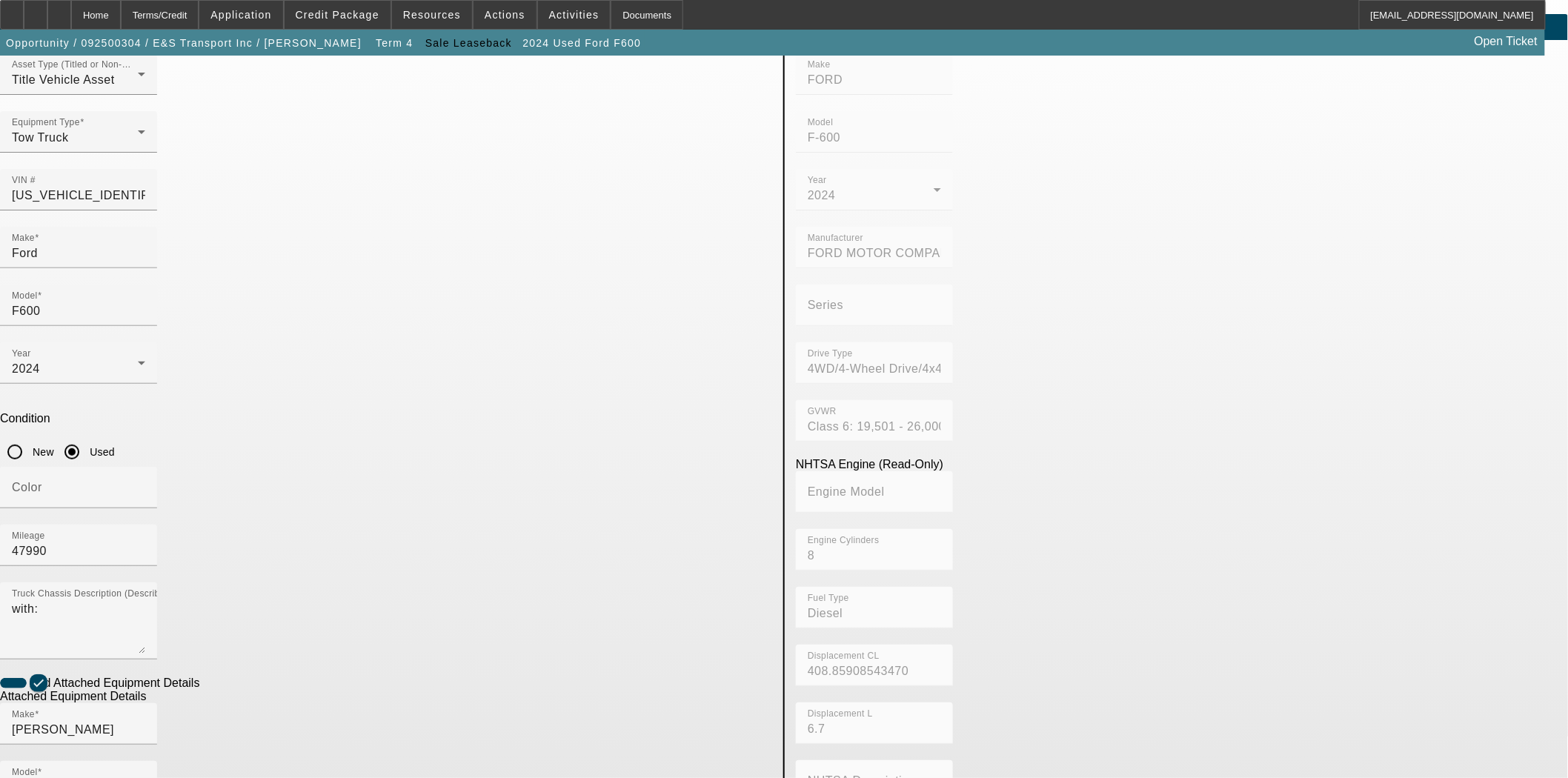
scroll to position [82, 0]
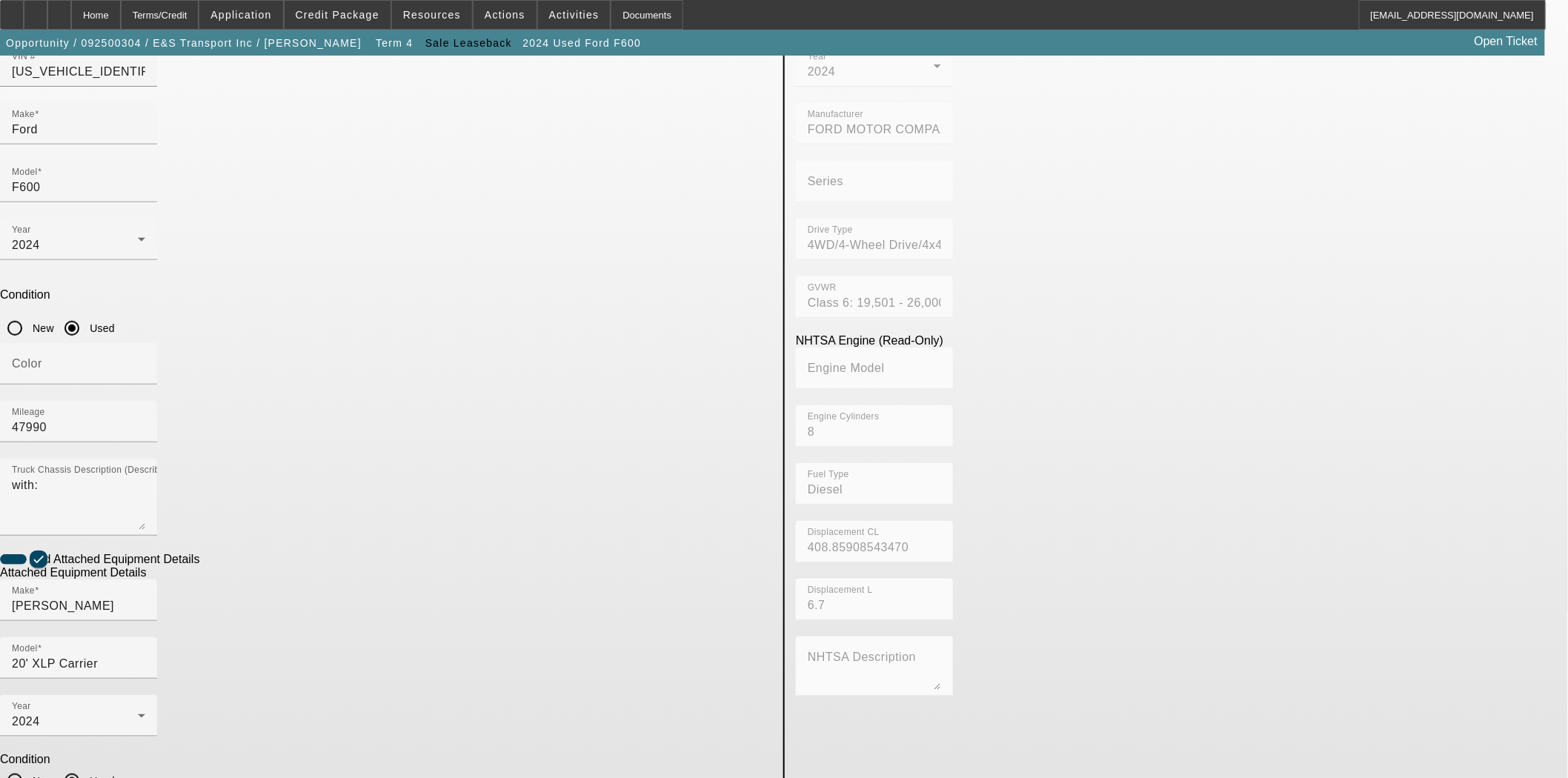
scroll to position [167, 0]
type input "0220028983"
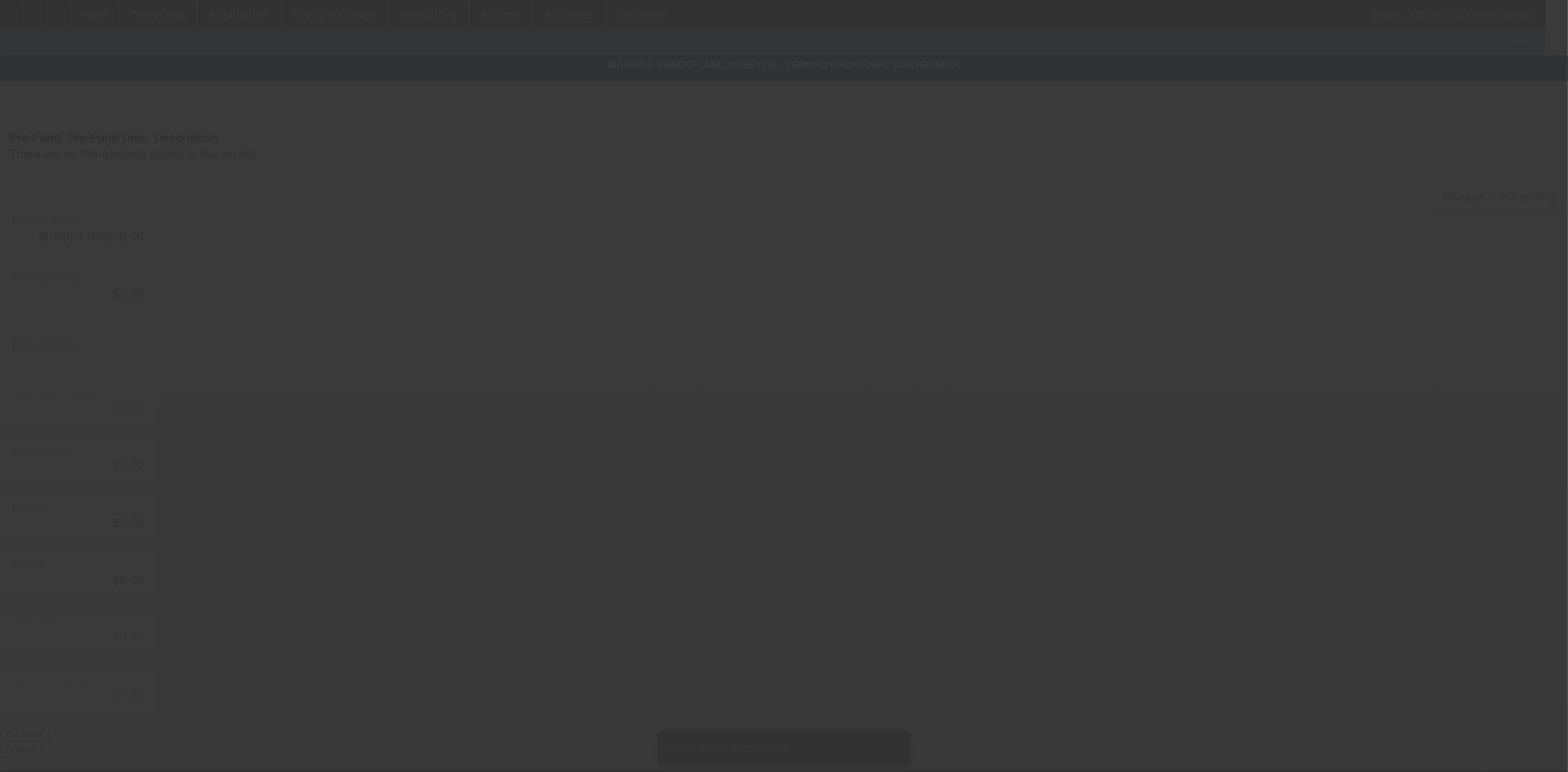
type input "$117,500.00"
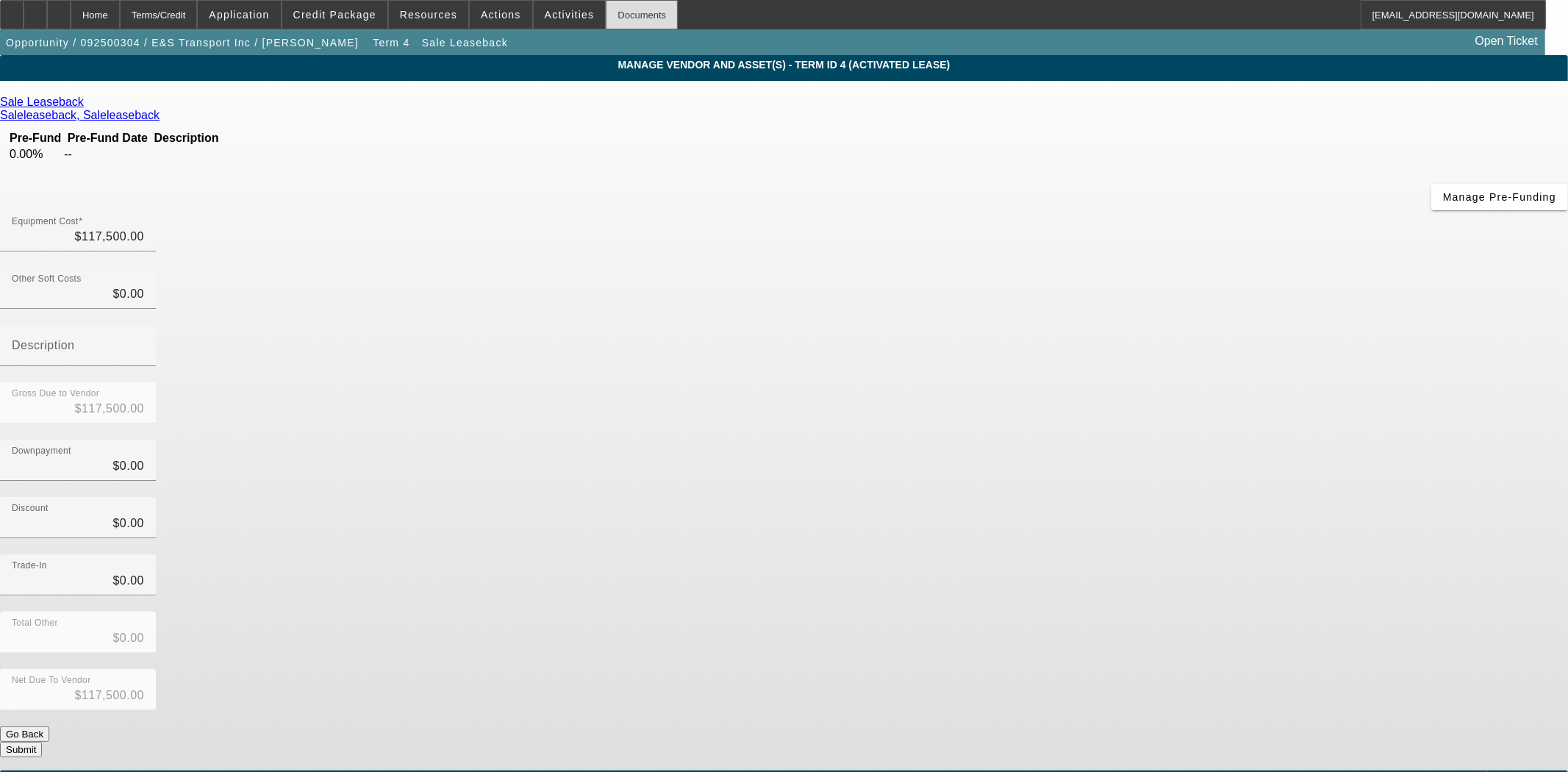
click at [606, 15] on div "Documents" at bounding box center [642, 14] width 72 height 29
click at [42, 742] on button "Submit" at bounding box center [21, 750] width 42 height 15
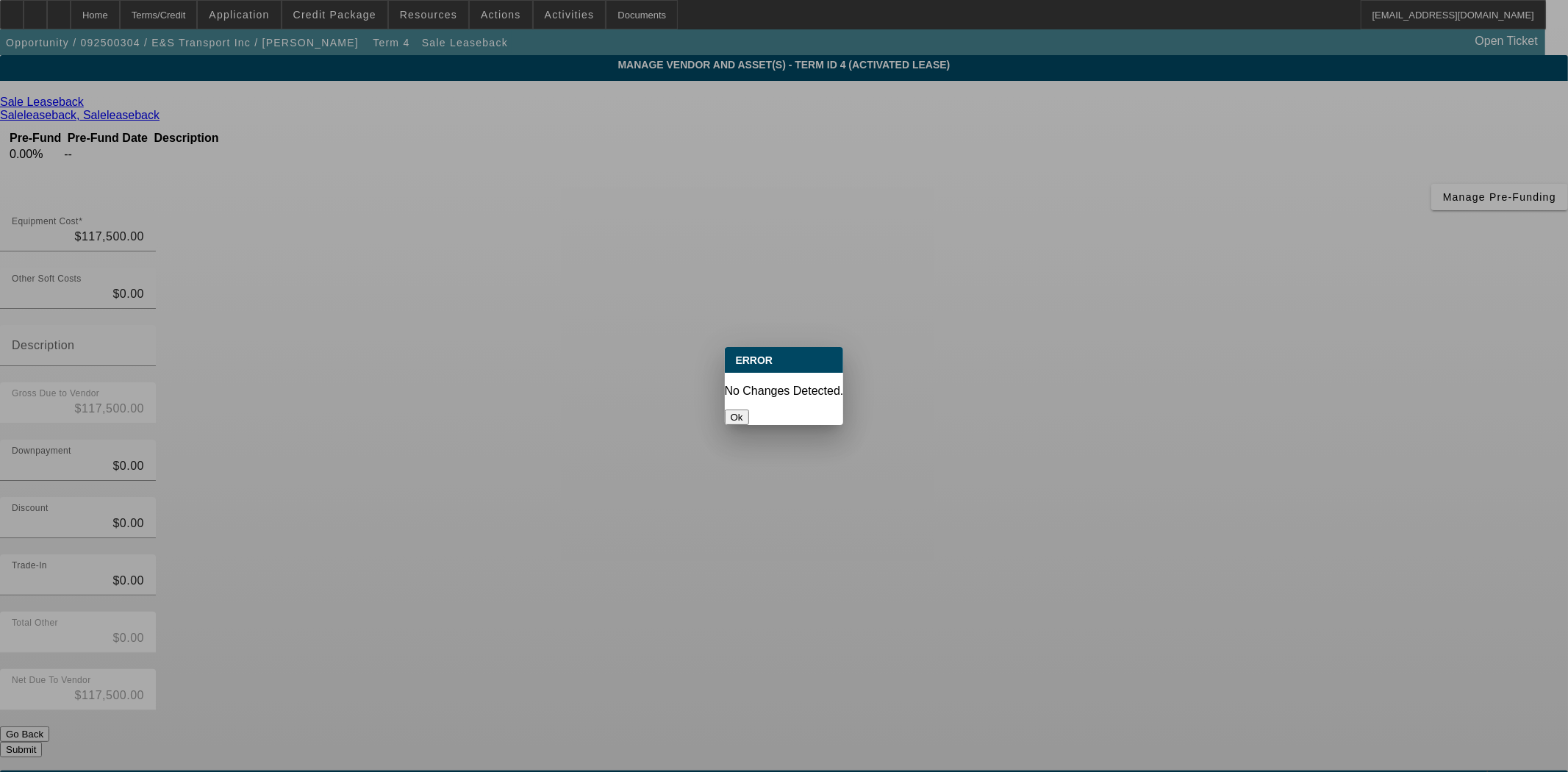
click at [749, 409] on button "Ok" at bounding box center [737, 417] width 24 height 15
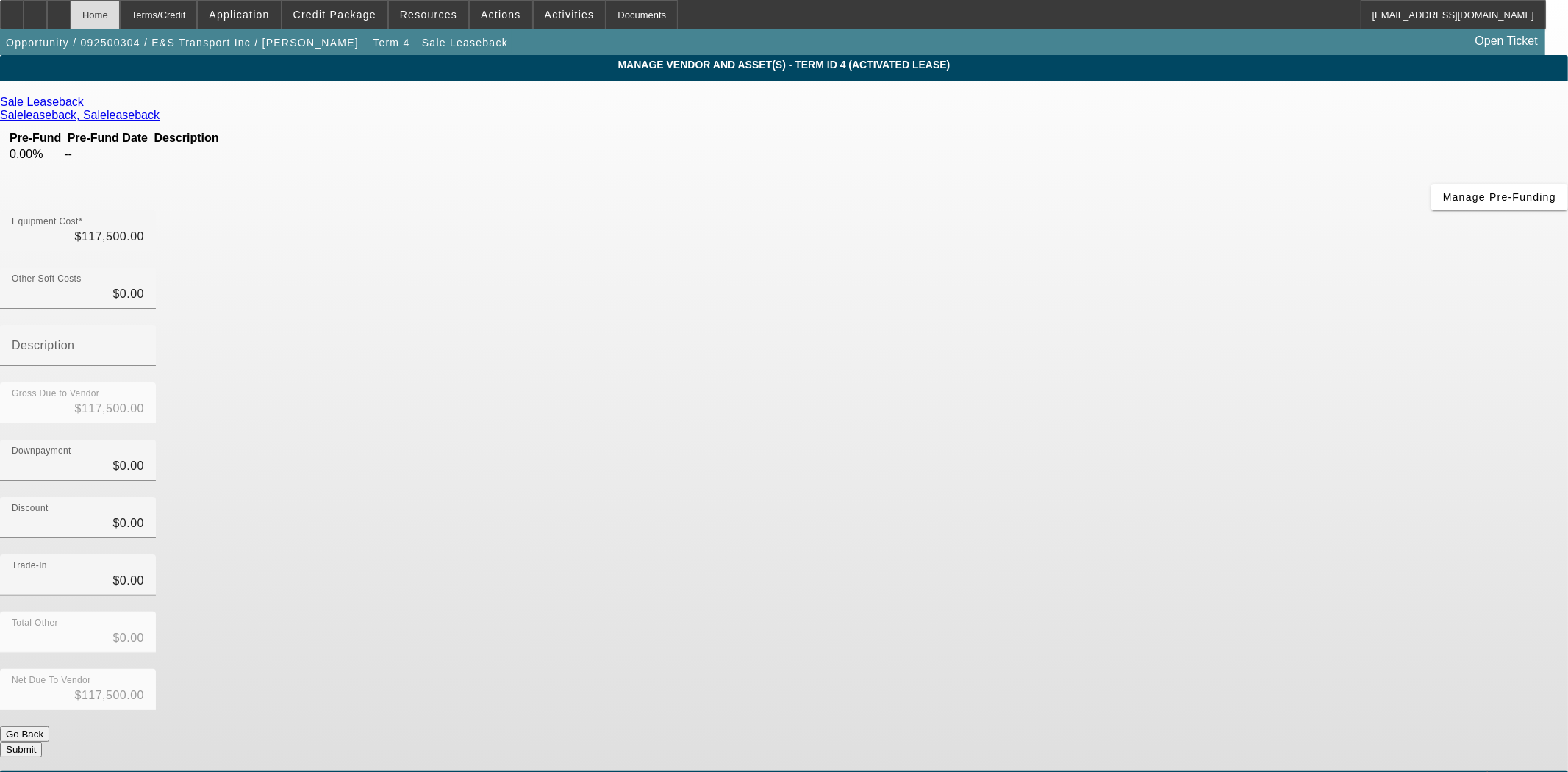
click at [120, 15] on div "Home" at bounding box center [95, 14] width 50 height 29
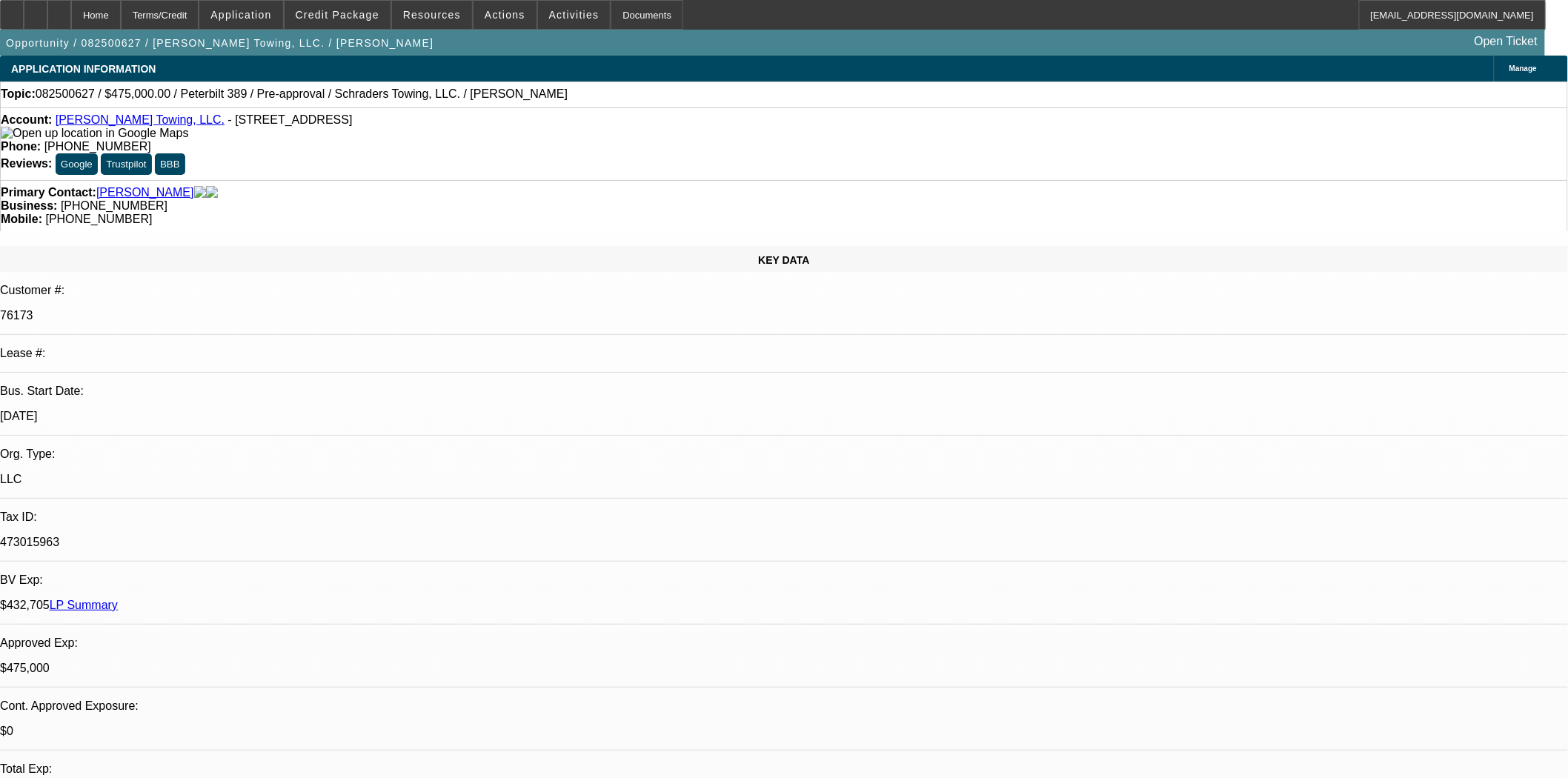
select select "0"
select select "2"
select select "0.1"
select select "4"
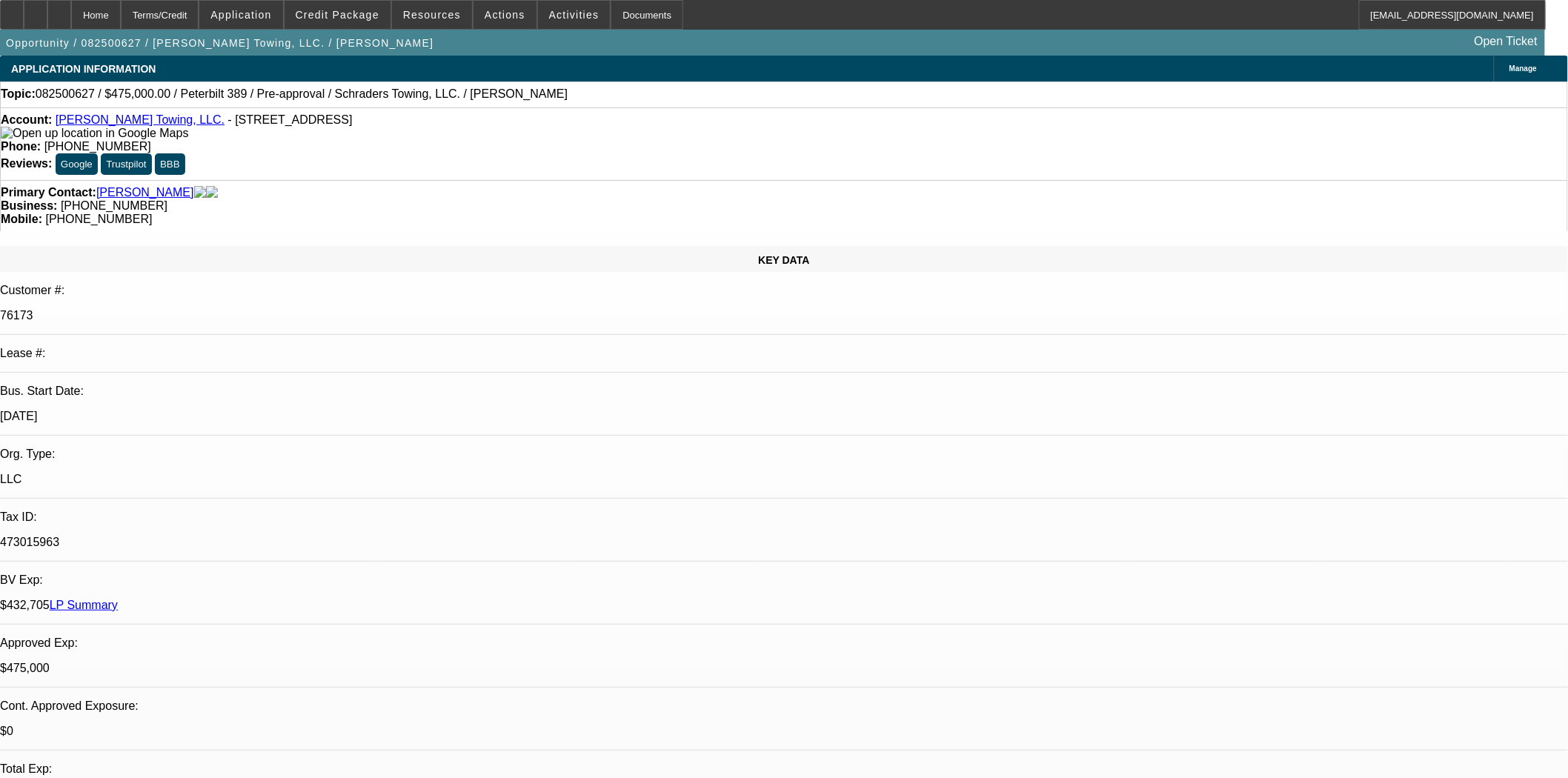
select select "0"
select select "2"
select select "0.1"
select select "4"
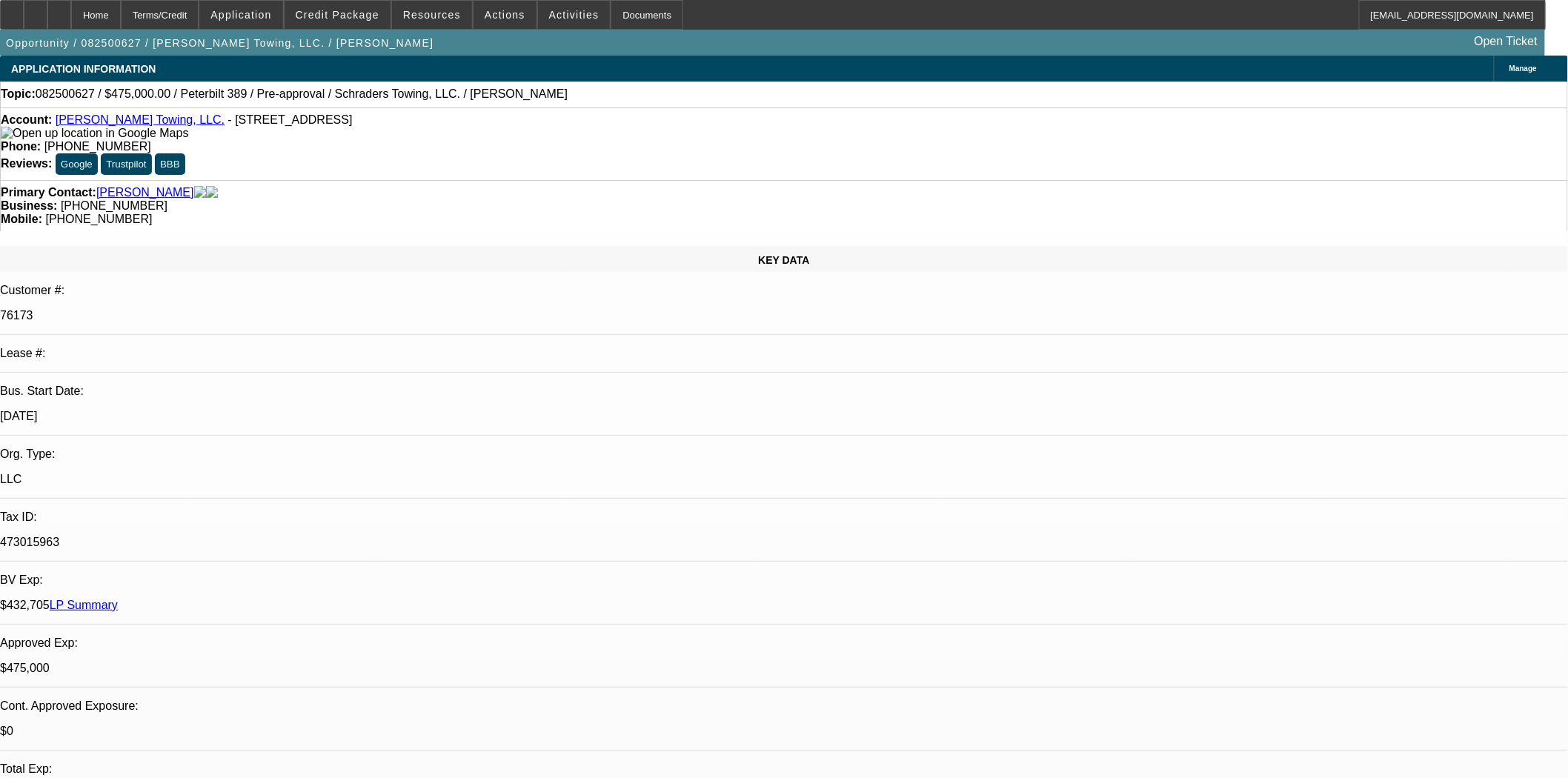
select select "0"
select select "2"
select select "0.1"
select select "4"
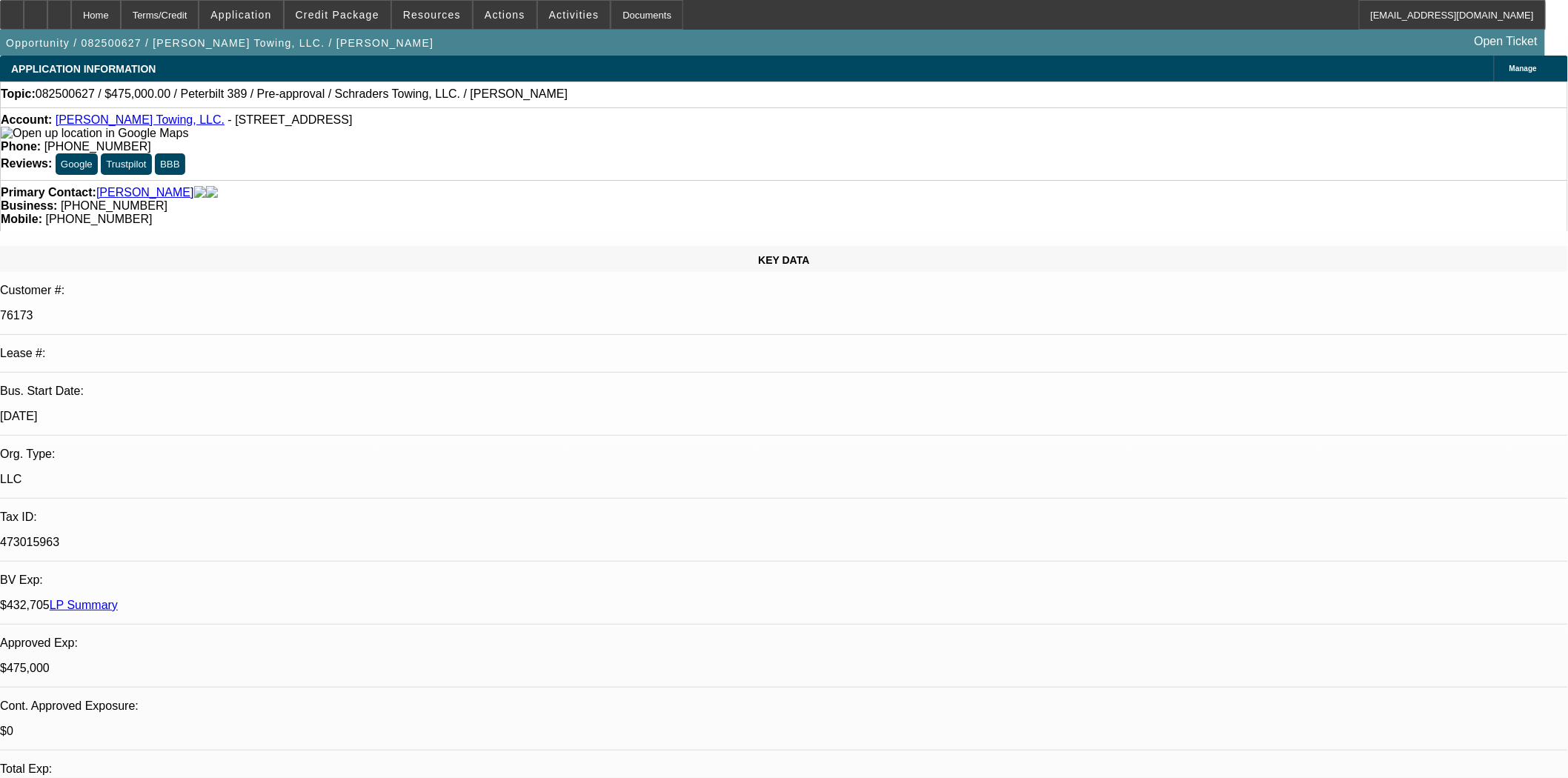
select select "0"
select select "2"
select select "0.1"
select select "4"
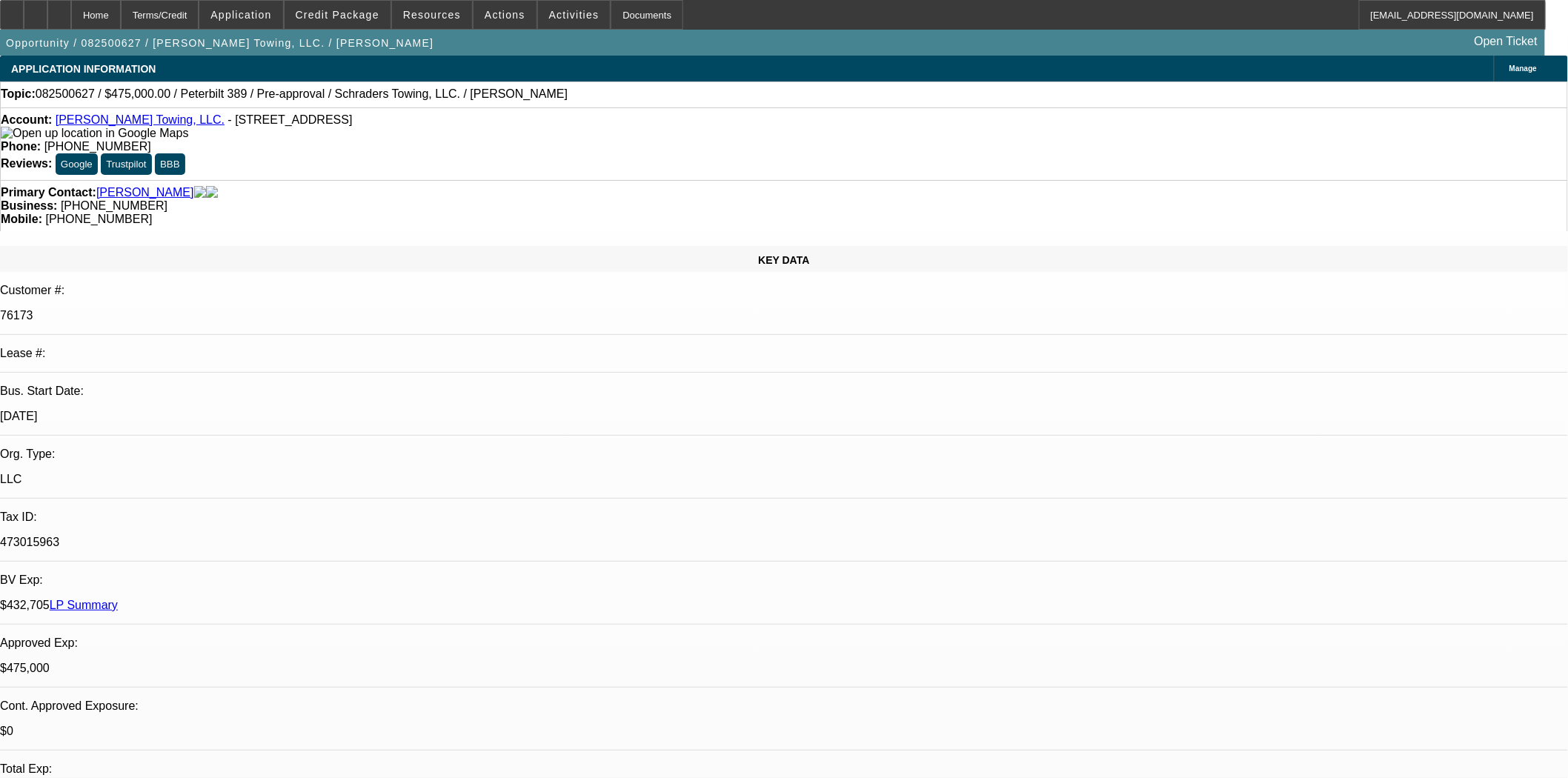
scroll to position [1152, 0]
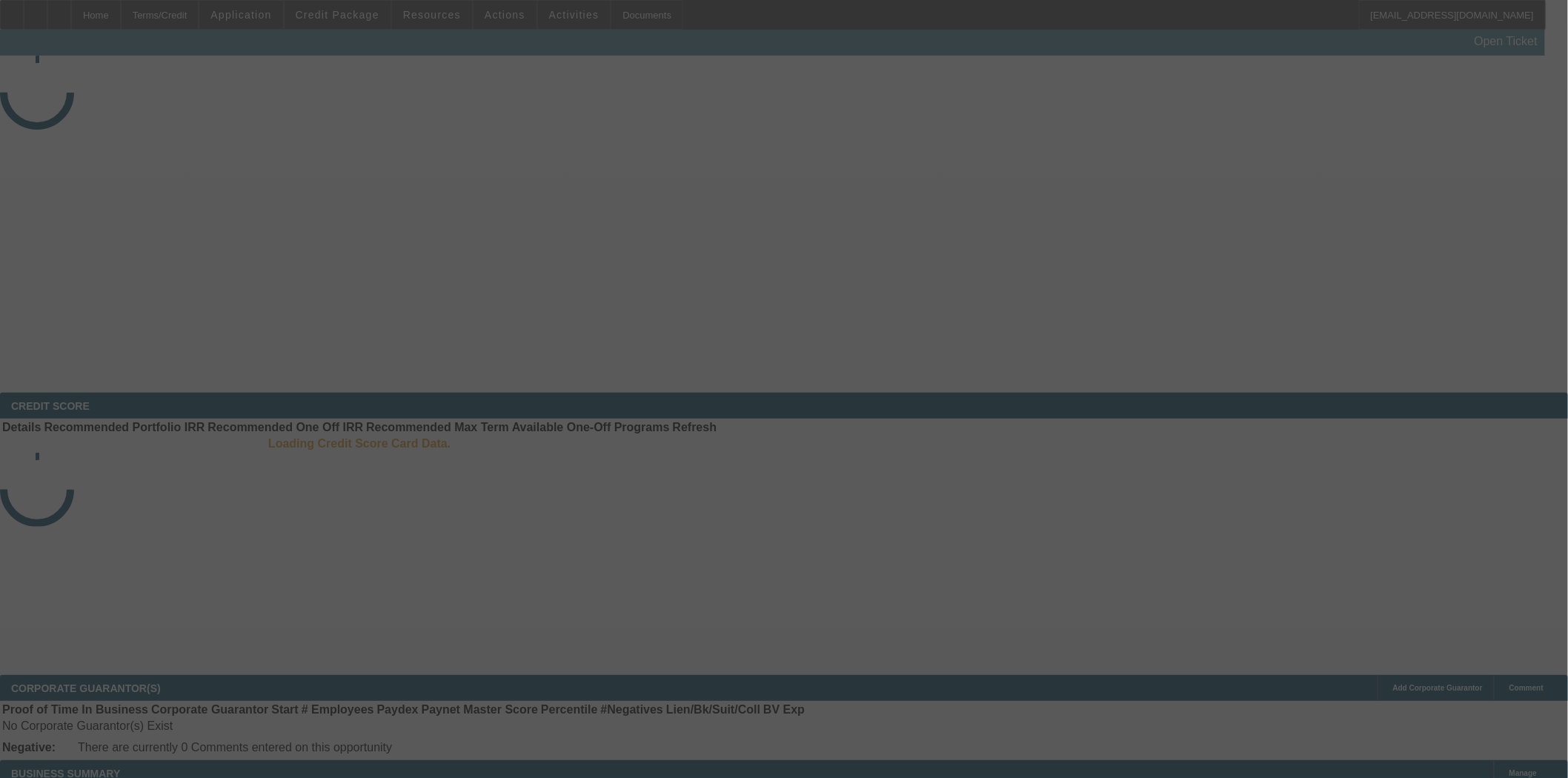
select select "4"
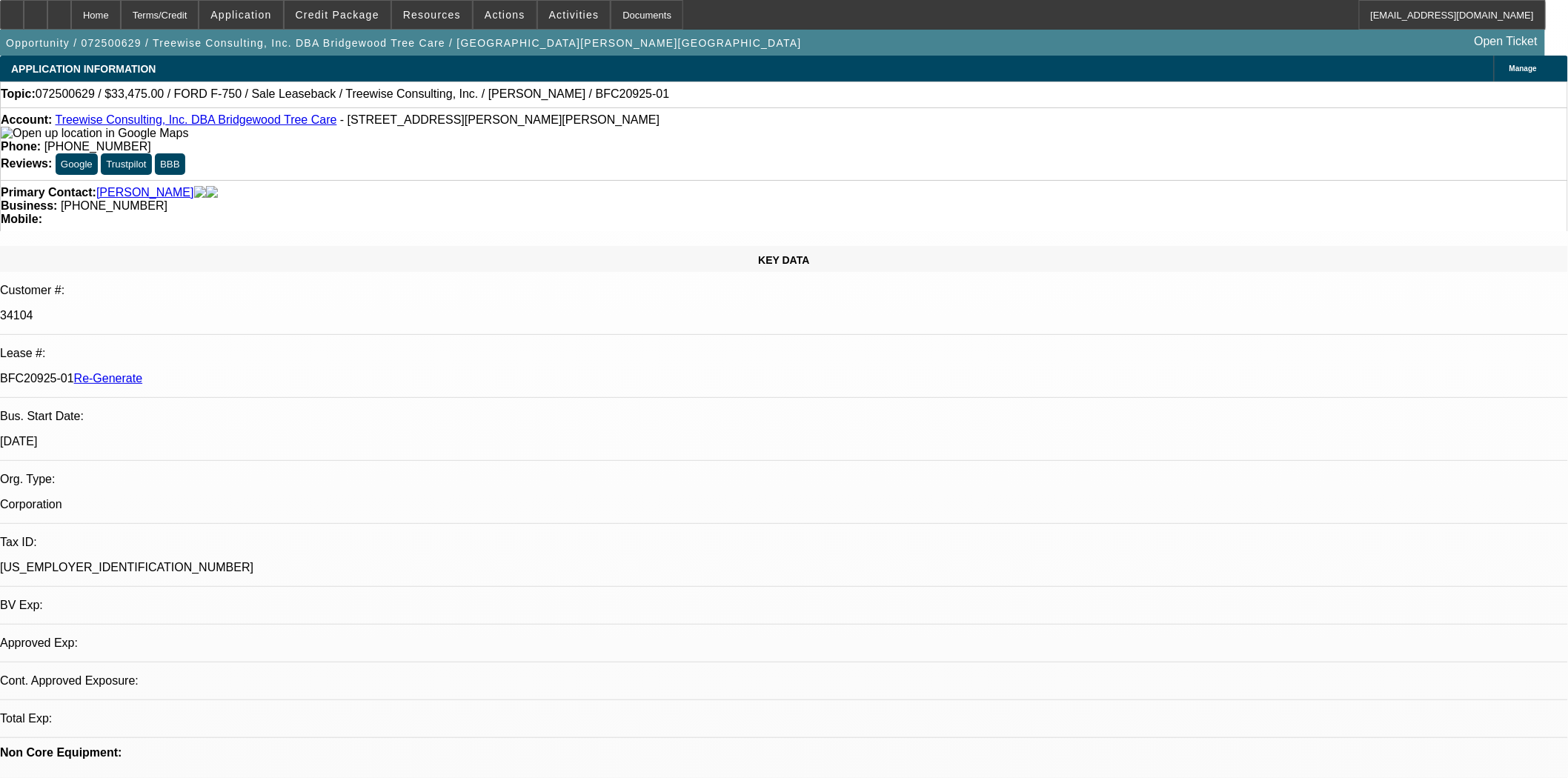
select select "0"
select select "2"
select select "0"
select select "6"
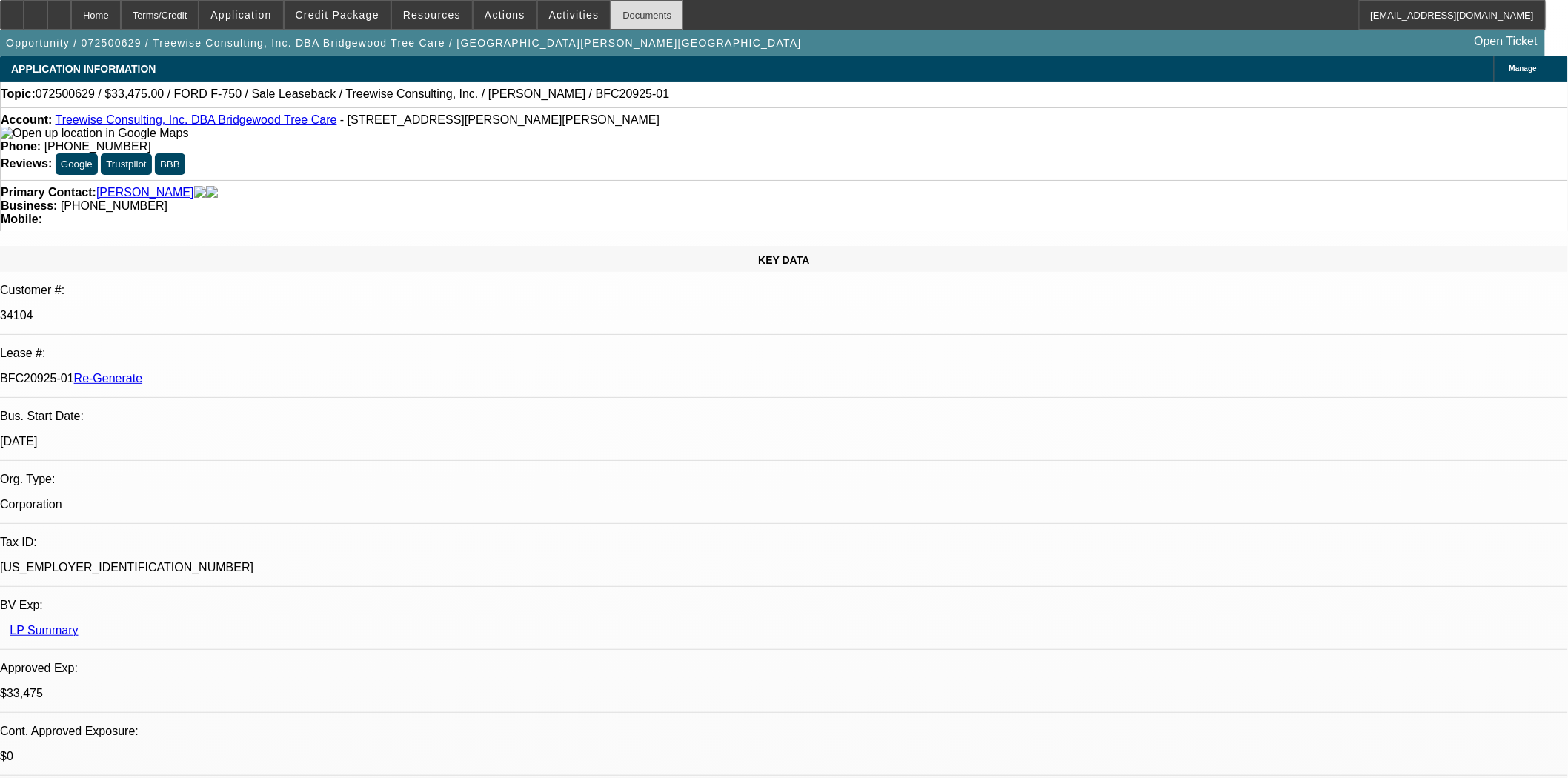
click at [624, 25] on div "Documents" at bounding box center [647, 14] width 73 height 29
click at [440, 17] on span "Resources" at bounding box center [431, 14] width 58 height 12
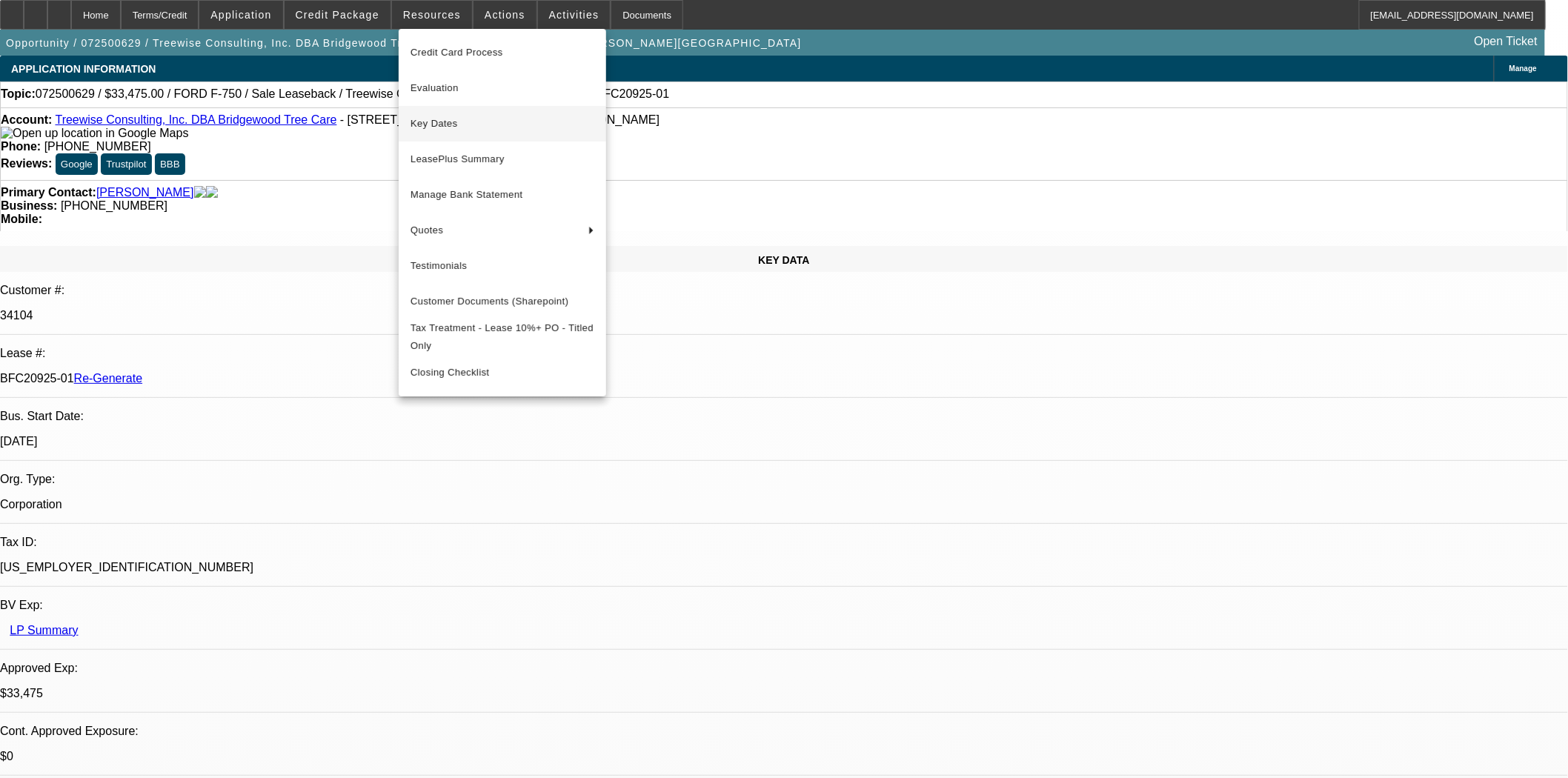
click at [432, 122] on span "Key Dates" at bounding box center [502, 124] width 184 height 18
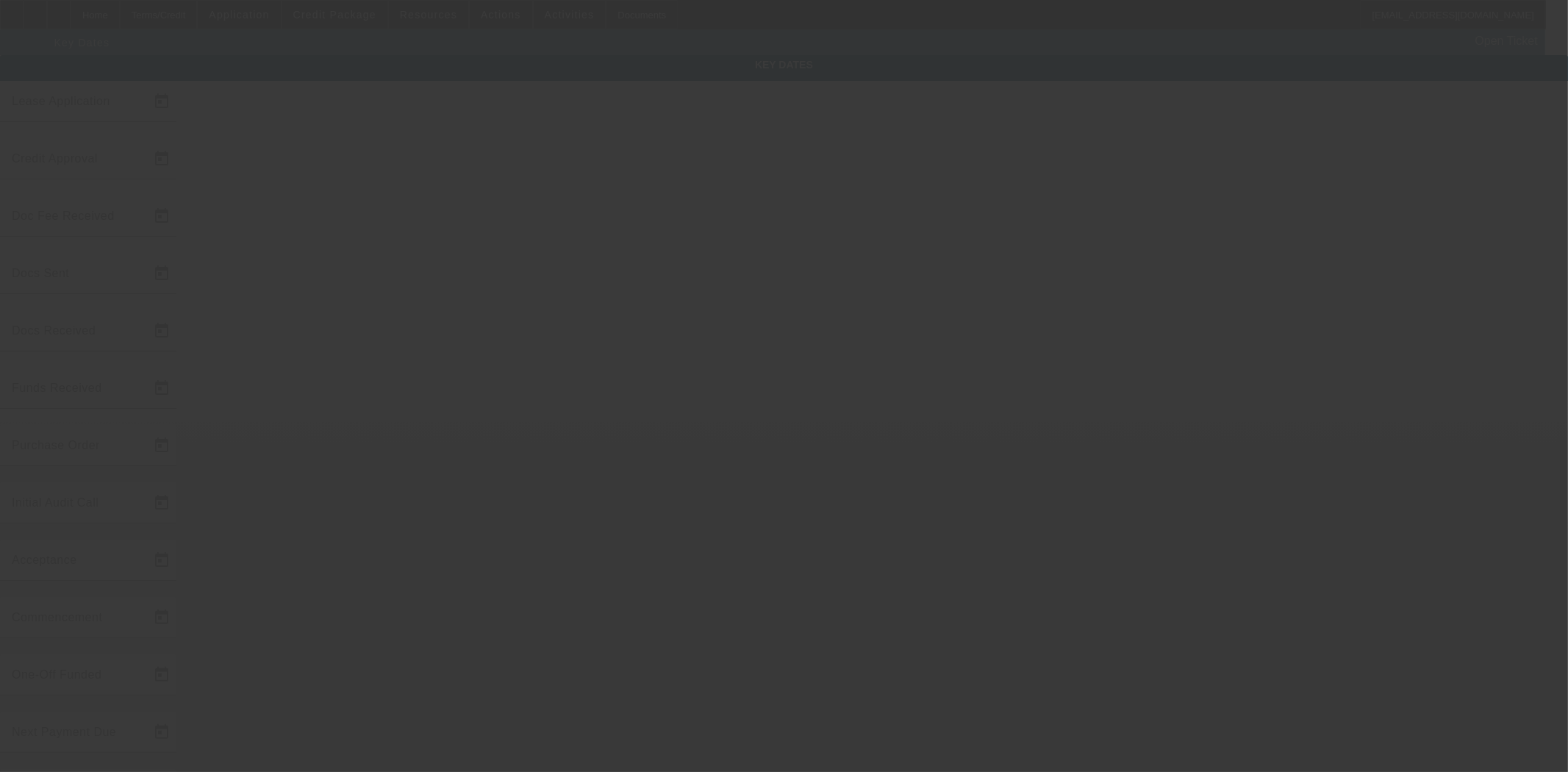
type input "7/26/2025"
type input "8/5/2025"
type input "9/9/2025"
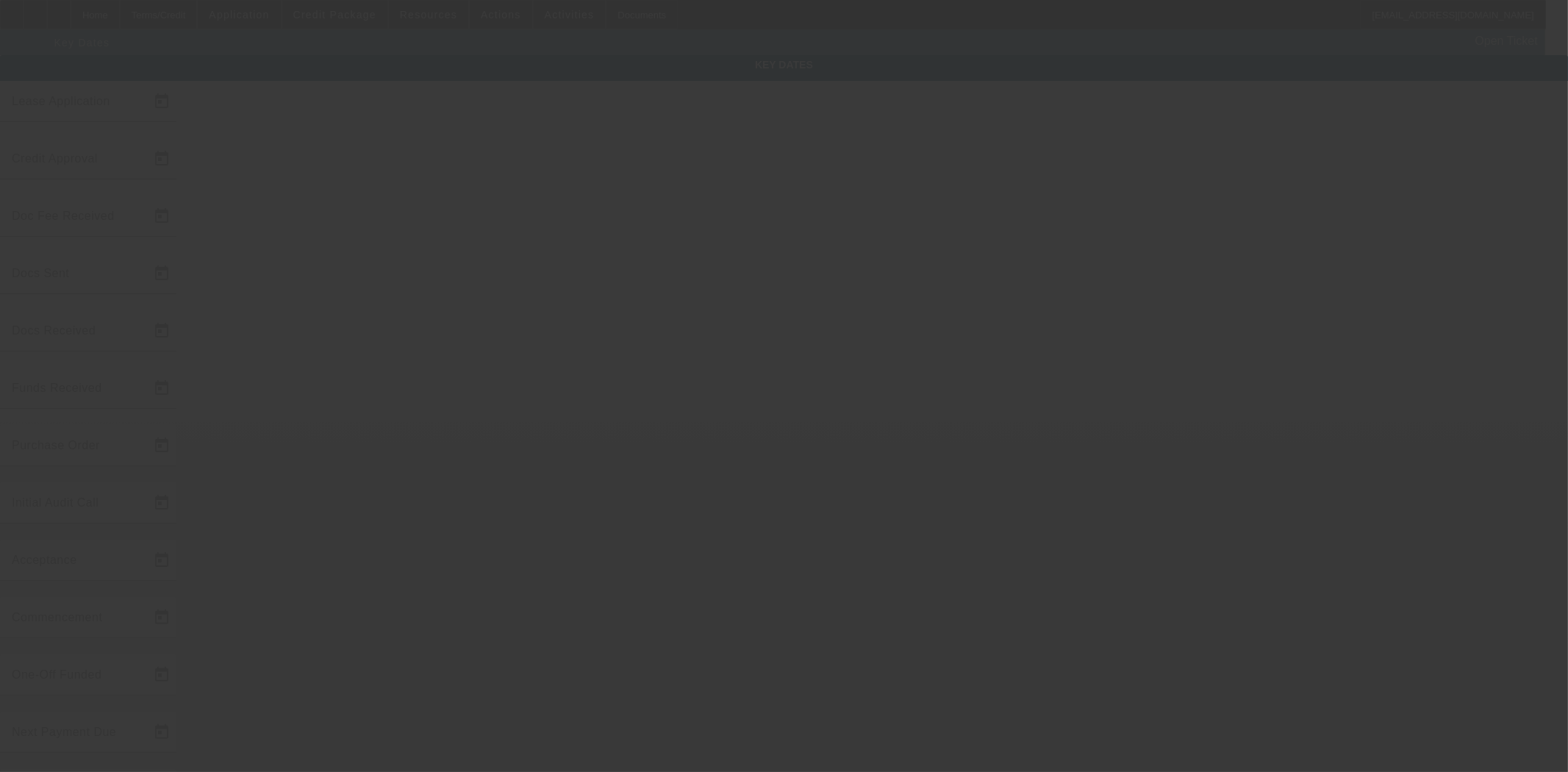
type input "9/9/2025"
type input "10/1/2025"
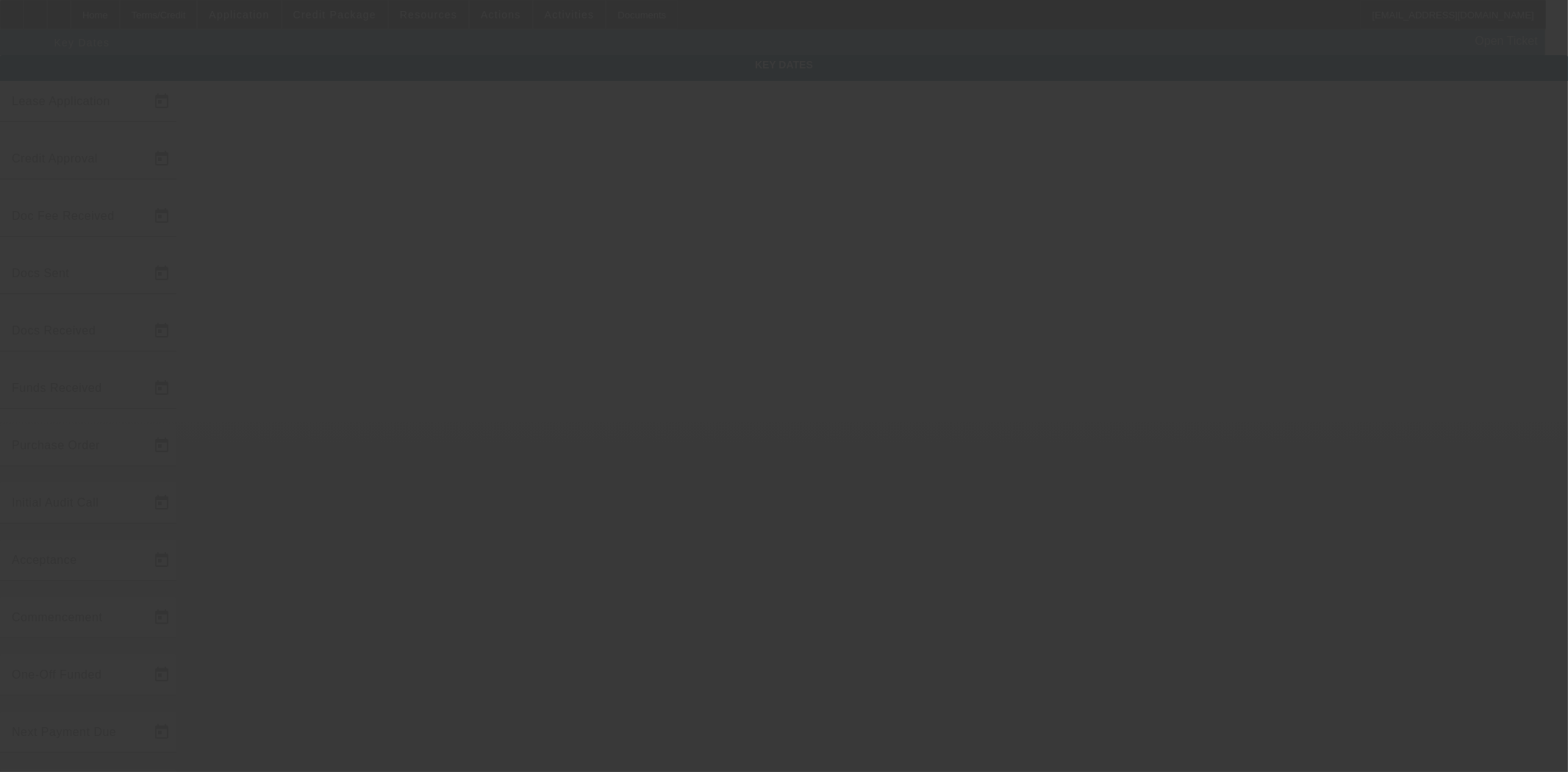
type input "11/1/2025"
type input "10/1/2025"
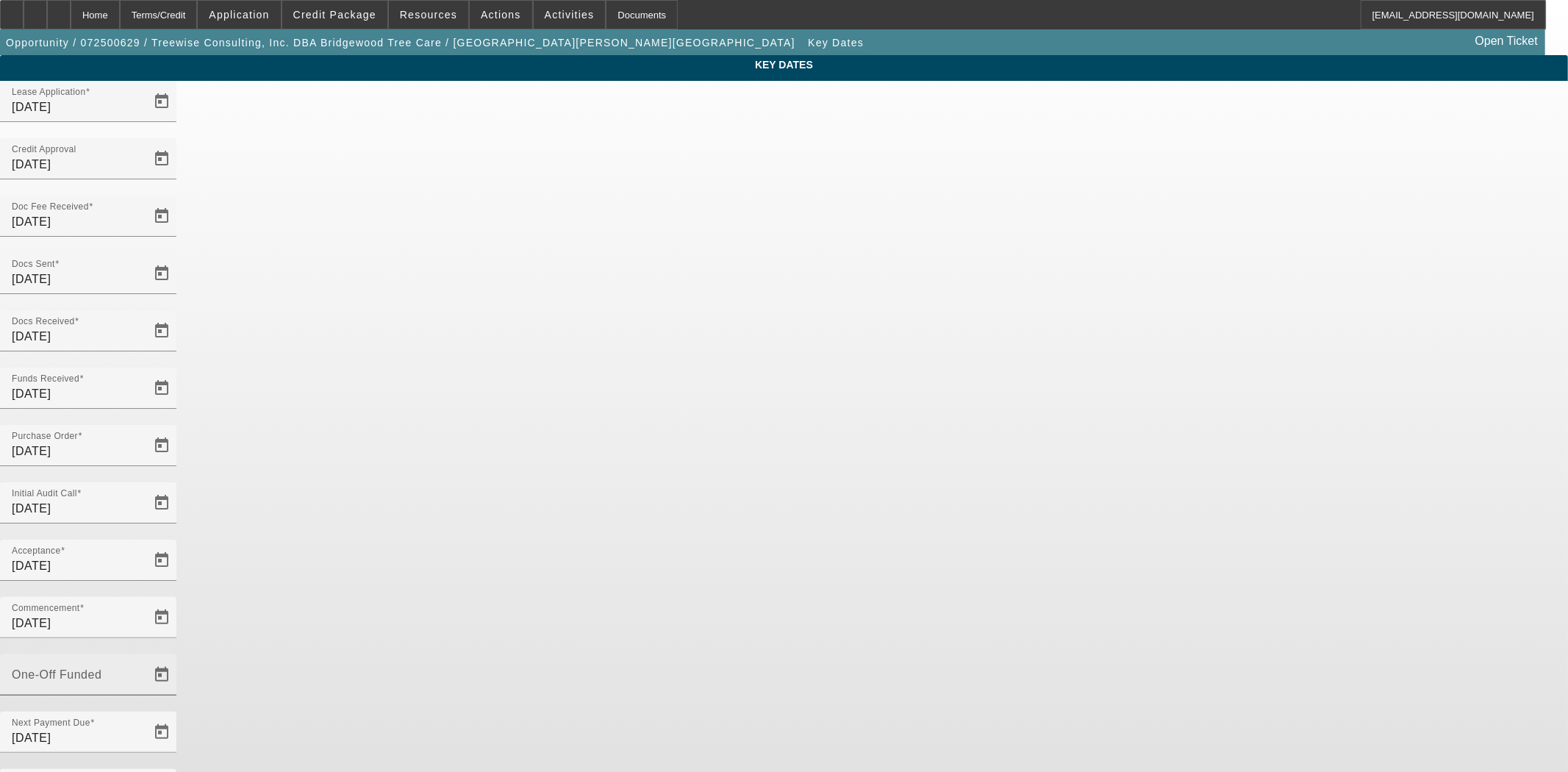
click at [101, 668] on mat-label "One-Off Funded" at bounding box center [57, 674] width 90 height 12
click at [144, 672] on input "One-Off Funded" at bounding box center [78, 680] width 132 height 18
type input "9/19/2025"
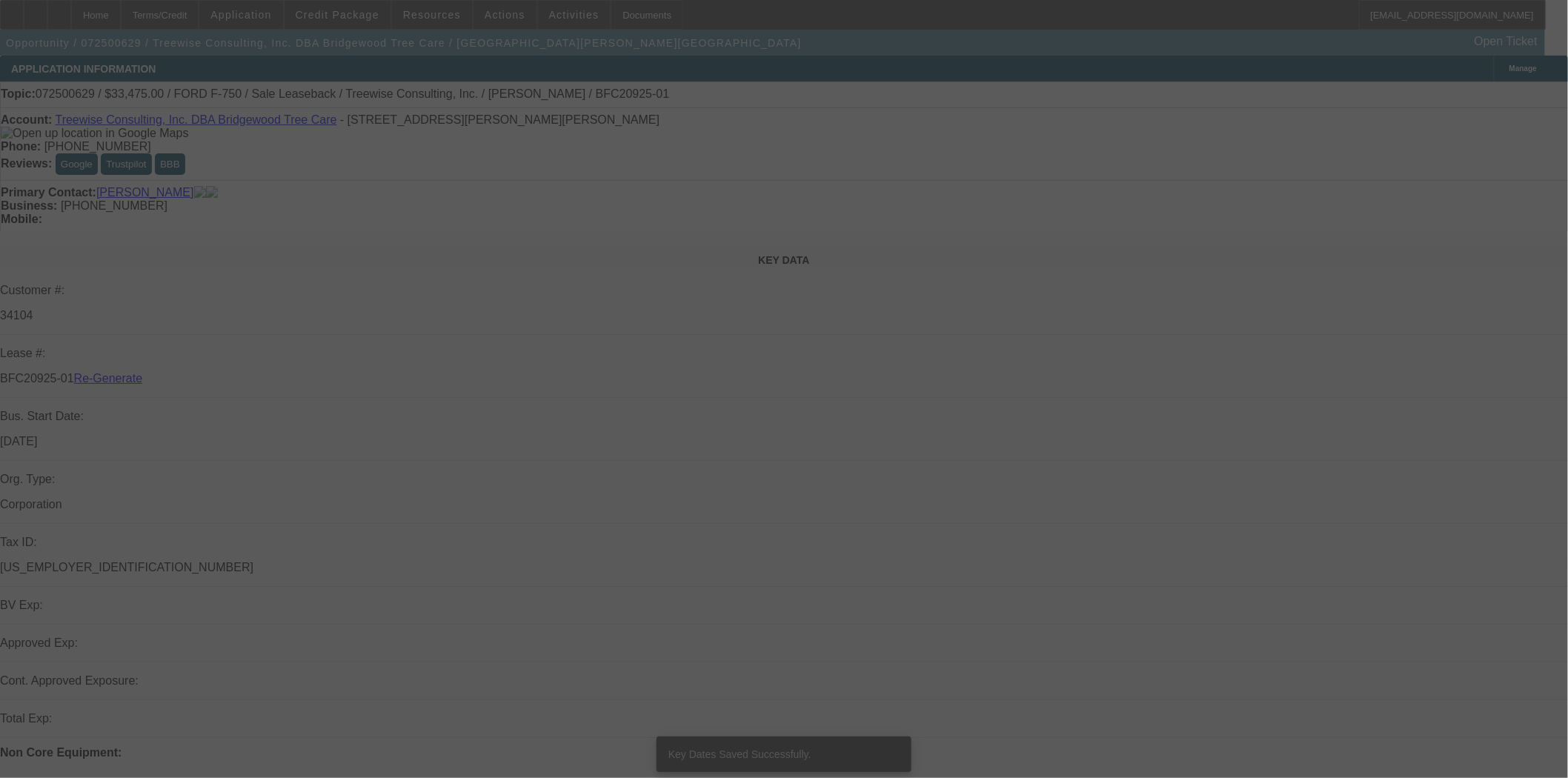
select select "4"
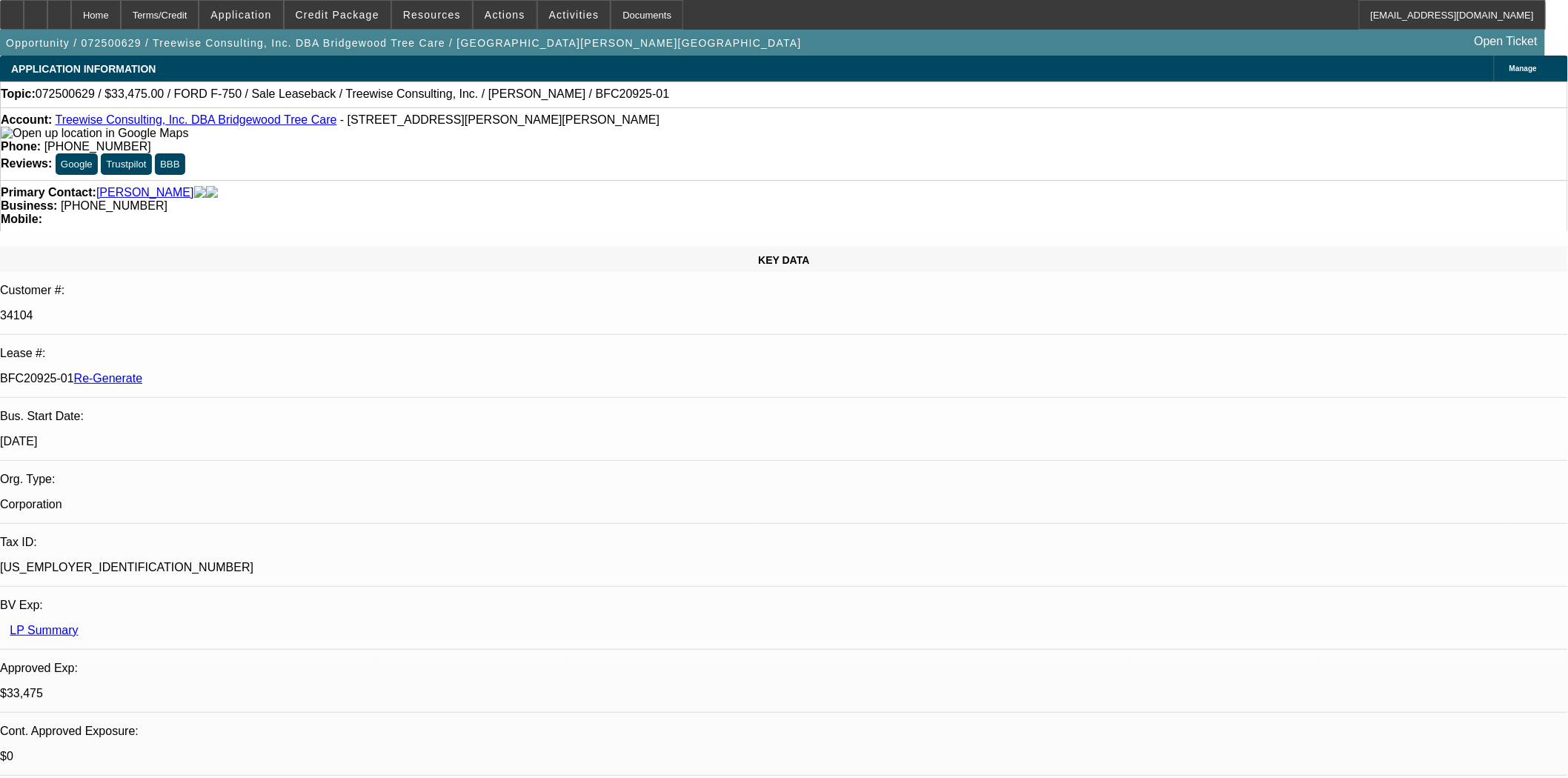
select select "0"
select select "2"
select select "0"
select select "6"
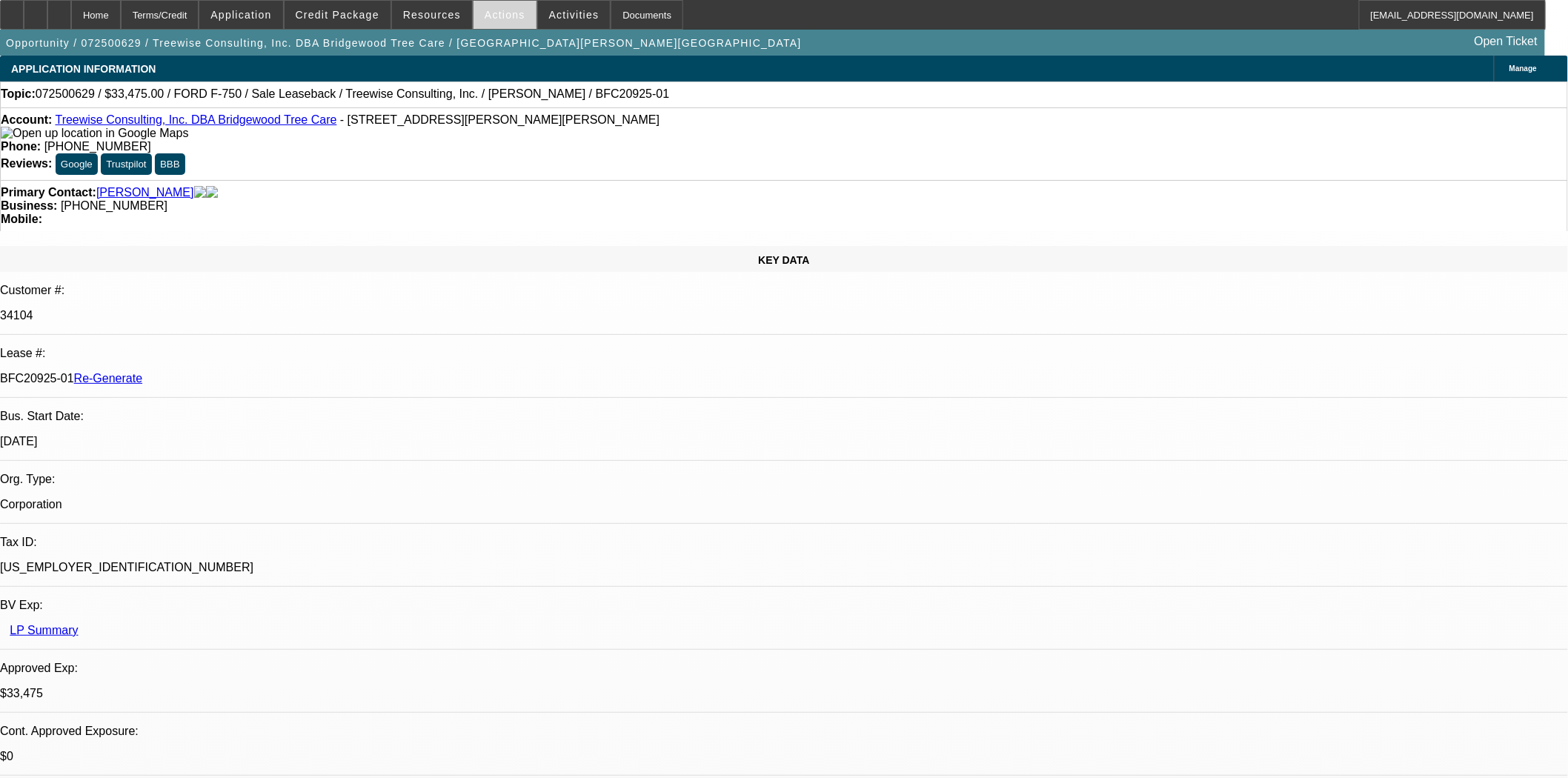
click at [484, 18] on span "Actions" at bounding box center [504, 14] width 41 height 12
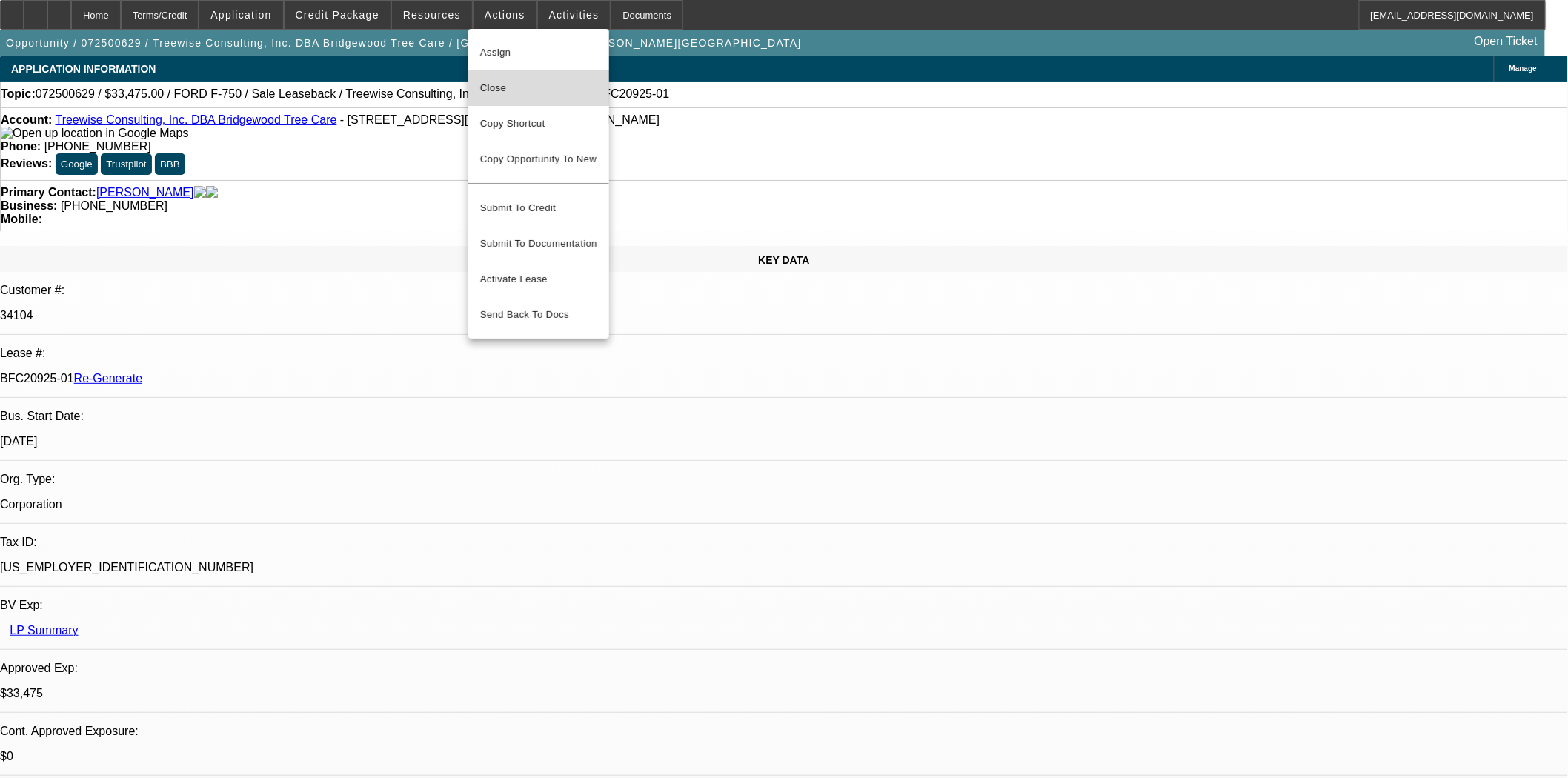
click at [509, 85] on span "Close" at bounding box center [539, 88] width 117 height 18
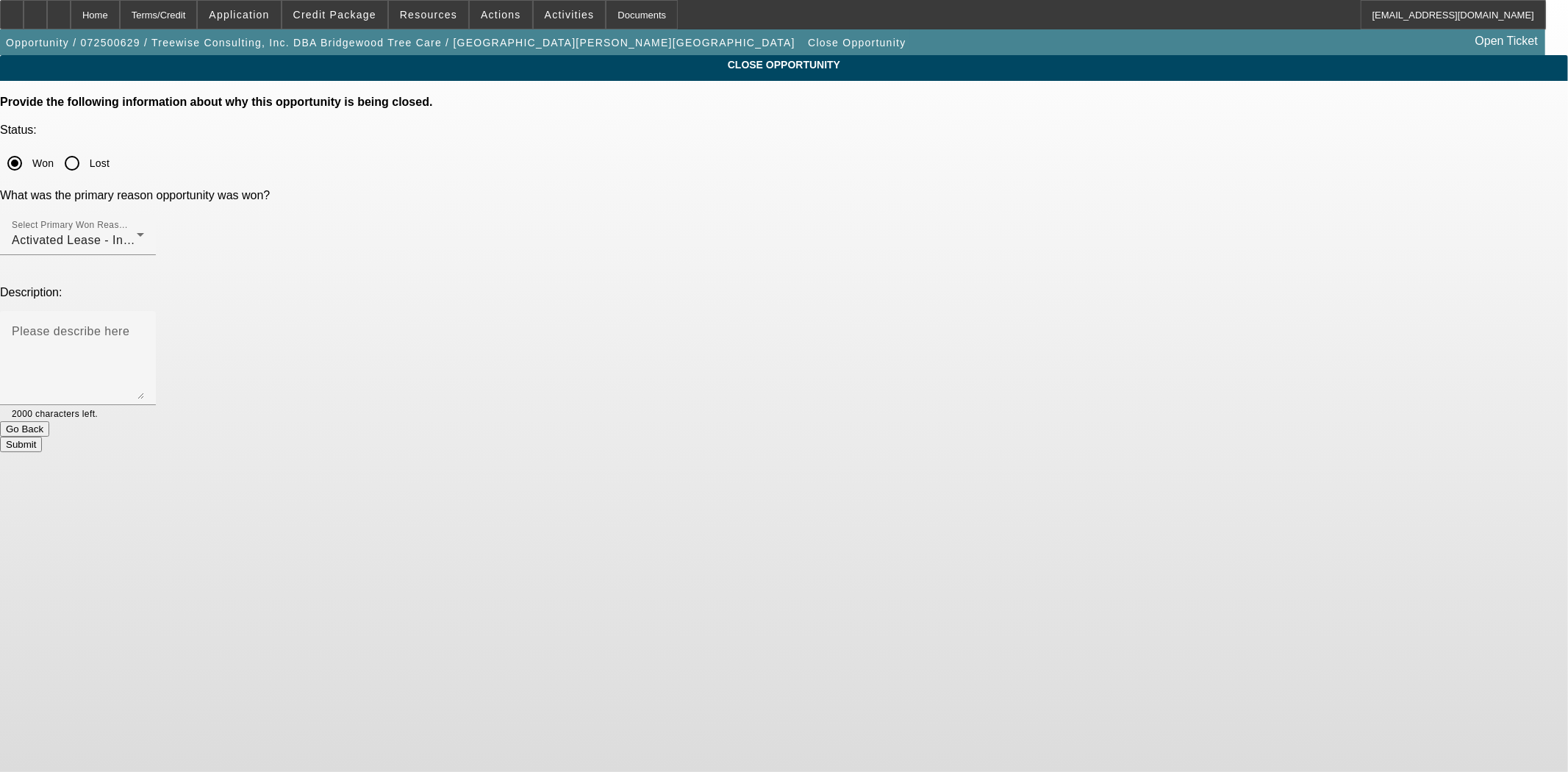
click at [42, 437] on button "Submit" at bounding box center [21, 444] width 42 height 15
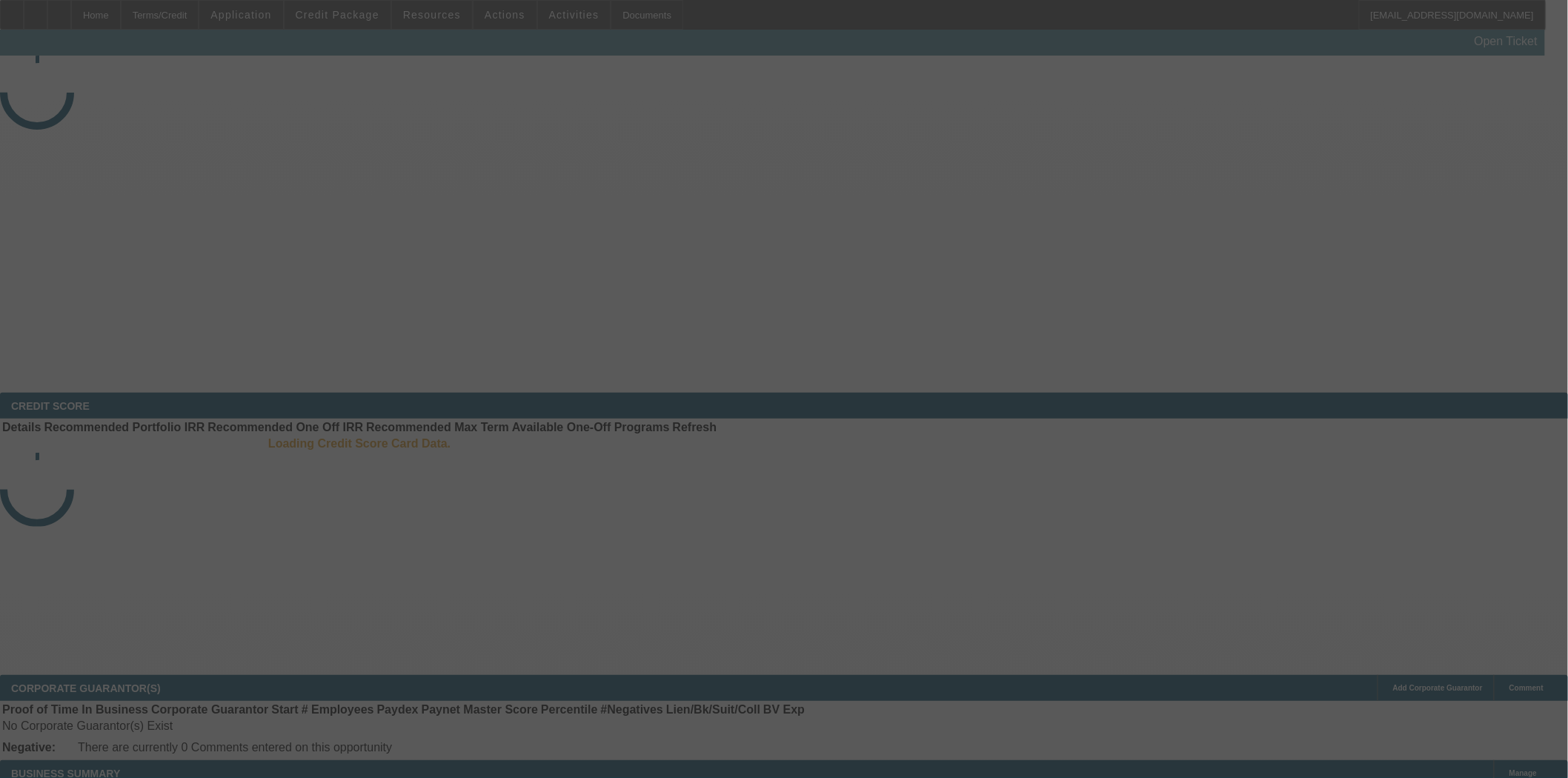
select select "4"
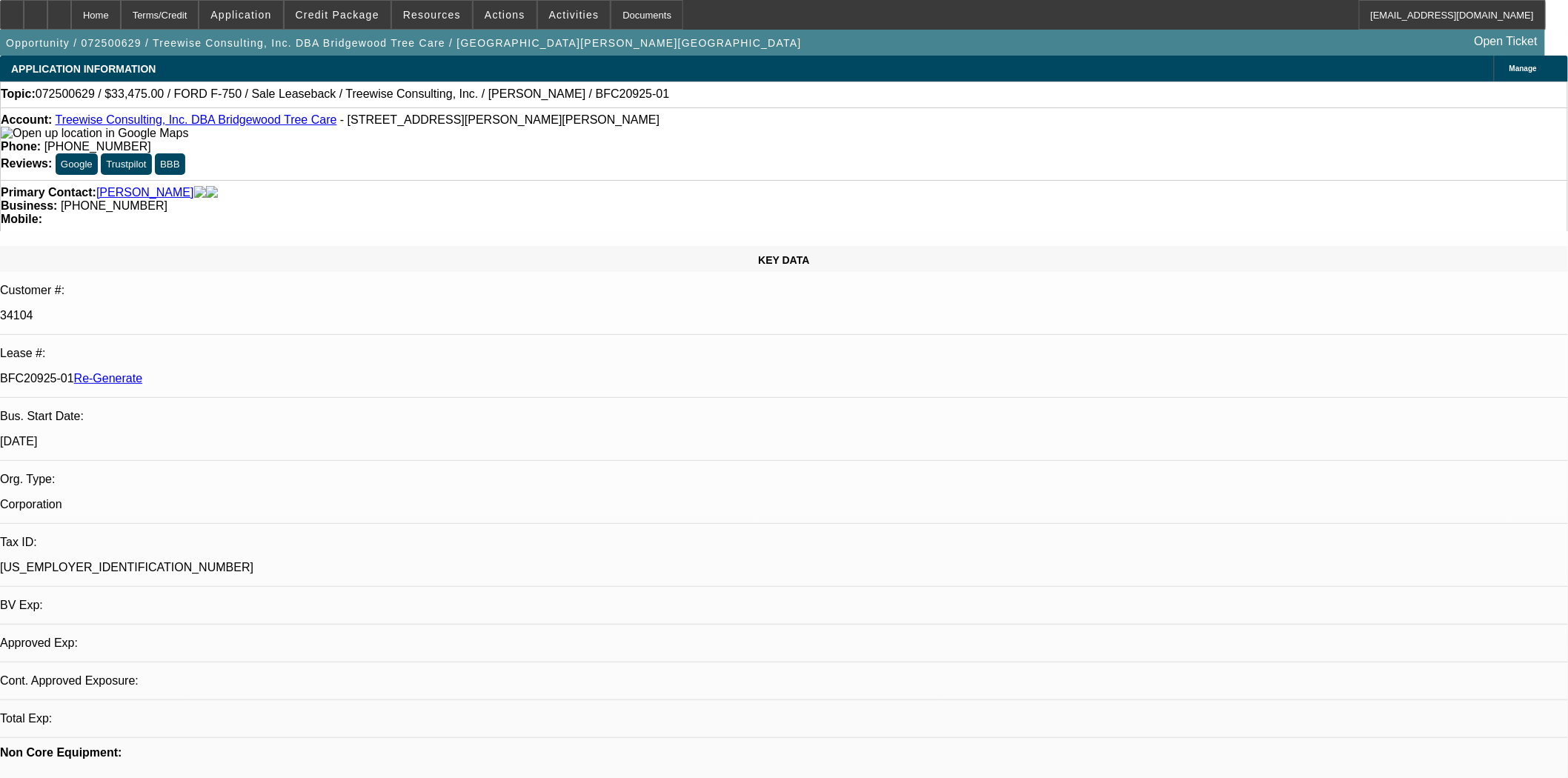
select select "0"
select select "2"
select select "6"
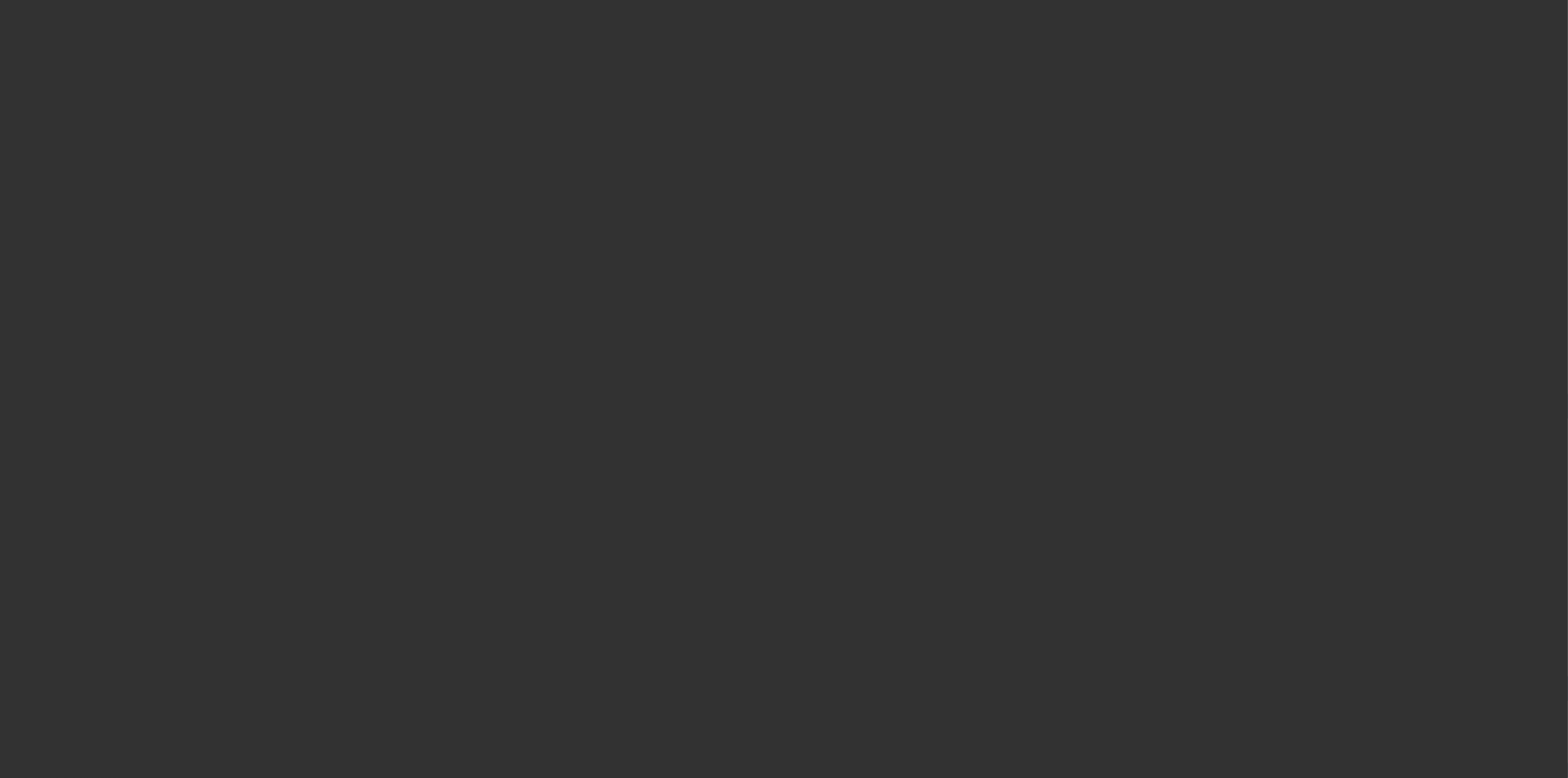
select select "3"
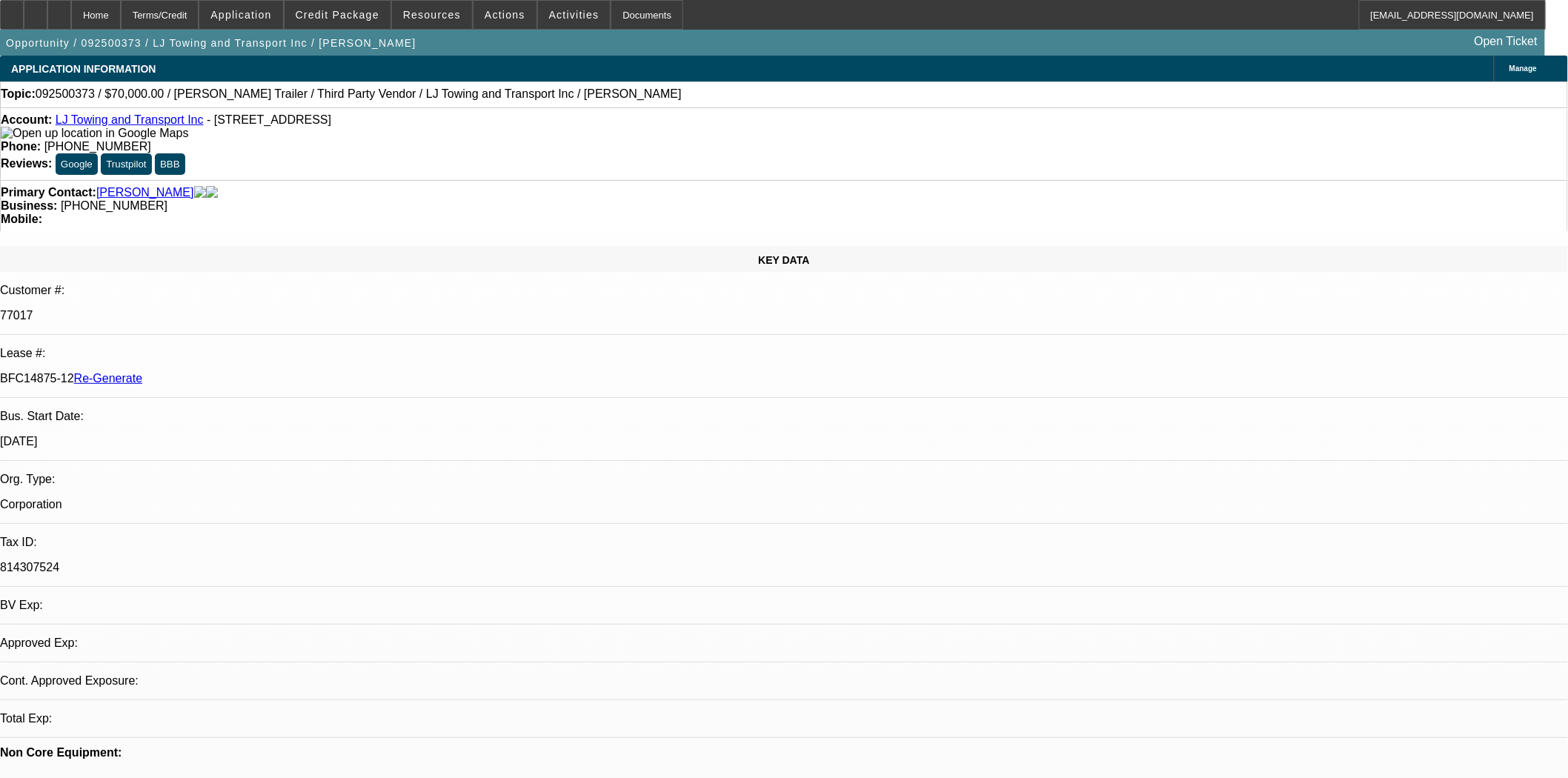
select select "0"
select select "2"
select select "0.1"
select select "4"
